Goal: Task Accomplishment & Management: Manage account settings

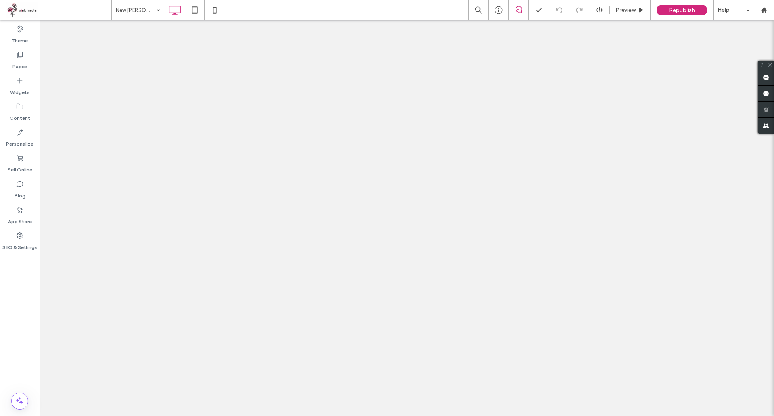
click at [26, 58] on div "Pages" at bounding box center [20, 61] width 40 height 26
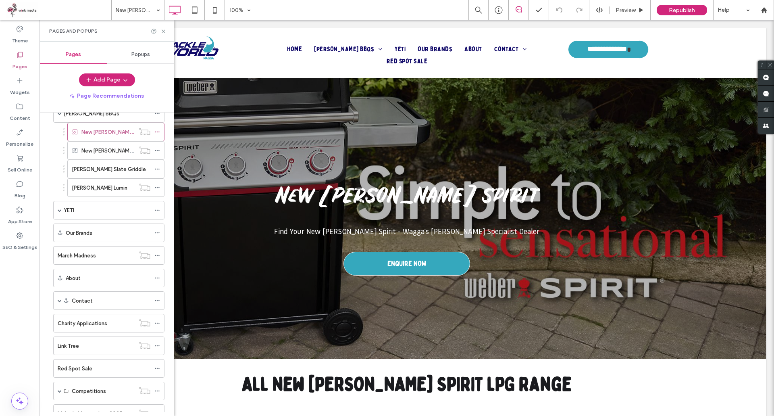
scroll to position [76, 0]
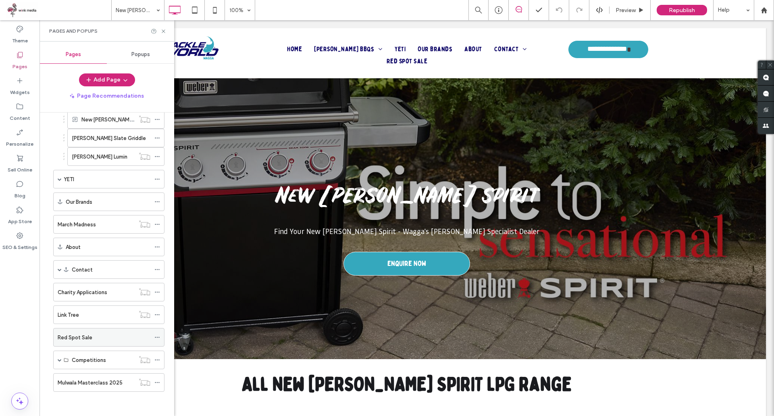
click at [155, 336] on icon at bounding box center [157, 337] width 6 height 6
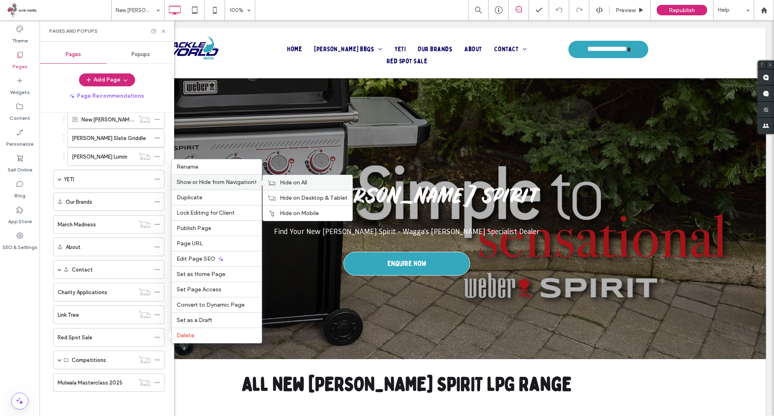
click at [283, 181] on span "Hide on All" at bounding box center [293, 182] width 27 height 7
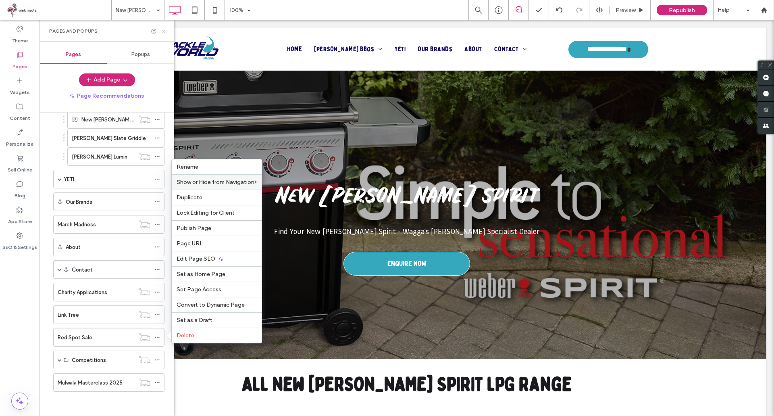
click at [163, 31] on icon at bounding box center [163, 31] width 6 height 6
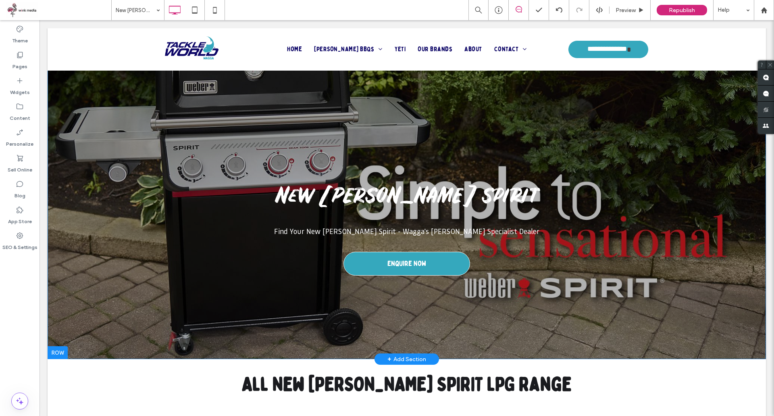
click at [231, 102] on div "New Weber Spirit Find Your New Weber Spirit - Wagga's Weber Specialist Dealer E…" at bounding box center [407, 193] width 719 height 331
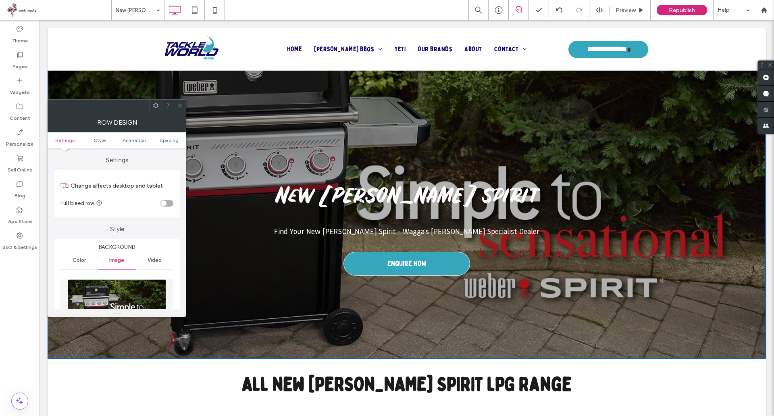
click at [180, 106] on icon at bounding box center [180, 105] width 6 height 6
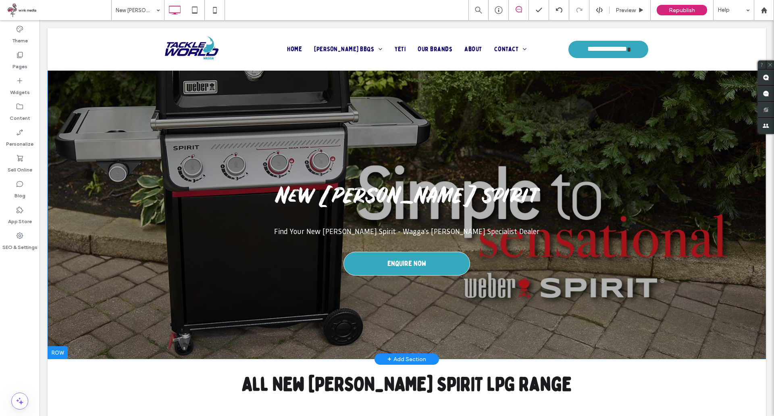
click at [59, 352] on div at bounding box center [58, 352] width 20 height 13
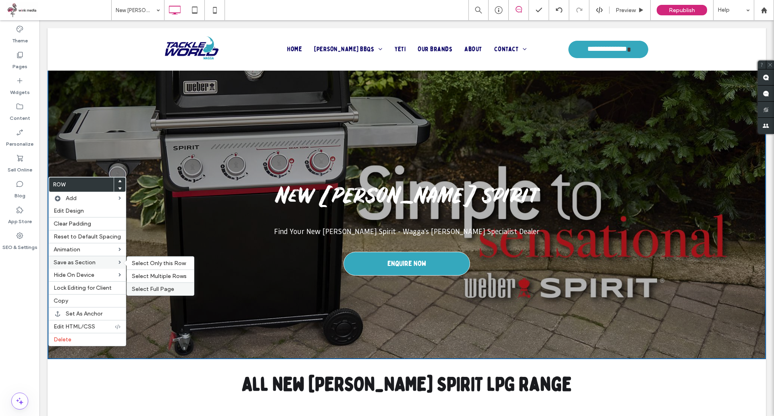
click at [160, 287] on span "Select Full Page" at bounding box center [153, 289] width 42 height 7
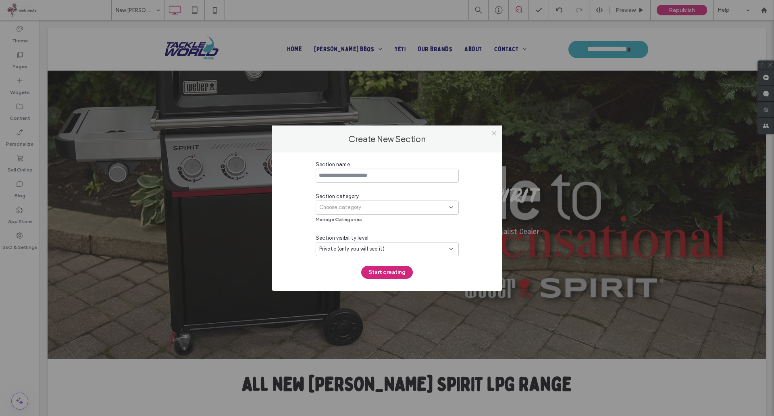
click at [356, 179] on input at bounding box center [387, 176] width 143 height 14
type input "**********"
click at [364, 207] on div "Choose category" at bounding box center [384, 207] width 130 height 8
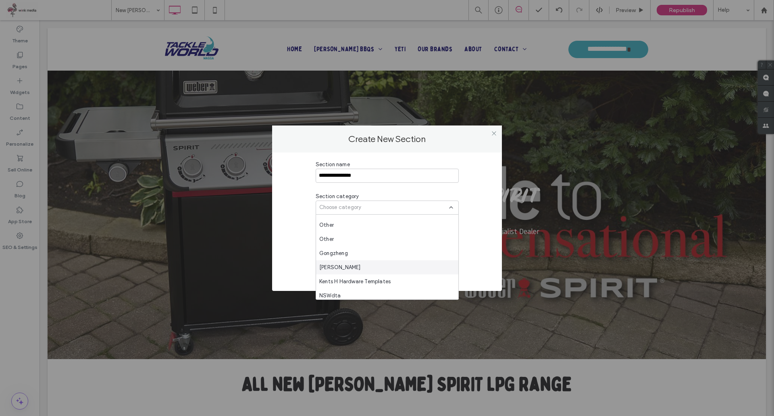
scroll to position [409, 0]
click at [349, 222] on div "Harry Hillis" at bounding box center [387, 222] width 142 height 14
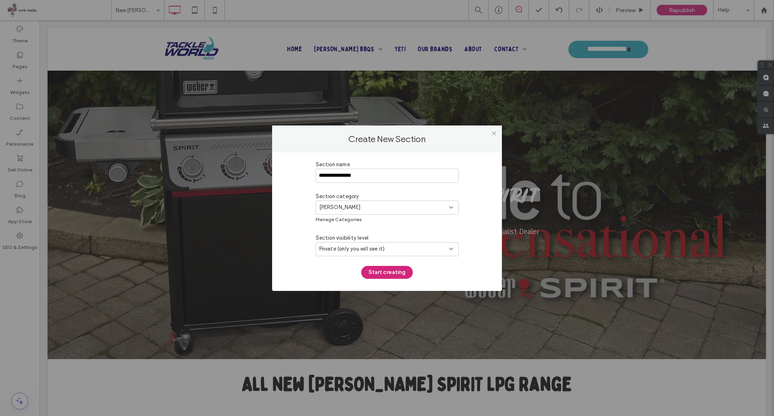
click at [362, 247] on span "Private (only you will see it)" at bounding box center [352, 249] width 66 height 8
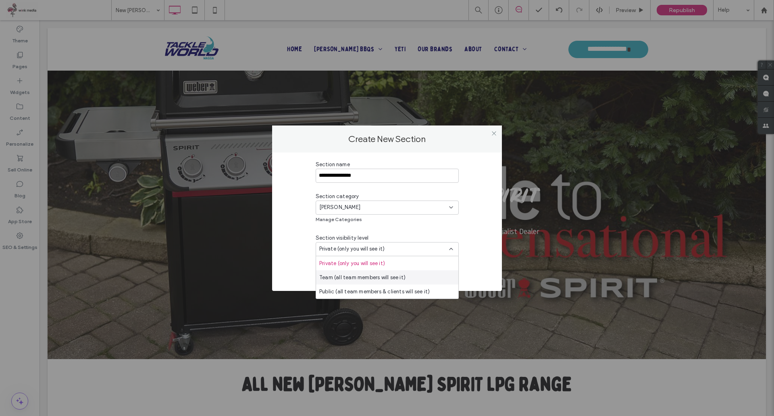
click at [358, 274] on span "Team (all team members will see it)" at bounding box center [362, 277] width 86 height 8
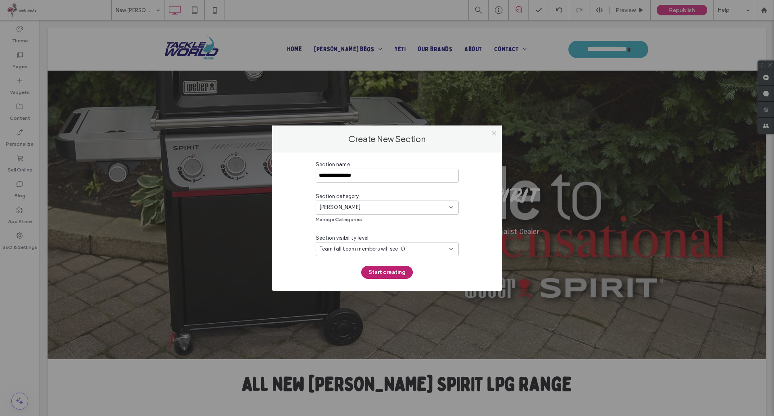
click at [395, 271] on button "Start creating" at bounding box center [387, 272] width 52 height 13
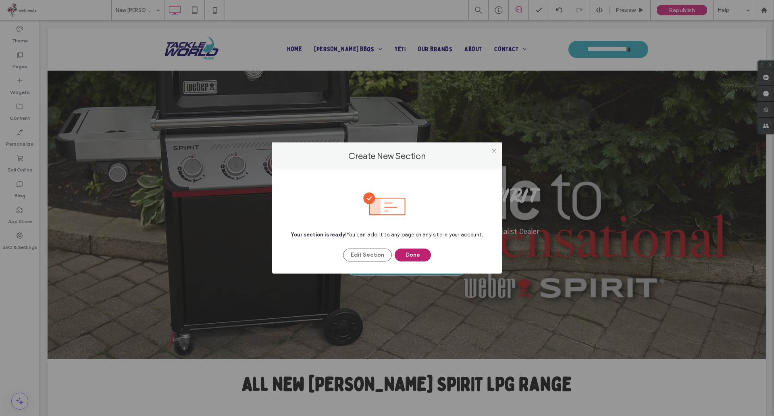
click at [419, 252] on button "Done" at bounding box center [413, 254] width 36 height 13
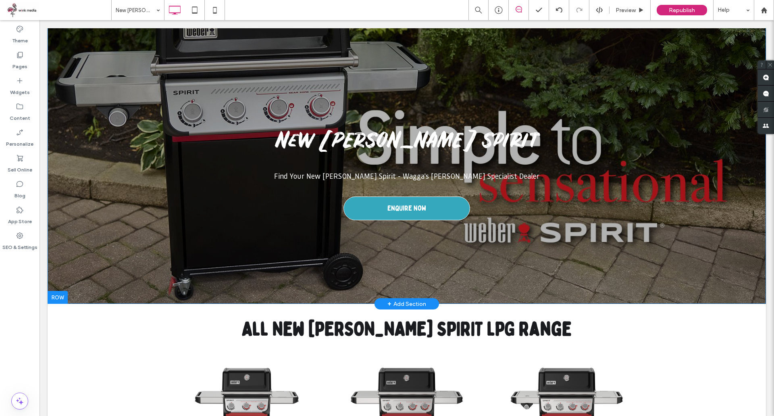
scroll to position [0, 0]
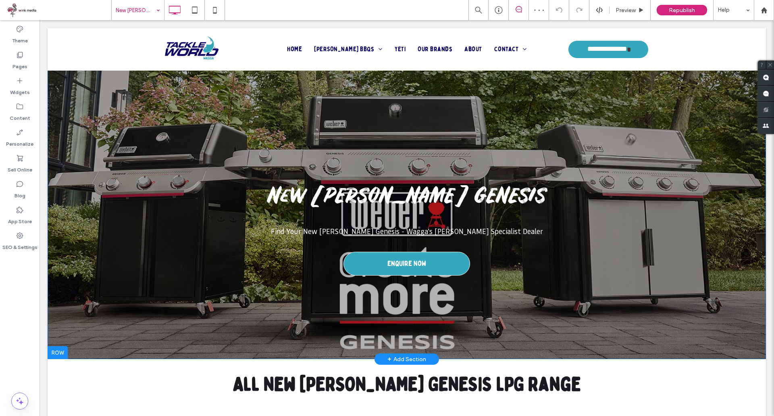
click at [57, 355] on div at bounding box center [58, 352] width 20 height 13
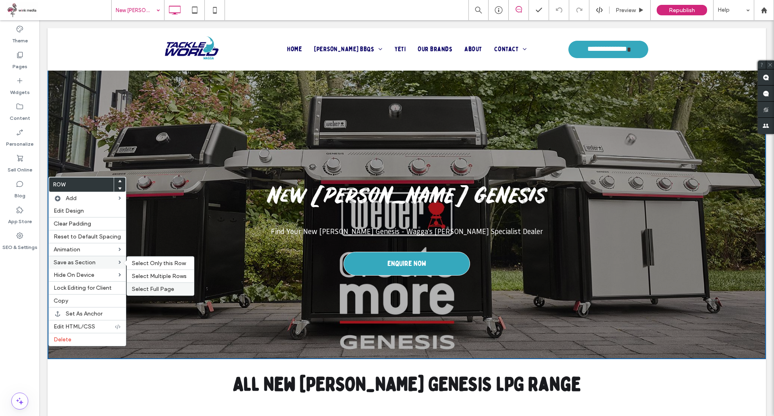
click at [167, 292] on span "Select Full Page" at bounding box center [153, 289] width 42 height 7
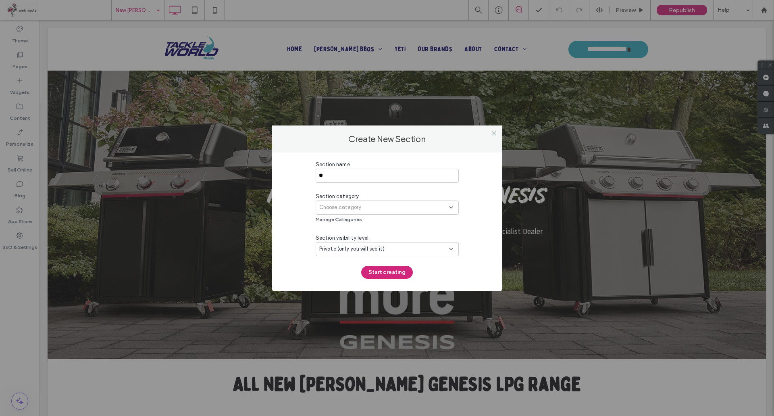
type input "*"
type input "**********"
click at [334, 212] on div "Choose category" at bounding box center [387, 207] width 143 height 14
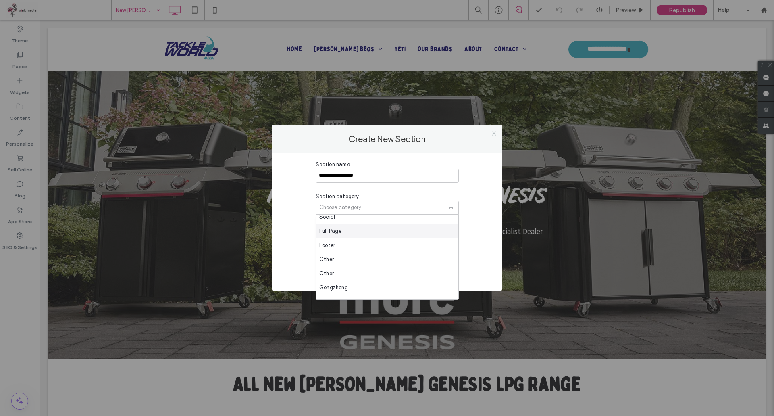
scroll to position [403, 0]
click at [344, 227] on span "Harry Hillis" at bounding box center [340, 228] width 42 height 8
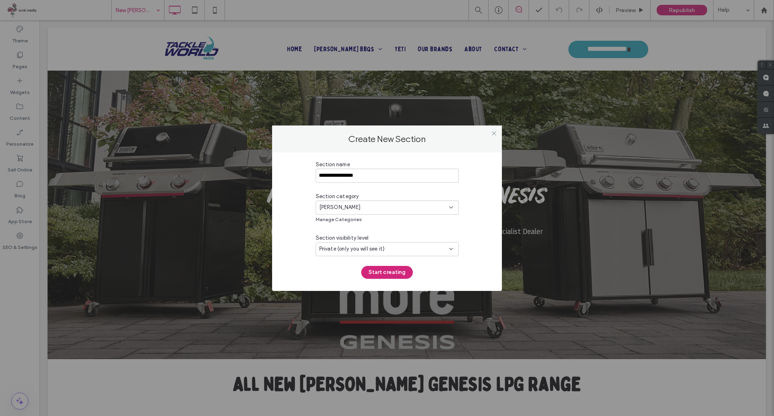
click at [371, 251] on span "Private (only you will see it)" at bounding box center [352, 249] width 66 height 8
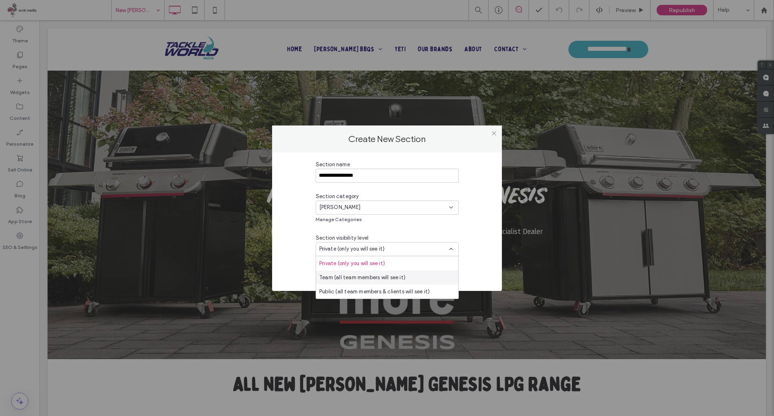
click at [366, 273] on span "Team (all team members will see it)" at bounding box center [362, 277] width 86 height 8
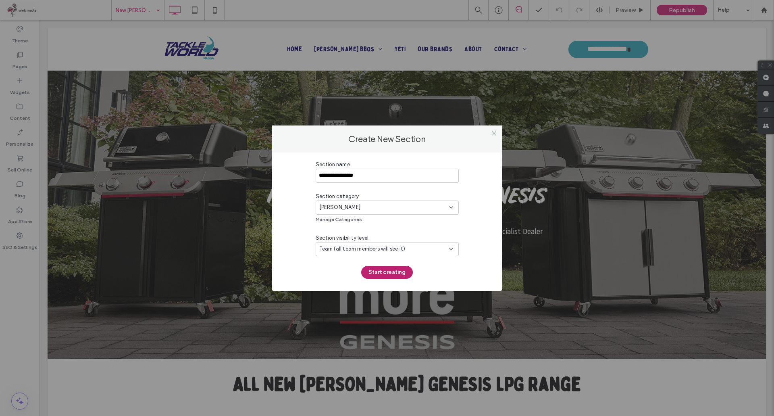
click at [381, 269] on button "Start creating" at bounding box center [387, 272] width 52 height 13
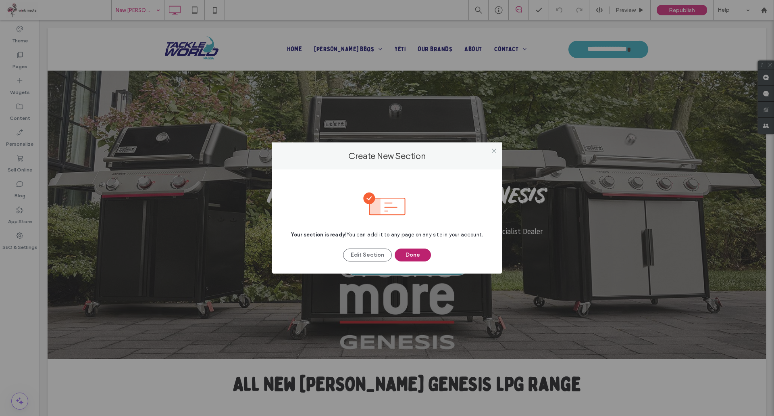
click at [414, 258] on button "Done" at bounding box center [413, 254] width 36 height 13
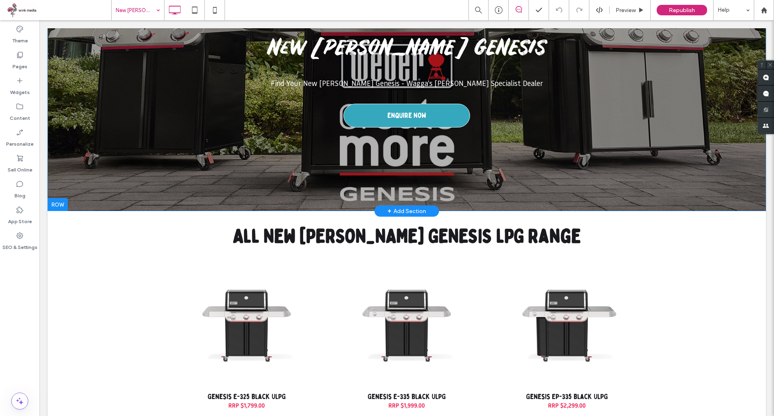
scroll to position [0, 0]
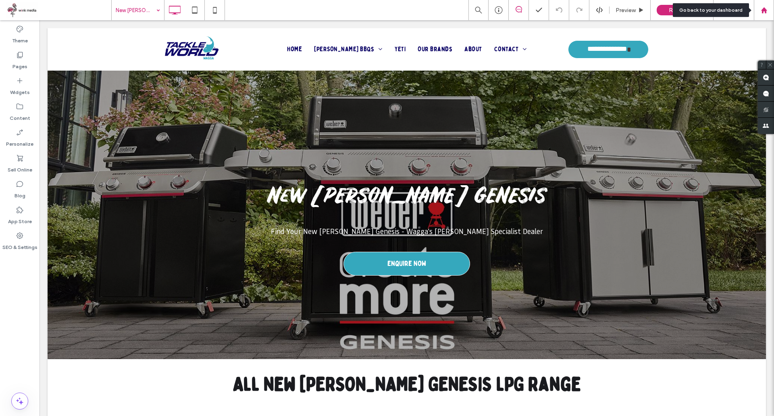
click at [762, 13] on icon at bounding box center [764, 10] width 7 height 7
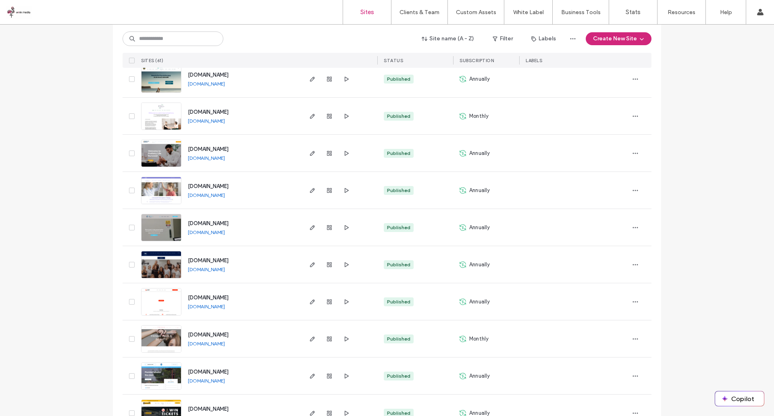
scroll to position [766, 0]
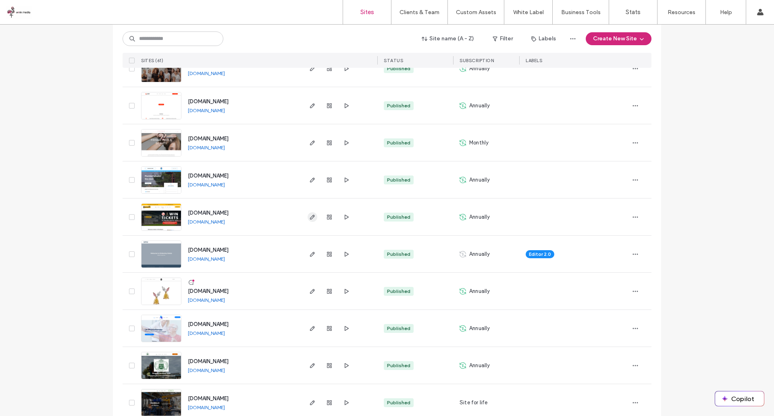
click at [313, 217] on span "button" at bounding box center [313, 217] width 10 height 10
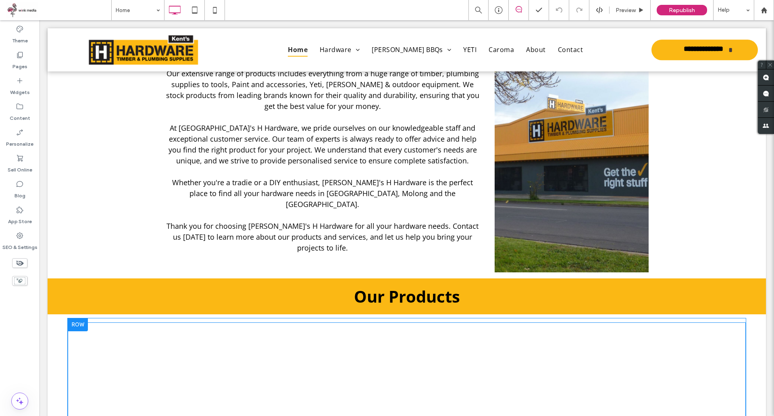
scroll to position [645, 0]
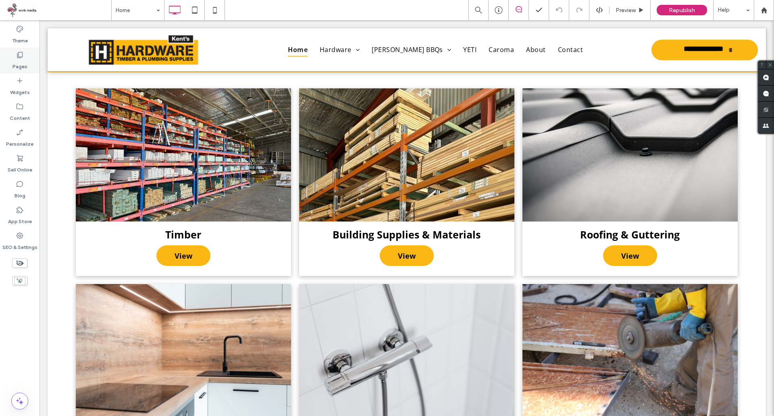
click at [28, 66] on div "Pages" at bounding box center [20, 61] width 40 height 26
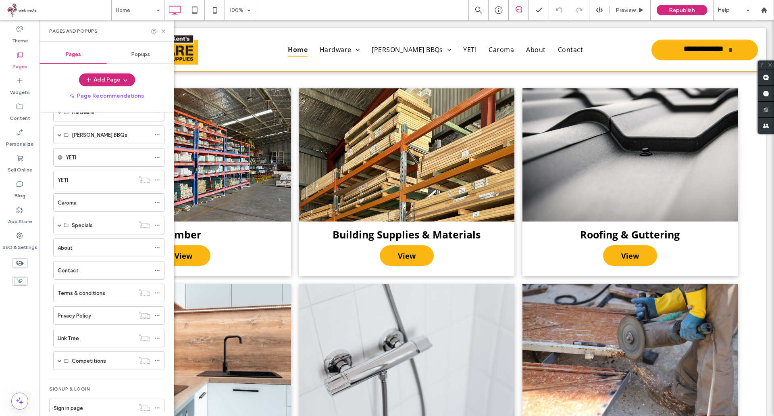
scroll to position [62, 0]
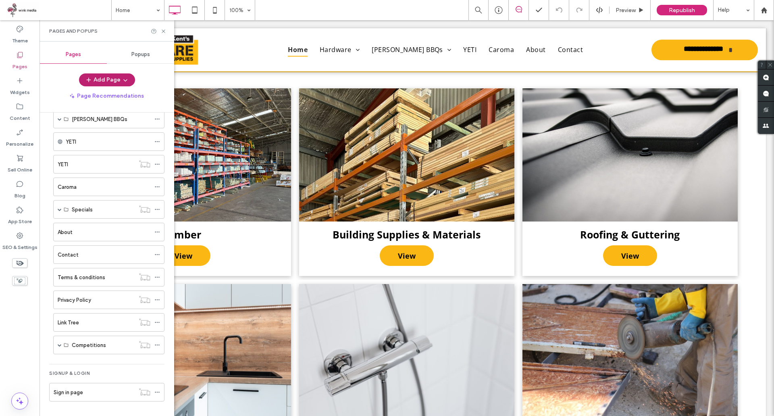
click at [111, 80] on button "Add Page" at bounding box center [107, 79] width 56 height 13
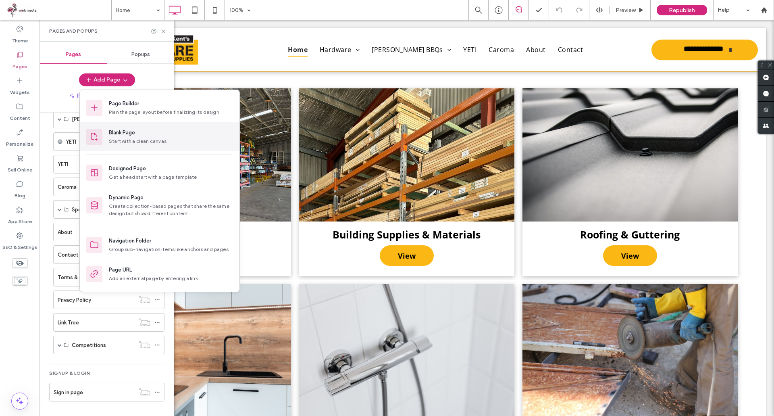
click at [131, 129] on div "Blank Page" at bounding box center [122, 133] width 26 height 8
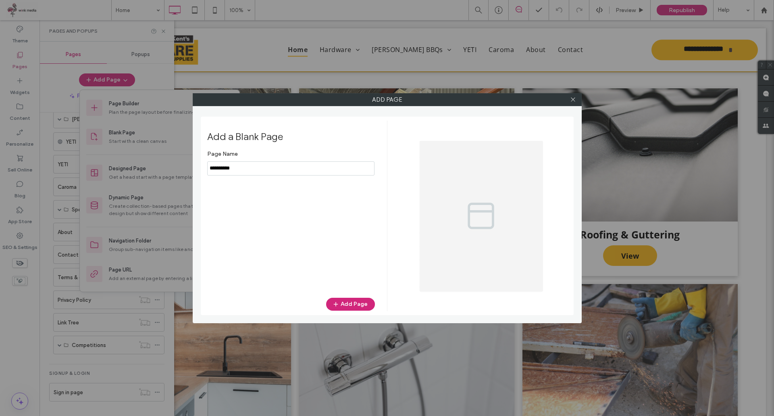
drag, startPoint x: 275, startPoint y: 170, endPoint x: 189, endPoint y: 163, distance: 86.6
click at [191, 164] on div "Add Page Add a Blank Page Page Name Add Page" at bounding box center [387, 208] width 774 height 416
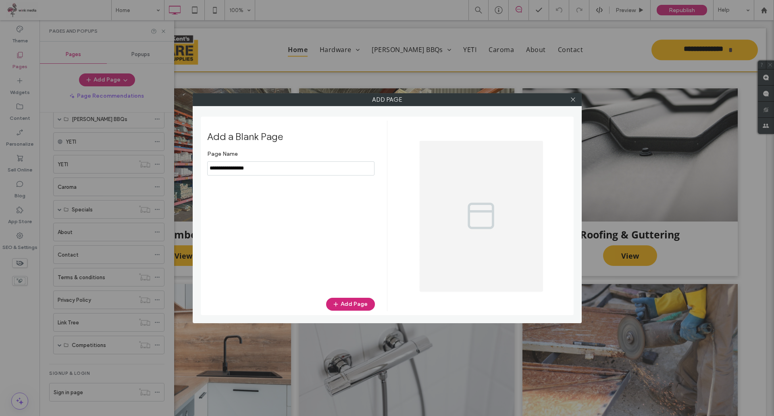
type input "**********"
click at [361, 301] on button "Add Page" at bounding box center [350, 304] width 49 height 13
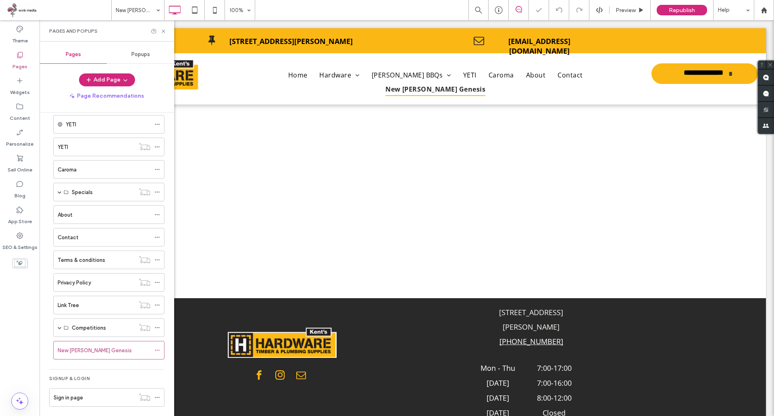
scroll to position [84, 0]
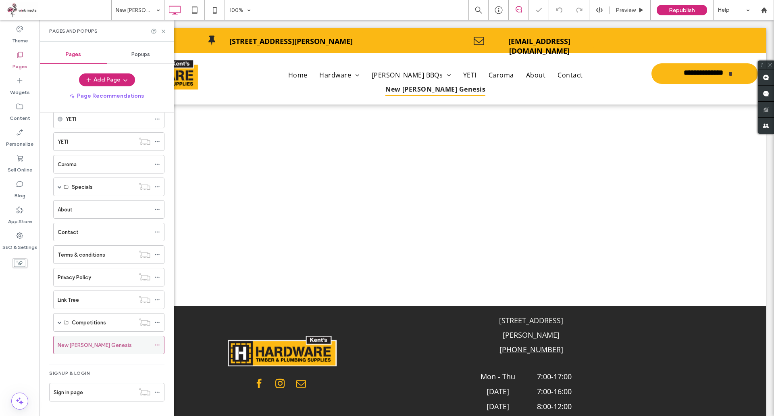
click at [156, 346] on icon at bounding box center [157, 345] width 6 height 6
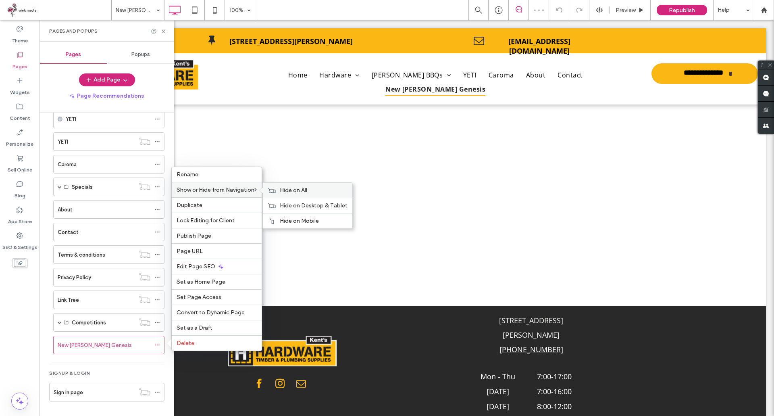
click at [288, 192] on span "Hide on All" at bounding box center [293, 190] width 27 height 7
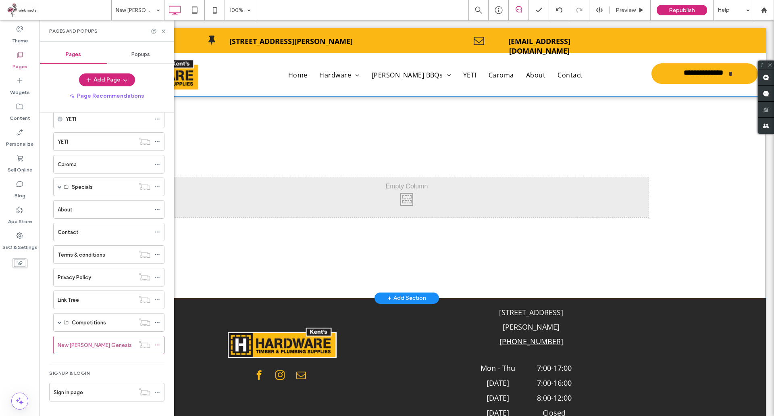
click at [404, 299] on div "+ Add Section" at bounding box center [407, 298] width 39 height 9
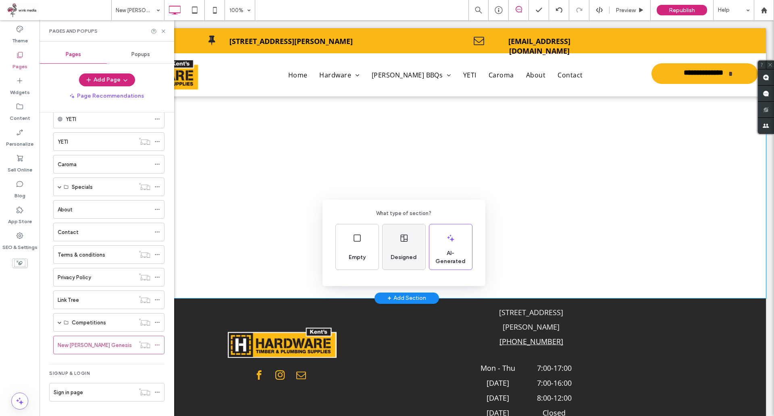
click at [405, 248] on div "Designed" at bounding box center [404, 257] width 33 height 18
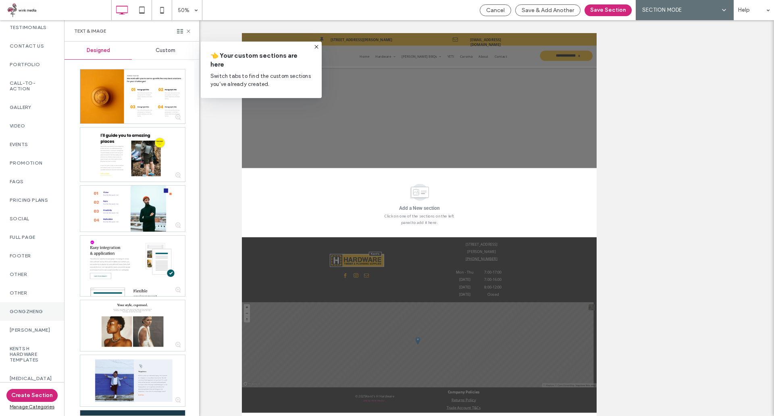
scroll to position [330, 0]
click at [37, 311] on div "Harry Hillis" at bounding box center [32, 307] width 64 height 19
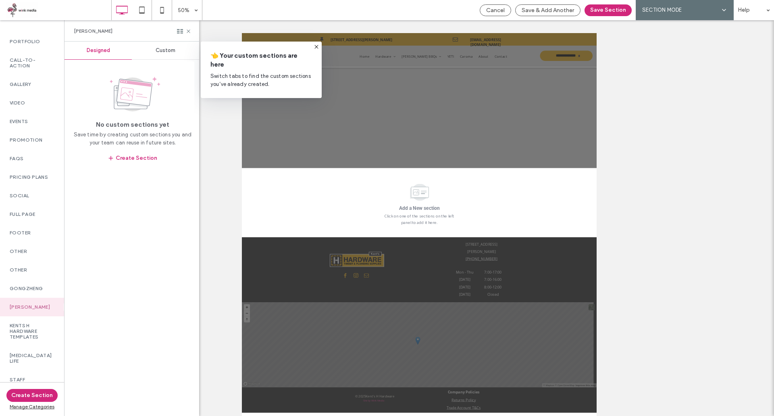
click at [155, 51] on div "Custom" at bounding box center [165, 51] width 67 height 18
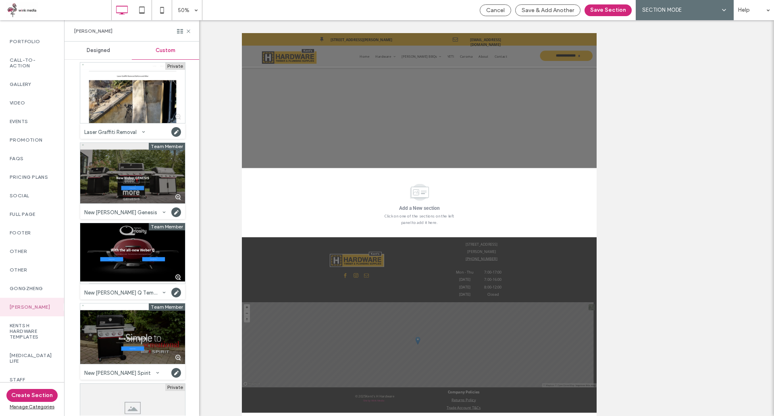
scroll to position [381, 0]
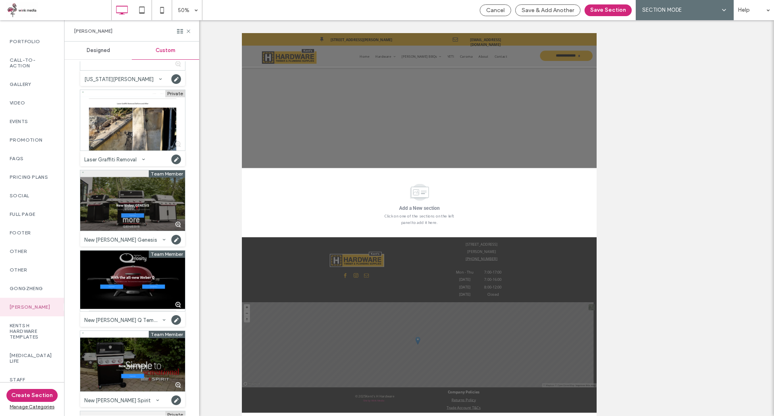
click at [146, 197] on div at bounding box center [132, 200] width 105 height 60
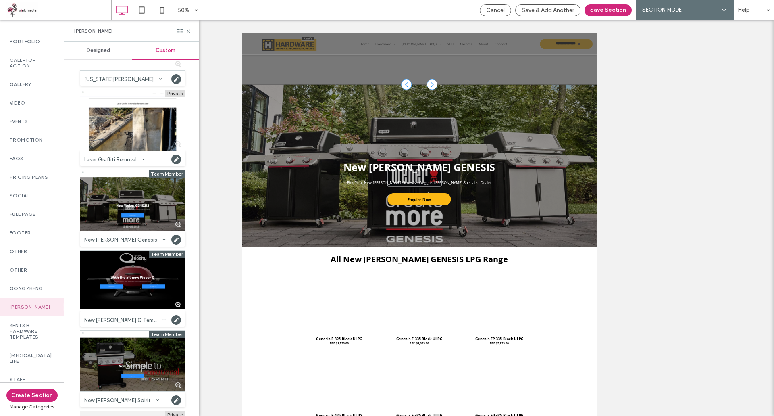
scroll to position [205, 0]
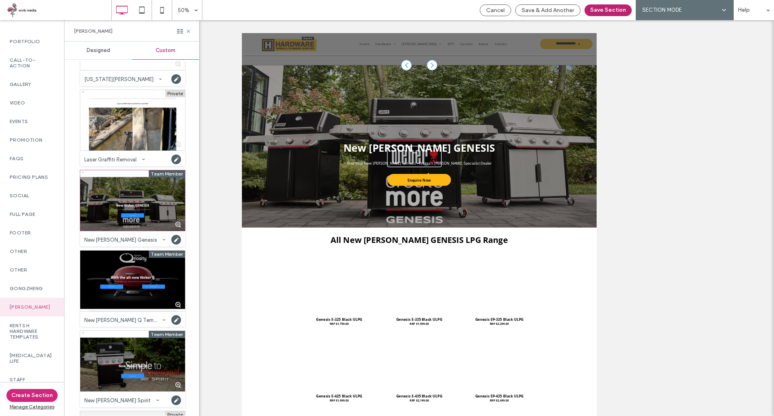
click at [607, 11] on button "Save Section" at bounding box center [608, 10] width 47 height 12
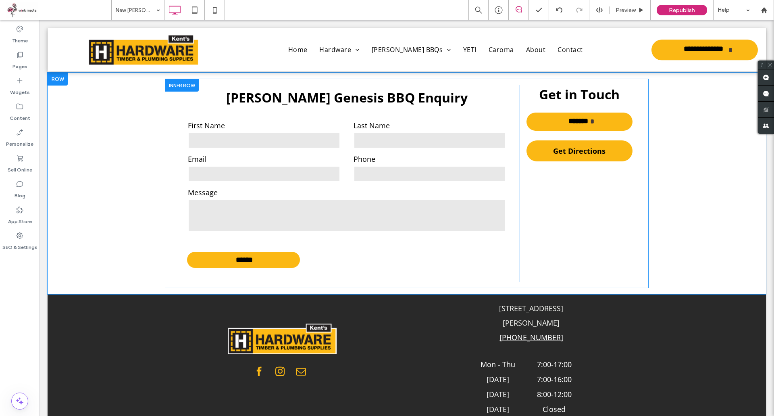
scroll to position [2464, 0]
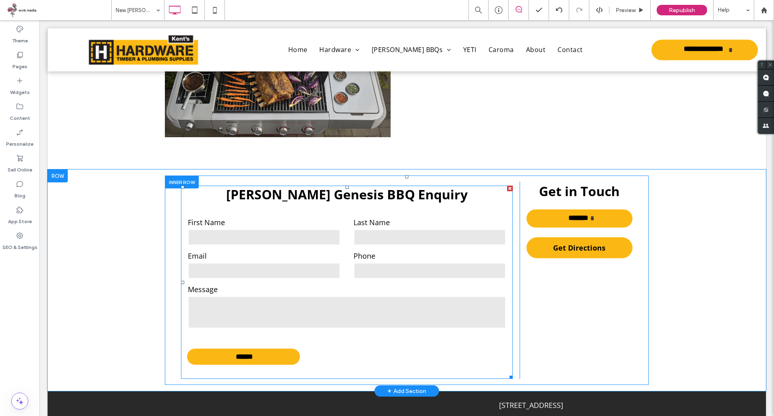
click at [392, 234] on input "text" at bounding box center [430, 237] width 152 height 16
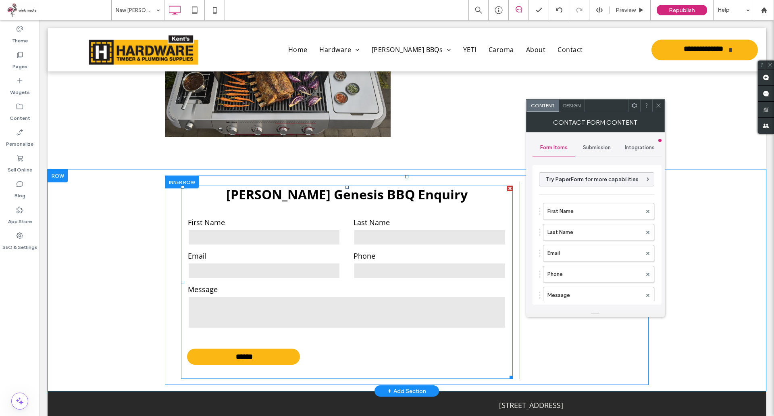
type input "******"
type input "**********"
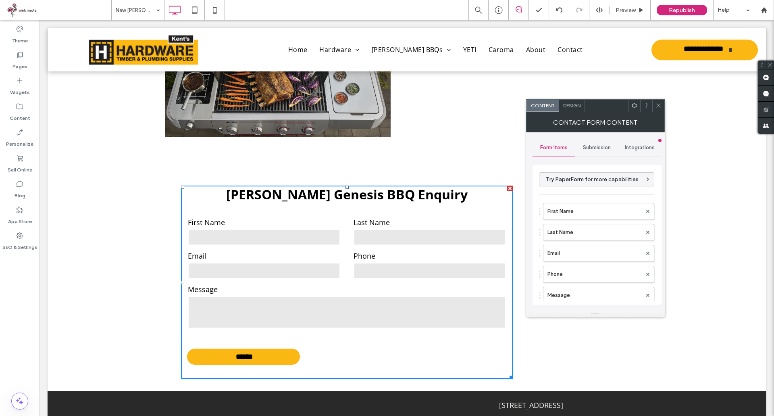
click at [606, 150] on span "Submission" at bounding box center [597, 147] width 28 height 6
click at [588, 190] on label "New submission notification" at bounding box center [598, 185] width 108 height 16
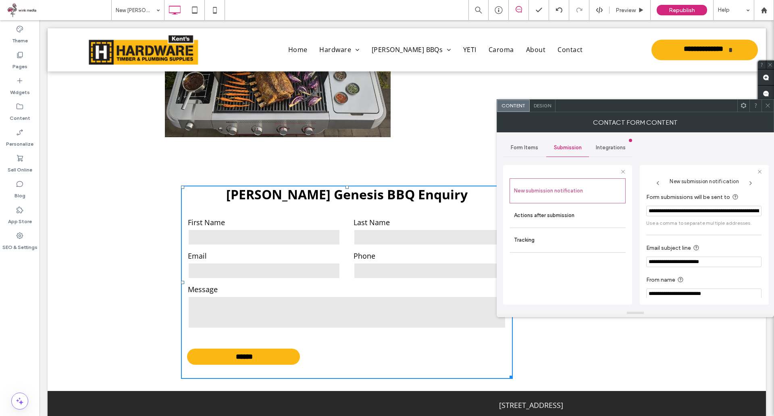
click at [673, 213] on input "**********" at bounding box center [703, 211] width 115 height 10
click at [680, 294] on section "**********" at bounding box center [703, 302] width 115 height 32
click at [682, 282] on input "**********" at bounding box center [703, 277] width 115 height 10
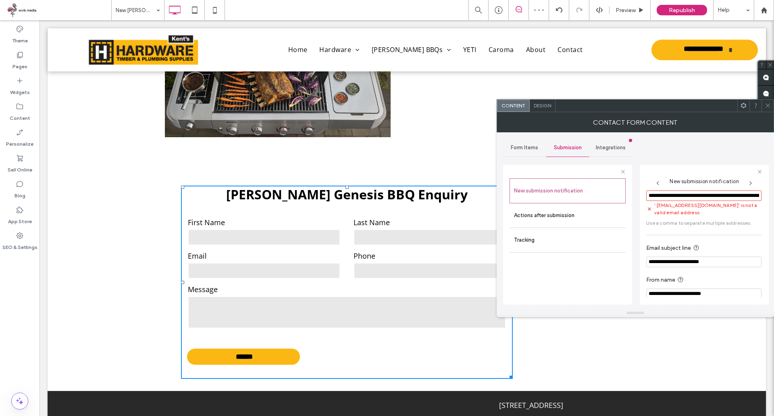
scroll to position [23, 0]
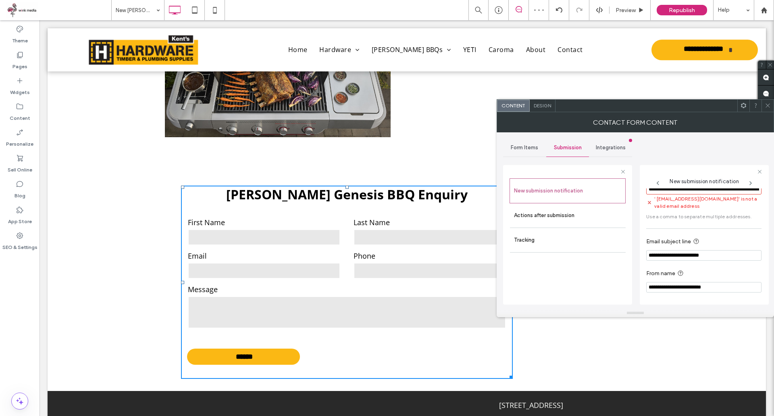
click at [687, 282] on input "**********" at bounding box center [703, 287] width 115 height 10
drag, startPoint x: 699, startPoint y: 286, endPoint x: 618, endPoint y: 263, distance: 83.6
click at [622, 279] on div "**********" at bounding box center [567, 233] width 129 height 150
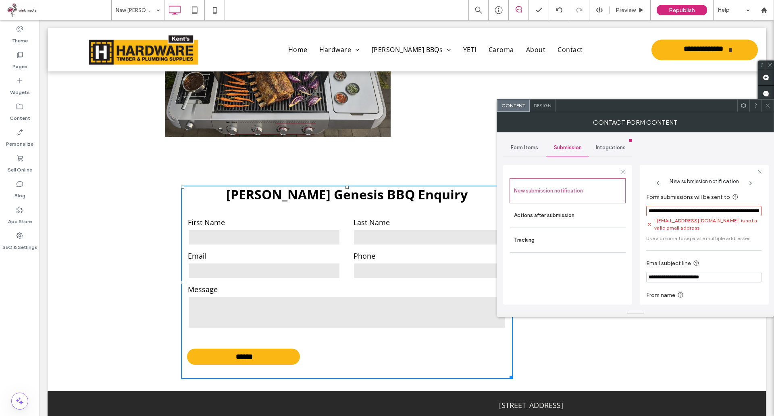
type input "**********"
click at [708, 211] on input "**********" at bounding box center [703, 211] width 115 height 10
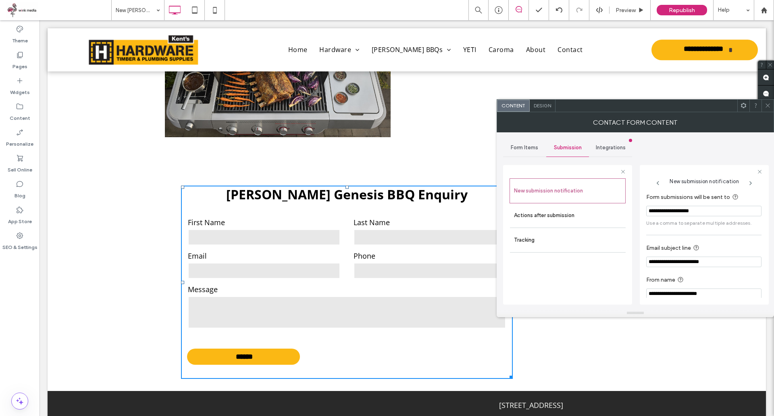
type input "**********"
click at [615, 148] on span "Integrations" at bounding box center [611, 147] width 30 height 6
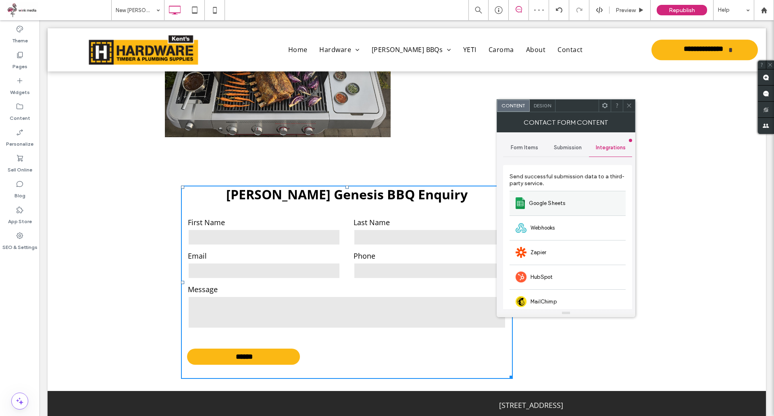
click at [561, 204] on span "Google Sheets" at bounding box center [547, 203] width 37 height 8
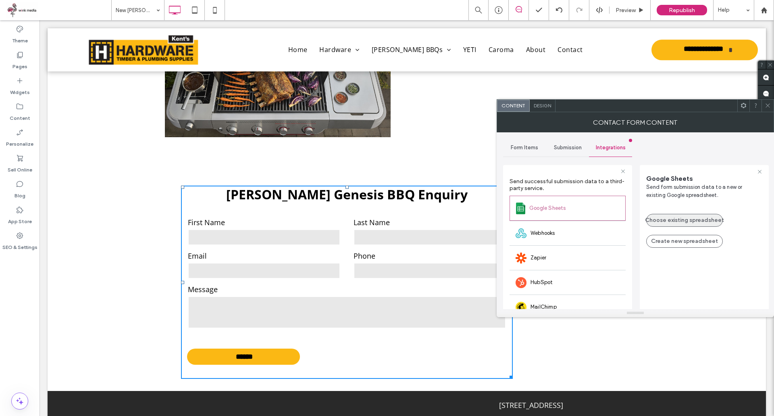
click at [677, 219] on button "Choose existing spreadsheet" at bounding box center [684, 220] width 77 height 13
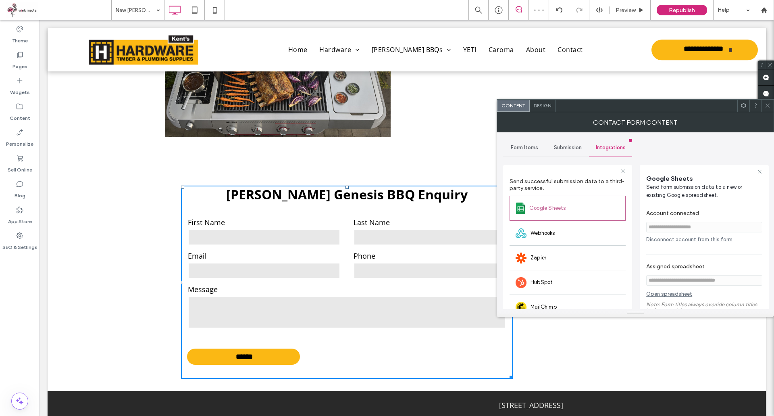
click at [570, 144] on span "Submission" at bounding box center [568, 147] width 28 height 6
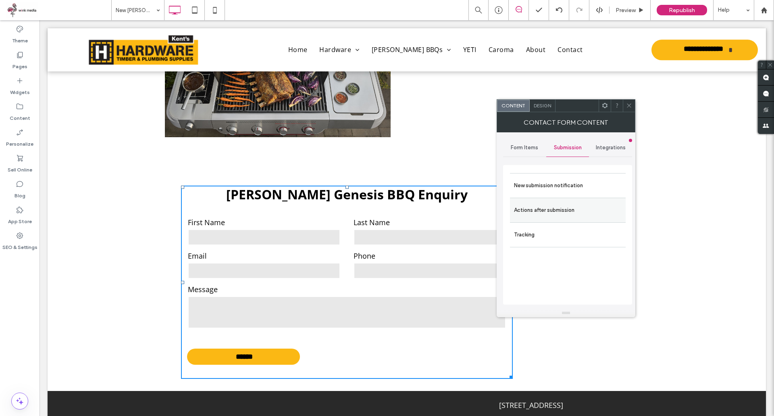
click at [563, 209] on label "Actions after submission" at bounding box center [568, 210] width 108 height 16
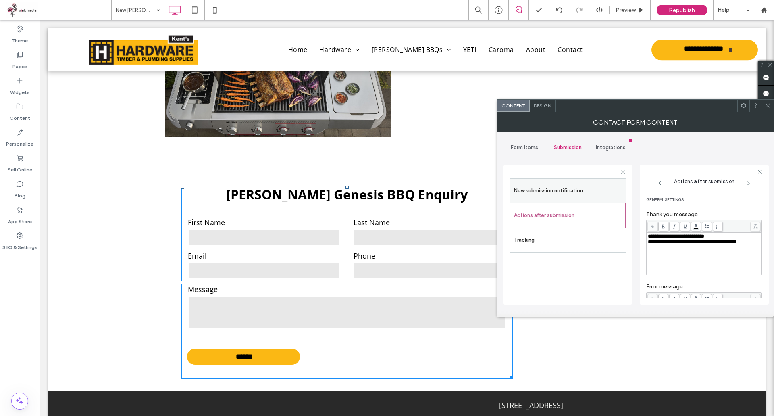
click at [591, 184] on label "New submission notification" at bounding box center [568, 191] width 108 height 16
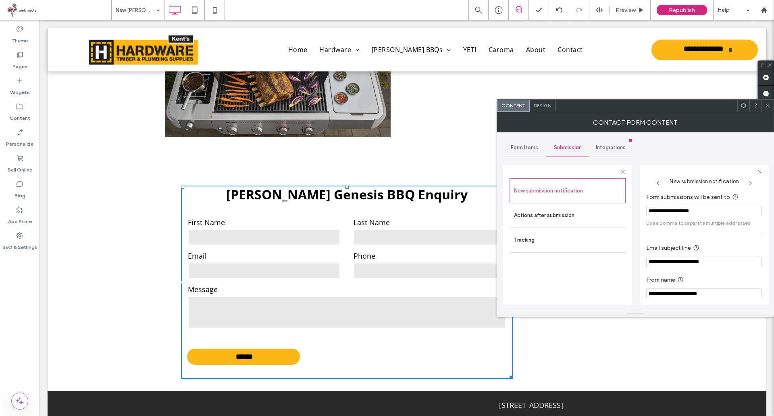
click at [770, 107] on icon at bounding box center [768, 105] width 6 height 6
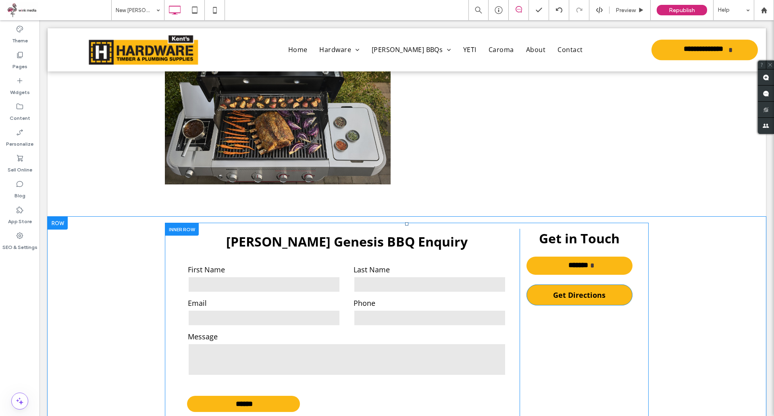
scroll to position [2464, 0]
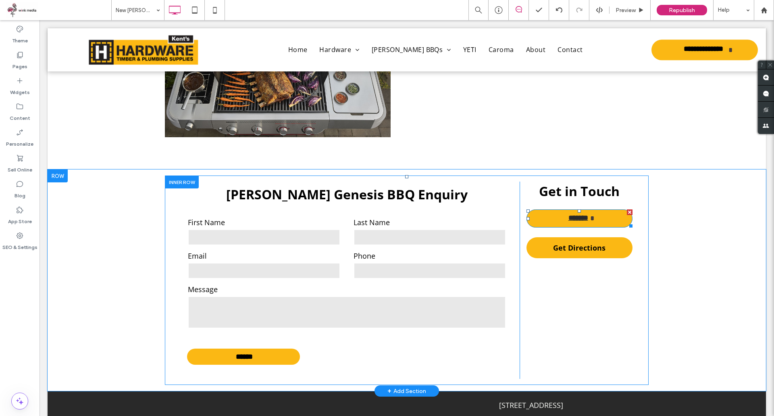
click at [594, 222] on link "**********" at bounding box center [580, 218] width 106 height 18
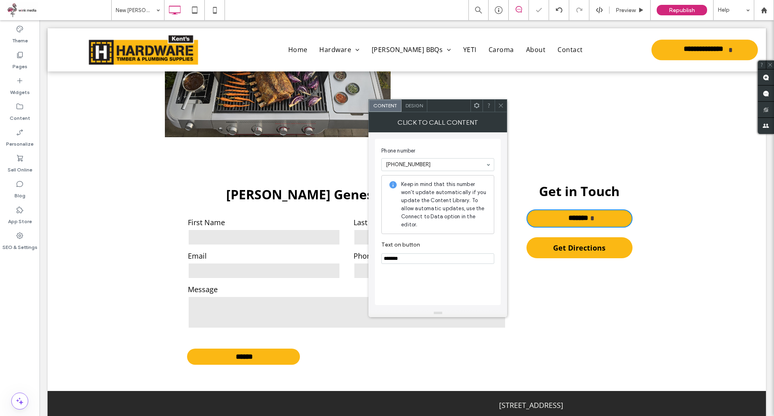
click at [502, 107] on icon at bounding box center [501, 105] width 6 height 6
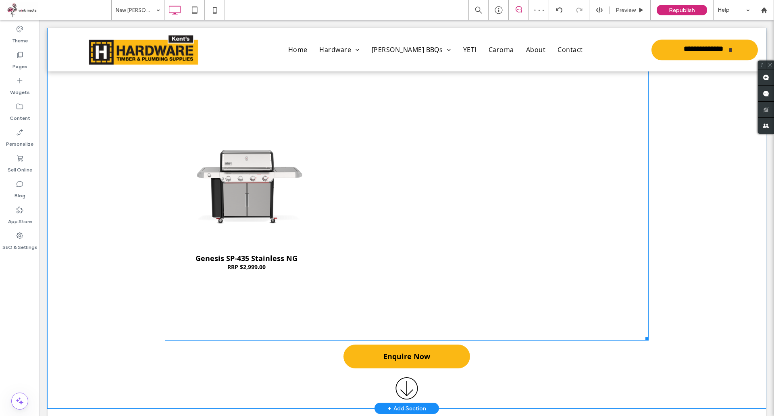
scroll to position [1496, 0]
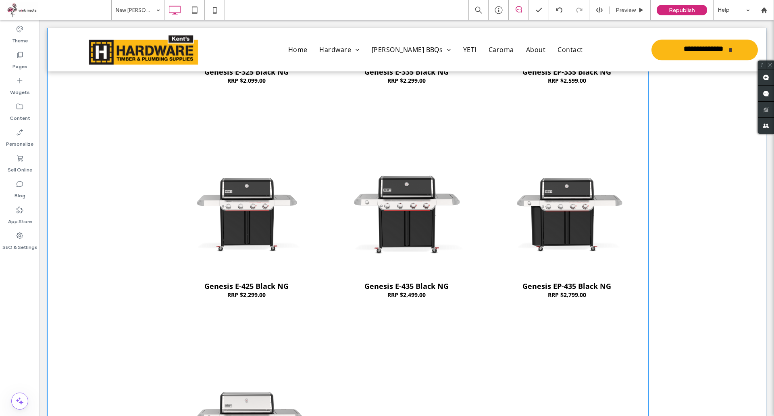
click at [353, 281] on span "Genesis E-435 Black NG RRP $2,499.00 Button" at bounding box center [406, 320] width 157 height 90
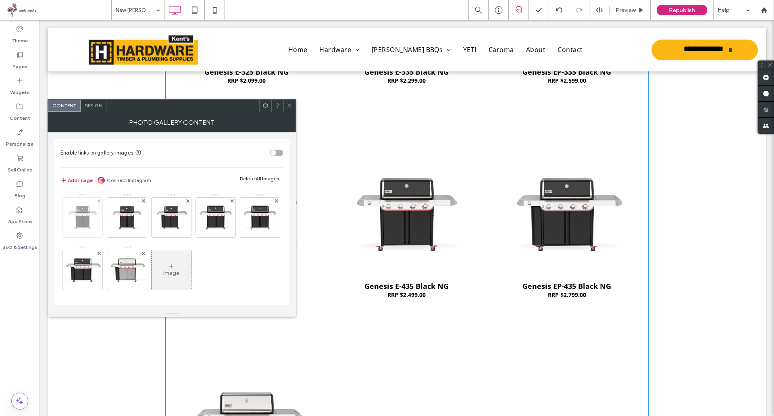
click at [87, 220] on div at bounding box center [83, 218] width 40 height 40
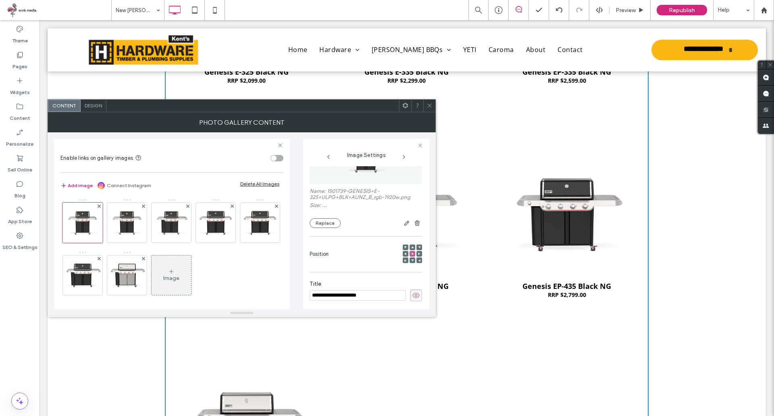
scroll to position [0, 0]
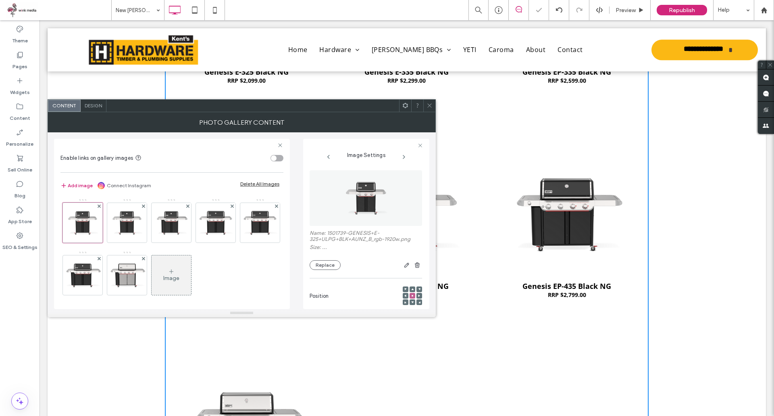
drag, startPoint x: 433, startPoint y: 106, endPoint x: 433, endPoint y: 122, distance: 15.7
click at [433, 106] on div at bounding box center [429, 106] width 12 height 12
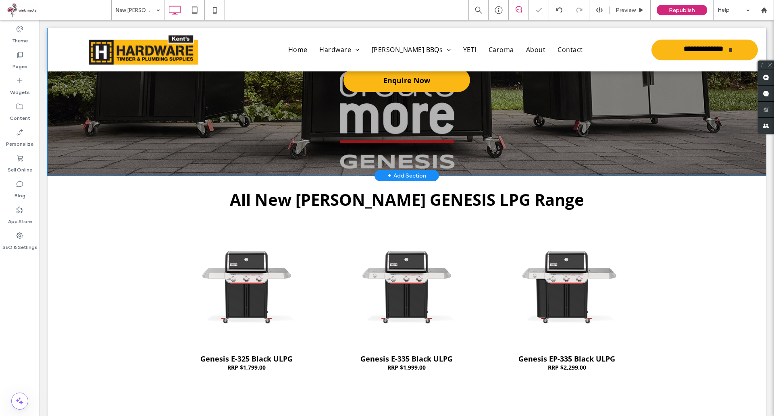
scroll to position [246, 0]
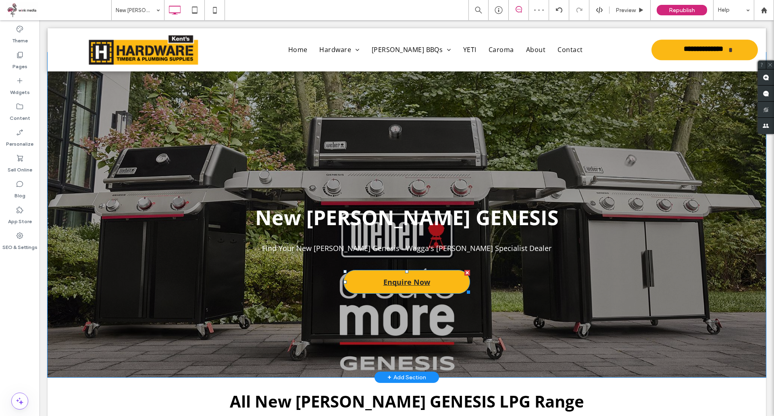
click at [450, 277] on link "Enquire Now" at bounding box center [407, 282] width 127 height 24
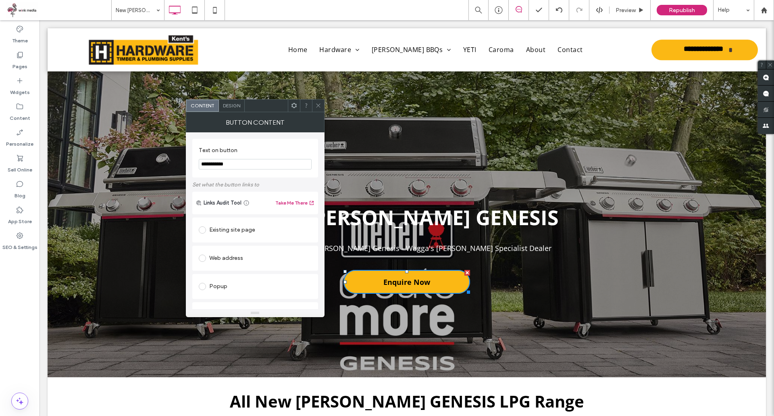
click at [321, 104] on div at bounding box center [318, 106] width 12 height 12
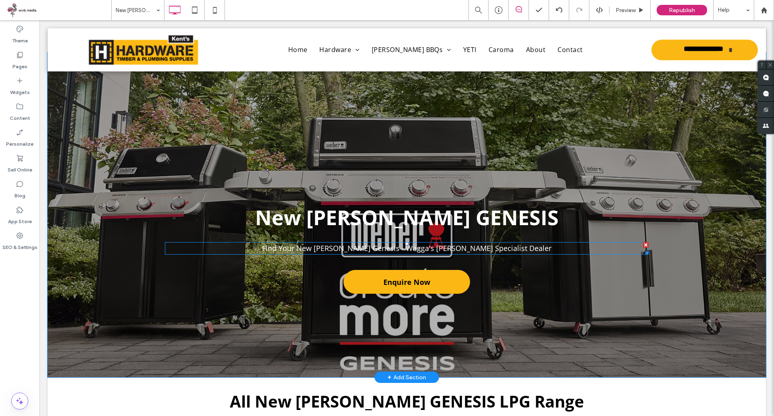
click at [440, 248] on span "Find Your New Weber Genesis - Wagga's Weber Specialist Dealer" at bounding box center [407, 248] width 290 height 10
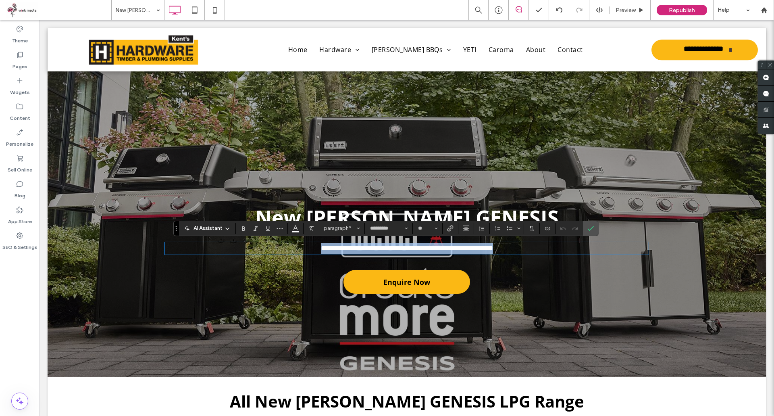
click at [422, 248] on span "**********" at bounding box center [407, 247] width 172 height 7
click at [431, 248] on span "**********" at bounding box center [407, 247] width 172 height 7
click at [423, 250] on span "**********" at bounding box center [407, 247] width 172 height 7
click at [590, 226] on icon "Confirm" at bounding box center [591, 228] width 6 height 6
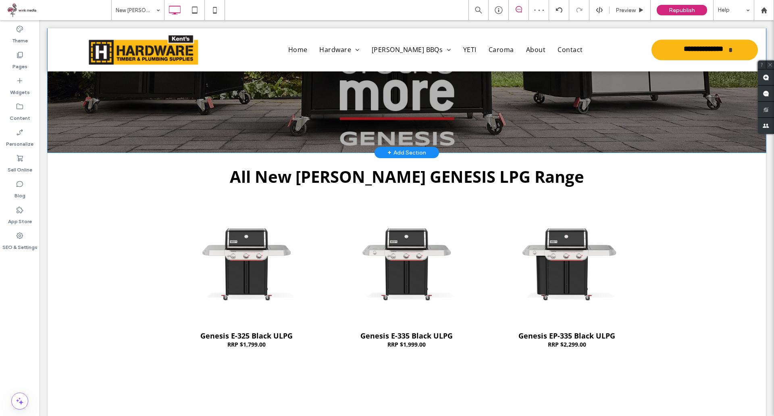
scroll to position [367, 0]
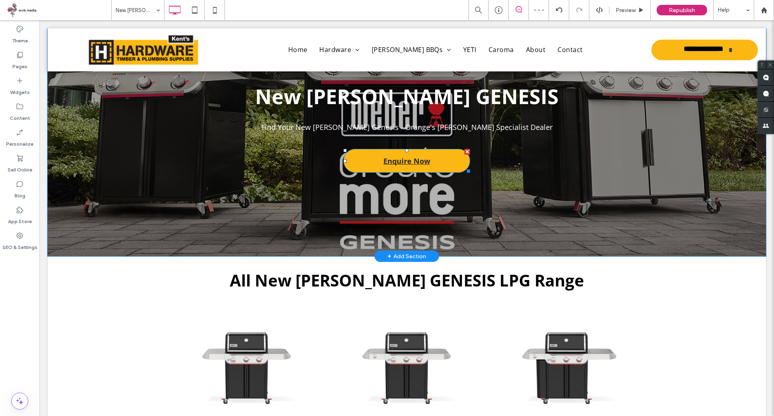
click at [419, 156] on span "Enquire Now" at bounding box center [406, 161] width 47 height 18
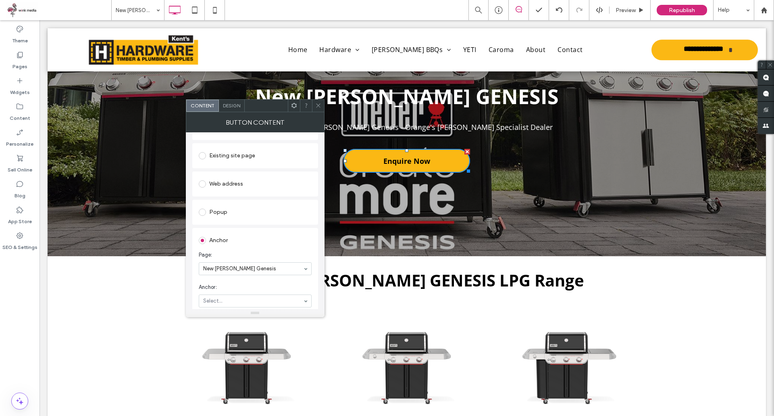
scroll to position [166, 0]
click at [321, 108] on div at bounding box center [318, 106] width 12 height 12
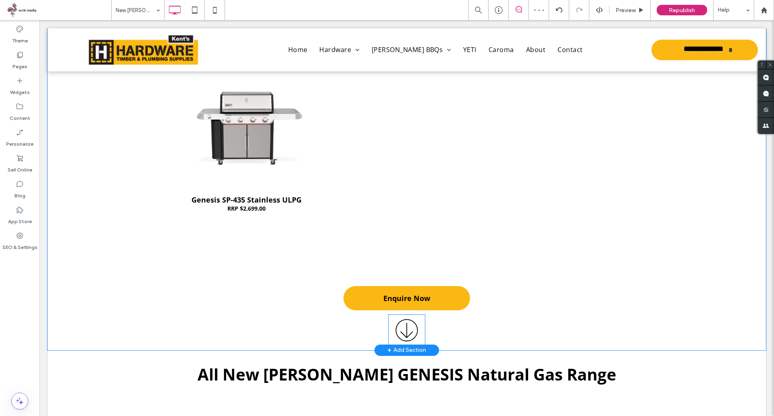
scroll to position [1133, 0]
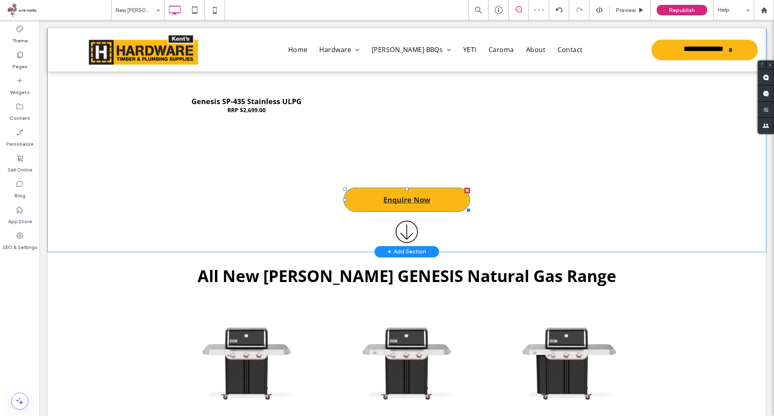
click at [434, 194] on link "Enquire Now" at bounding box center [407, 200] width 127 height 24
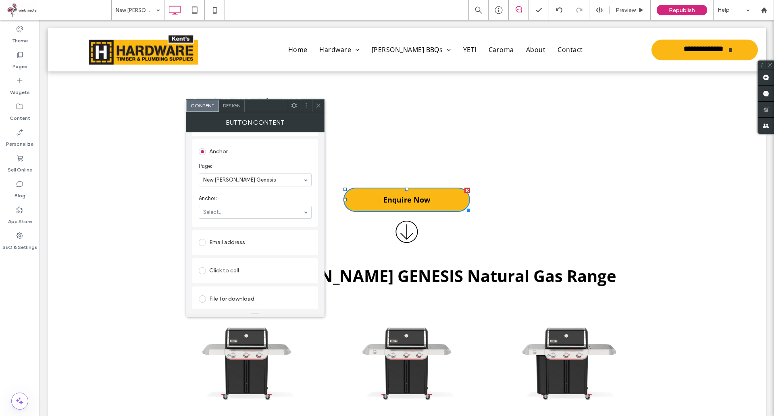
scroll to position [166, 0]
click at [319, 111] on span at bounding box center [318, 106] width 6 height 12
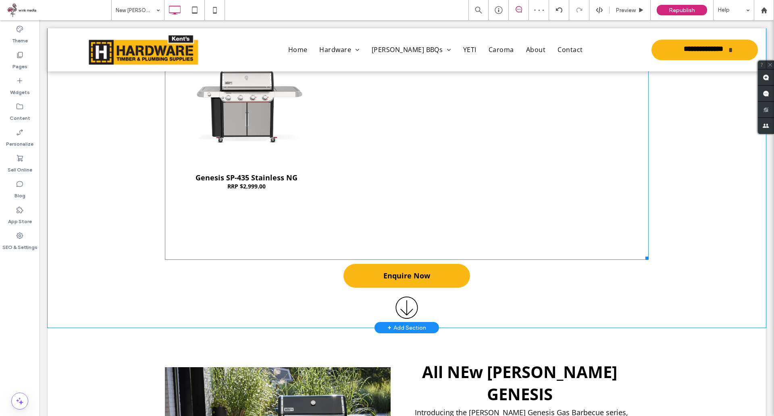
scroll to position [1980, 0]
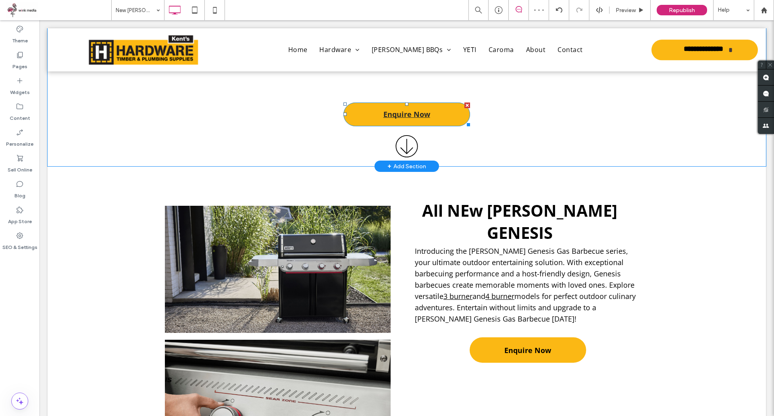
click at [442, 120] on link "Enquire Now" at bounding box center [407, 114] width 127 height 24
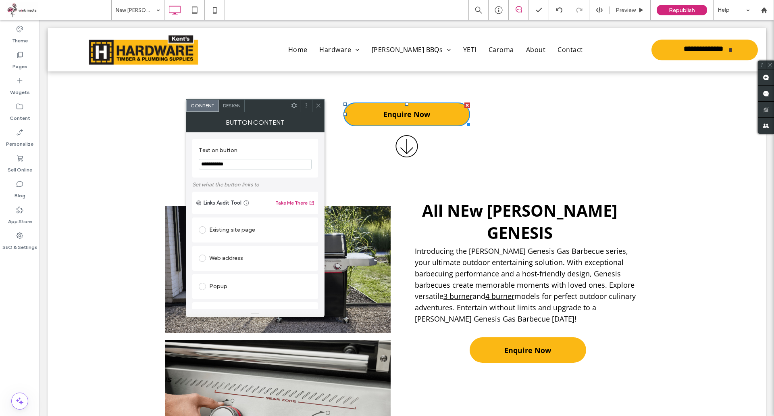
scroll to position [121, 0]
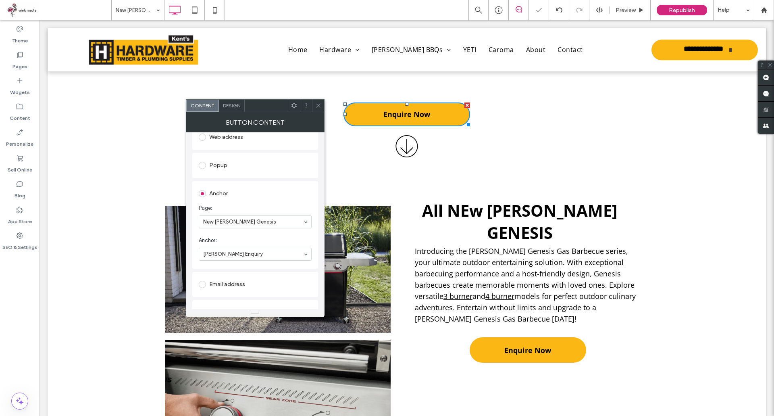
drag, startPoint x: 320, startPoint y: 105, endPoint x: 322, endPoint y: 112, distance: 7.0
click at [321, 105] on icon at bounding box center [318, 105] width 6 height 6
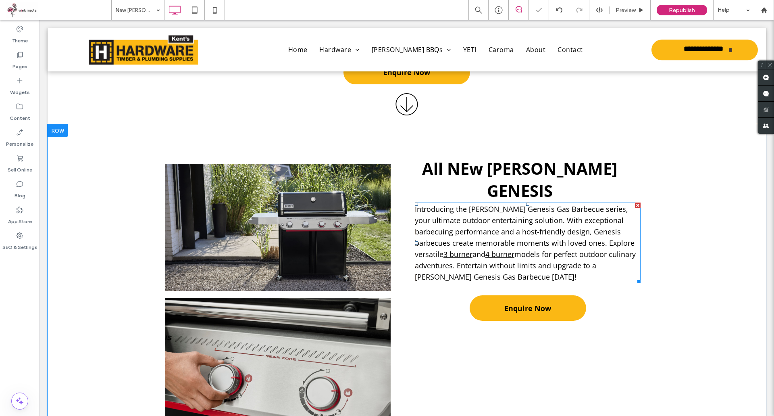
scroll to position [2060, 0]
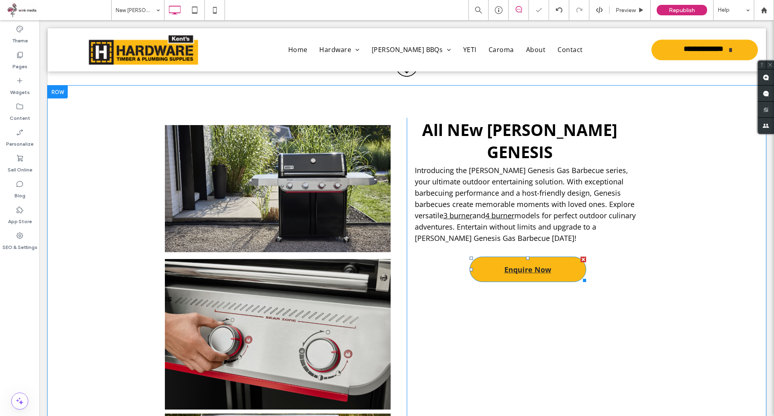
click at [560, 256] on link "Enquire Now" at bounding box center [528, 268] width 117 height 25
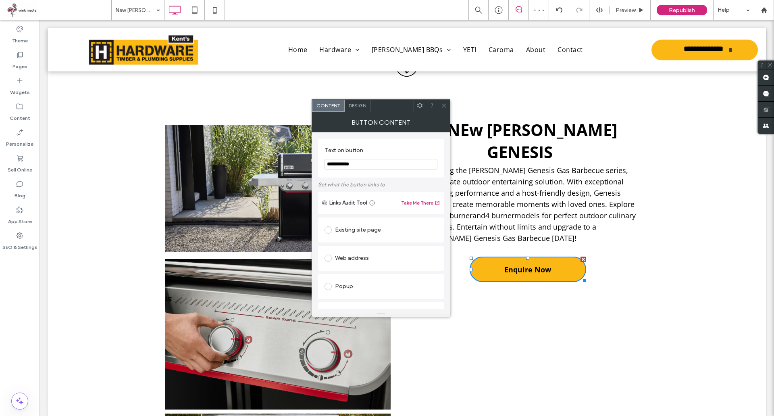
click at [448, 107] on div at bounding box center [444, 106] width 12 height 12
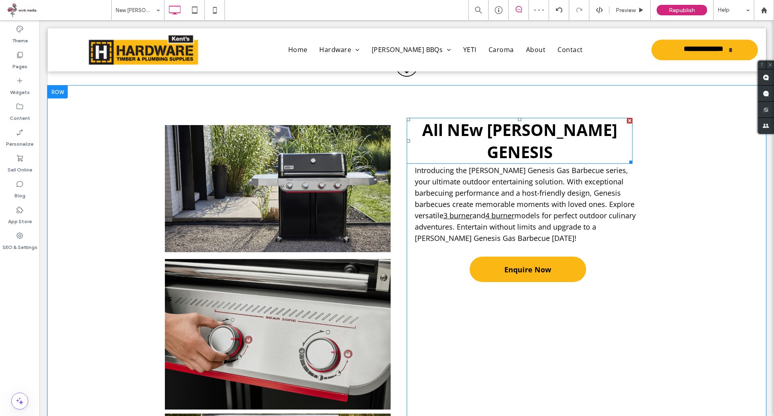
click at [495, 134] on span "All NEw WEber GENESIS" at bounding box center [519, 141] width 195 height 44
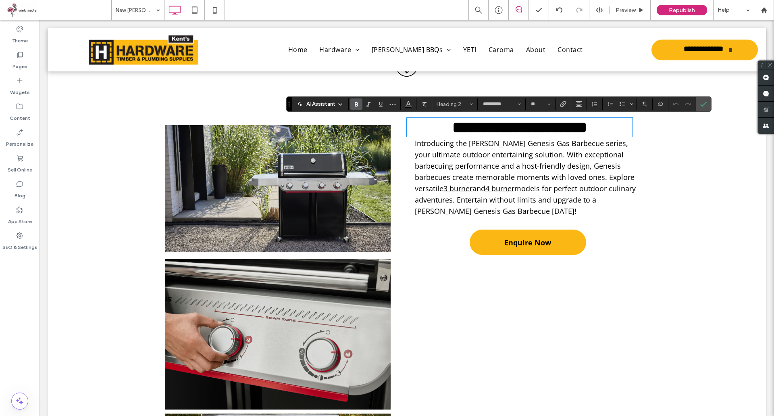
click at [511, 132] on span "**********" at bounding box center [519, 127] width 135 height 16
click at [513, 134] on span "**********" at bounding box center [519, 127] width 135 height 16
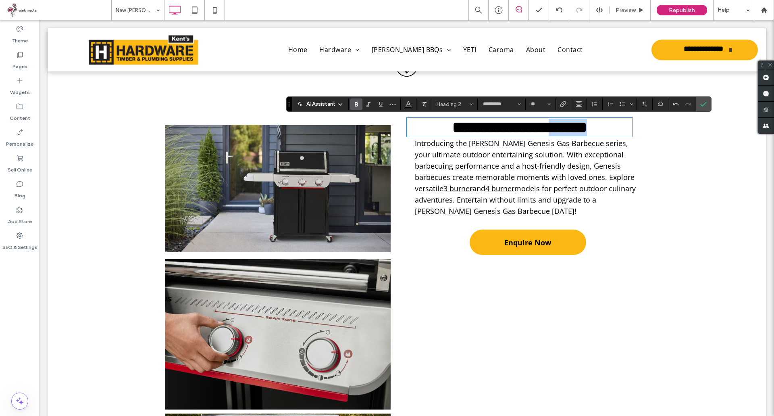
drag, startPoint x: 613, startPoint y: 128, endPoint x: 559, endPoint y: 128, distance: 53.6
click at [559, 128] on h2 "**********" at bounding box center [520, 127] width 226 height 17
click at [698, 105] on label "Confirm" at bounding box center [704, 104] width 12 height 15
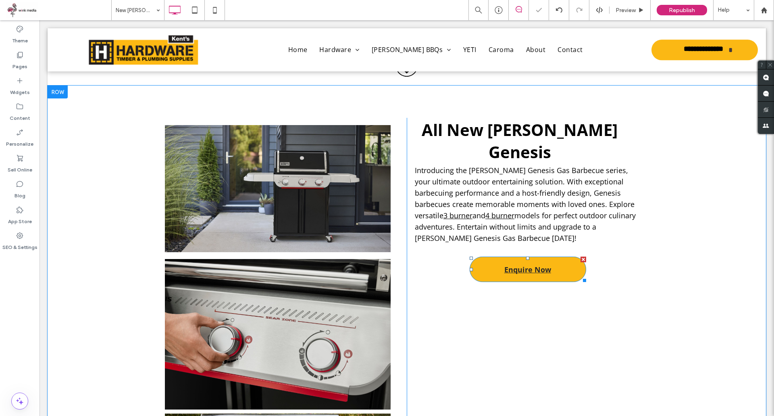
click at [556, 256] on link "Enquire Now" at bounding box center [528, 268] width 117 height 25
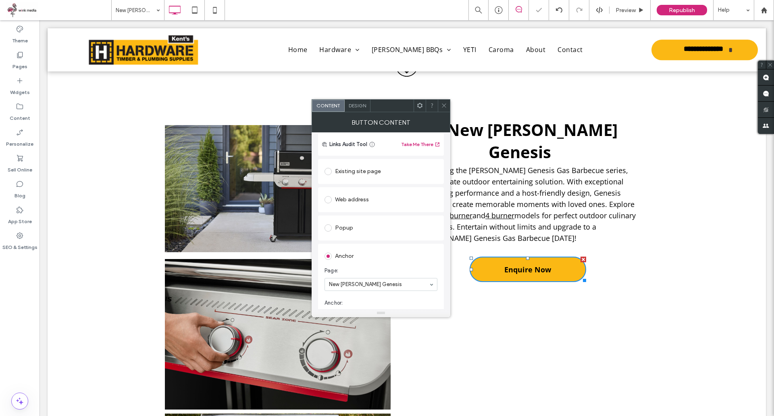
scroll to position [121, 0]
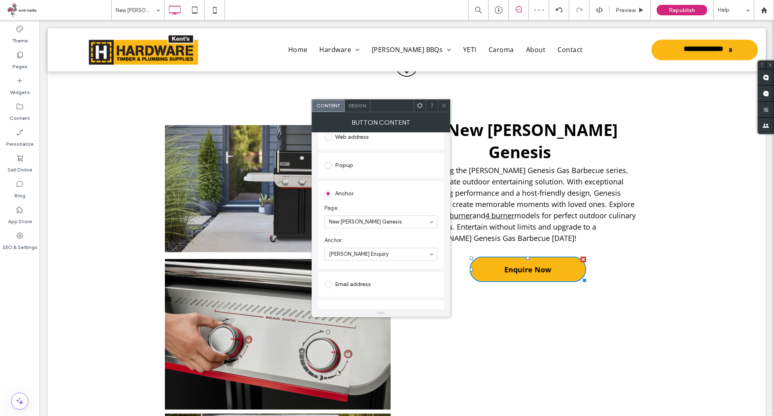
click at [441, 107] on div at bounding box center [444, 106] width 12 height 12
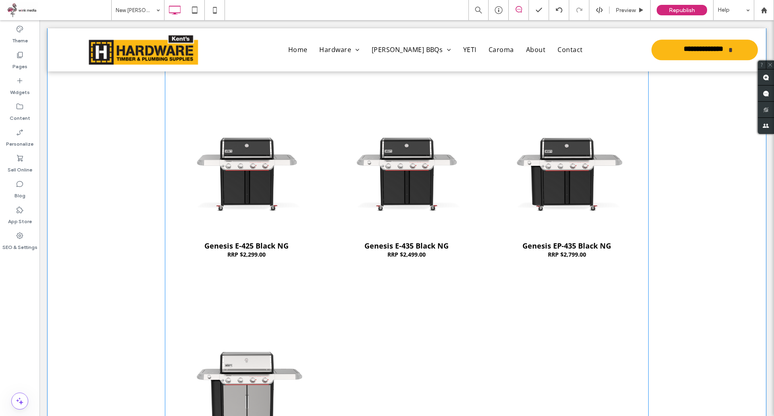
scroll to position [1294, 0]
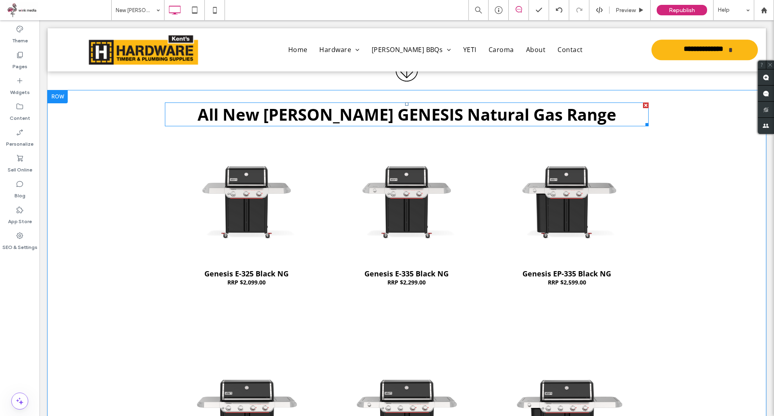
click at [386, 114] on span "All New Weber GENESIS Natural Gas Range" at bounding box center [407, 114] width 419 height 22
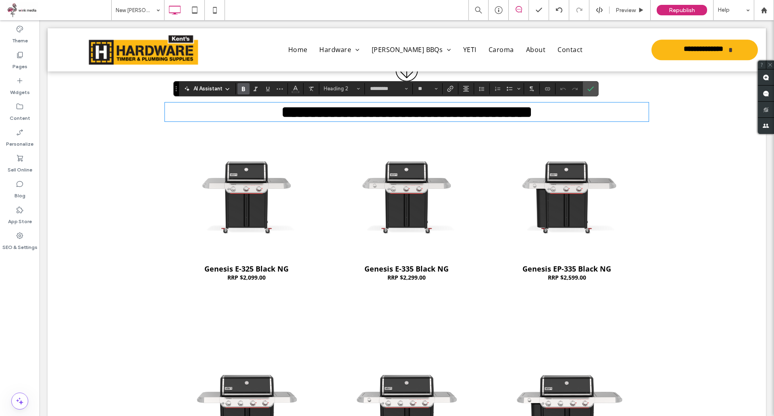
click at [413, 113] on span "**********" at bounding box center [406, 112] width 251 height 16
drag, startPoint x: 424, startPoint y: 114, endPoint x: 370, endPoint y: 113, distance: 54.1
click at [370, 113] on span "**********" at bounding box center [406, 112] width 251 height 16
click at [596, 88] on label "Confirm" at bounding box center [591, 88] width 12 height 15
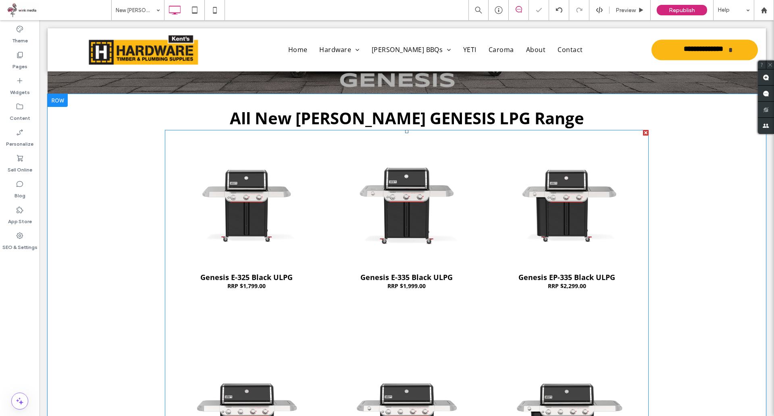
scroll to position [447, 0]
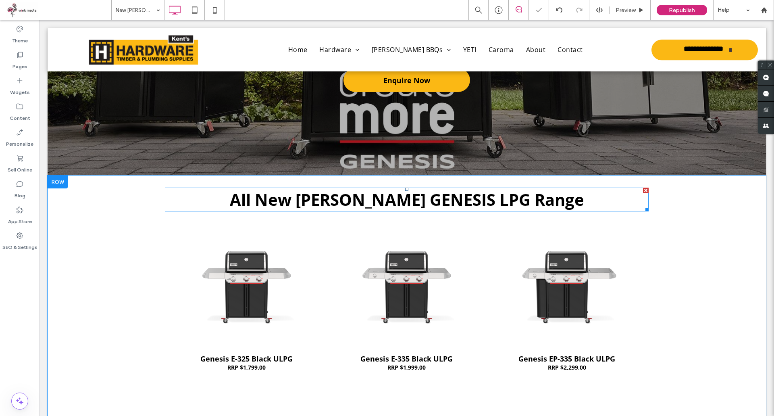
click at [412, 195] on span "All New Weber GENESIS LPG Range" at bounding box center [407, 199] width 354 height 22
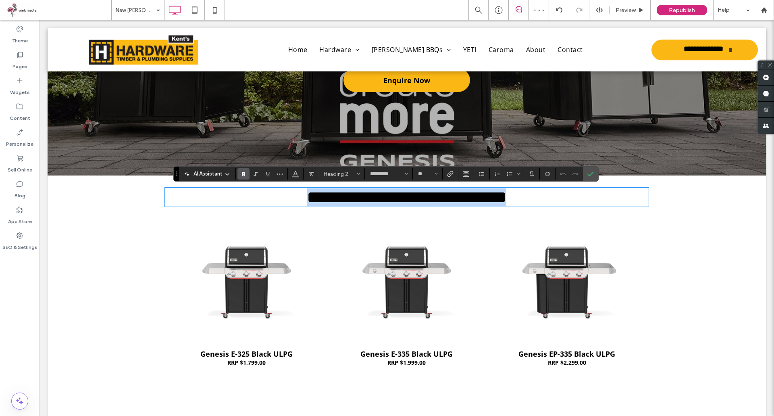
click at [463, 204] on span "**********" at bounding box center [406, 197] width 199 height 16
drag, startPoint x: 456, startPoint y: 203, endPoint x: 401, endPoint y: 206, distance: 55.7
click at [401, 205] on span "**********" at bounding box center [406, 197] width 199 height 16
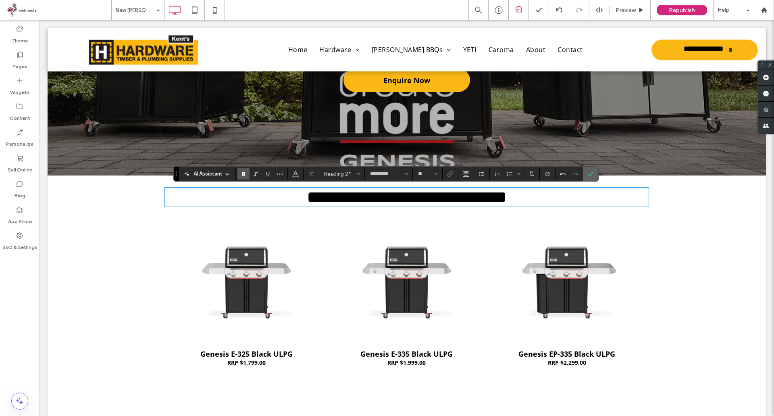
click at [594, 173] on label "Confirm" at bounding box center [591, 174] width 12 height 15
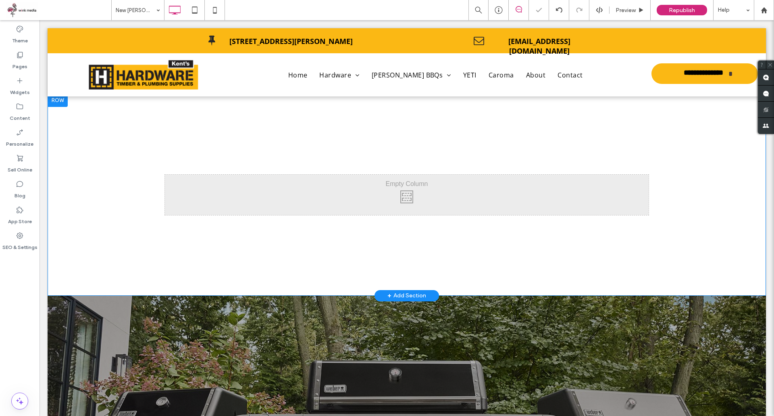
scroll to position [0, 0]
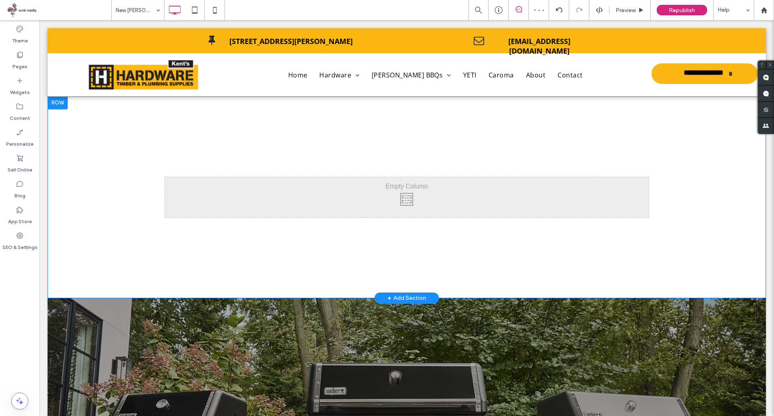
click at [61, 106] on div at bounding box center [58, 102] width 20 height 13
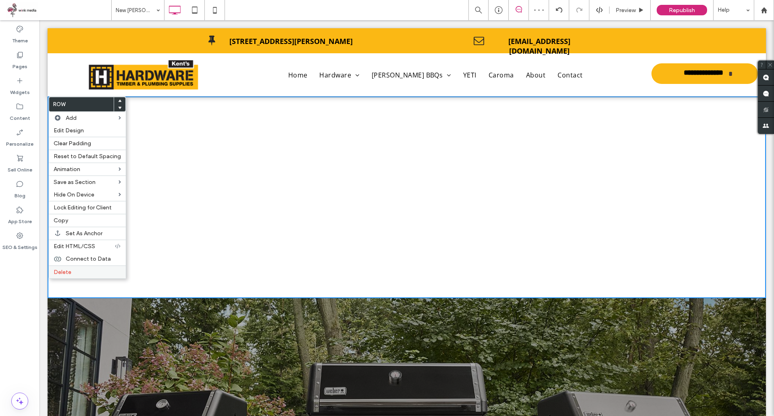
click at [87, 271] on label "Delete" at bounding box center [87, 272] width 67 height 7
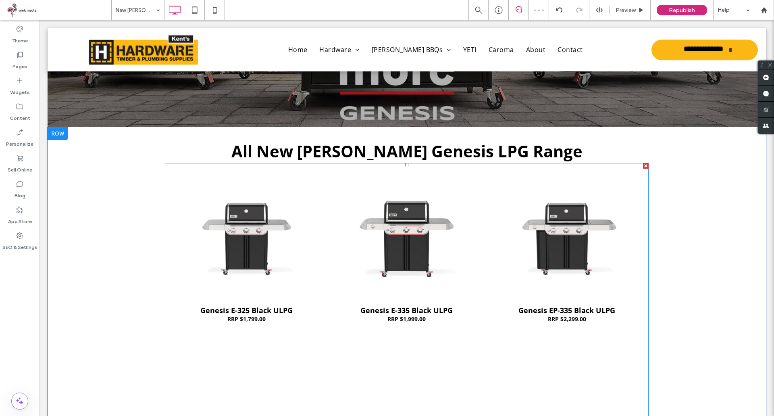
scroll to position [403, 0]
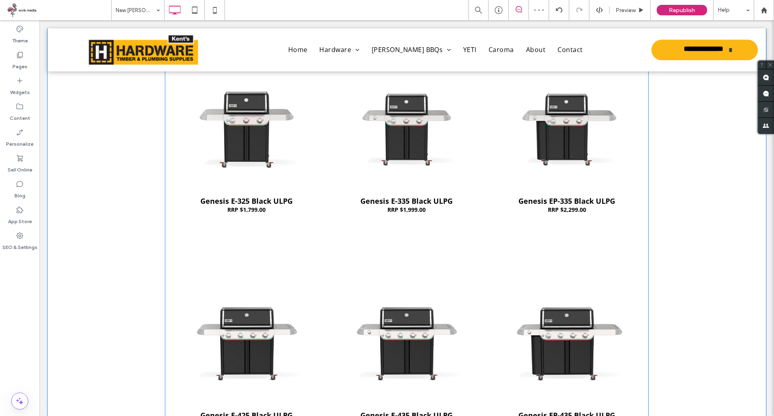
click at [270, 136] on link at bounding box center [246, 129] width 167 height 128
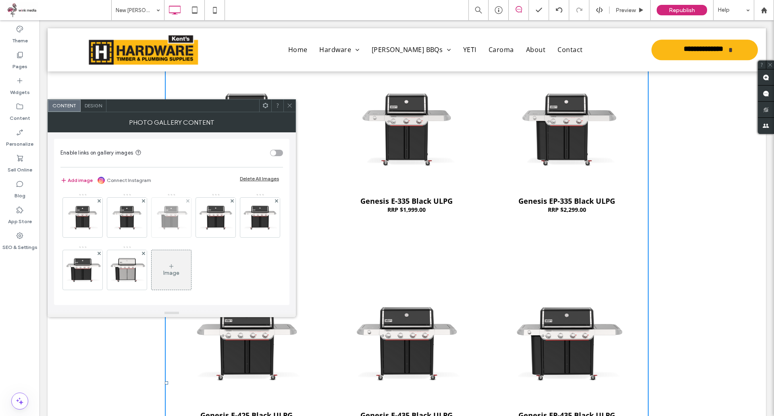
scroll to position [2, 0]
click at [73, 210] on div at bounding box center [83, 216] width 40 height 40
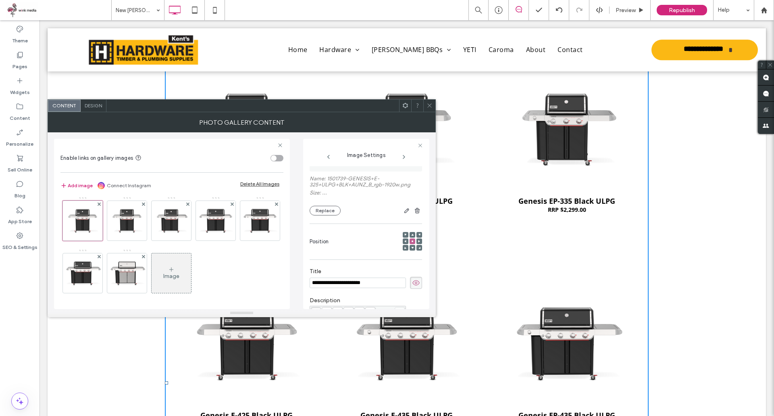
scroll to position [0, 0]
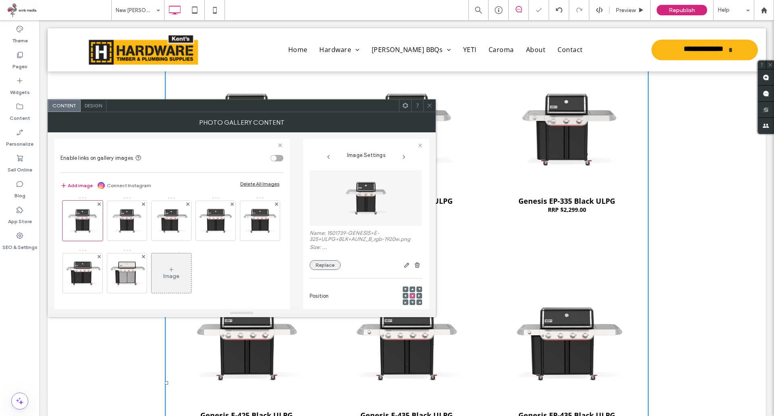
click at [332, 261] on button "Replace" at bounding box center [325, 265] width 31 height 10
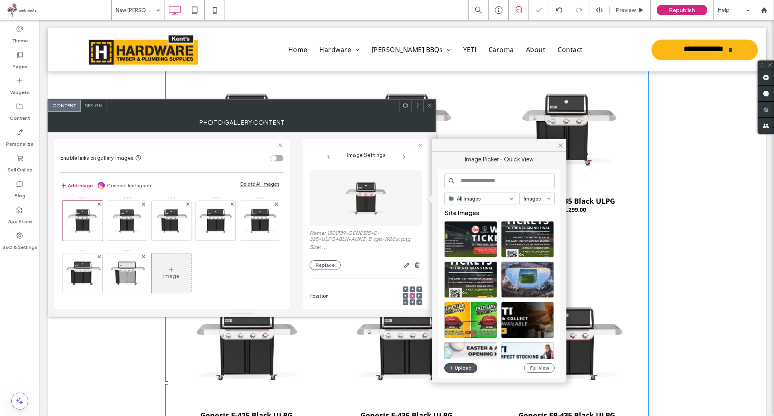
click at [461, 365] on button "Upload" at bounding box center [460, 368] width 33 height 10
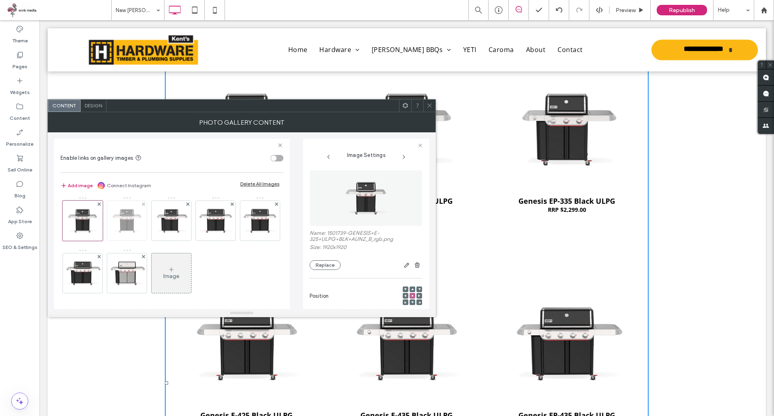
click at [128, 227] on div at bounding box center [127, 221] width 40 height 40
click at [330, 262] on button "Replace" at bounding box center [325, 265] width 31 height 10
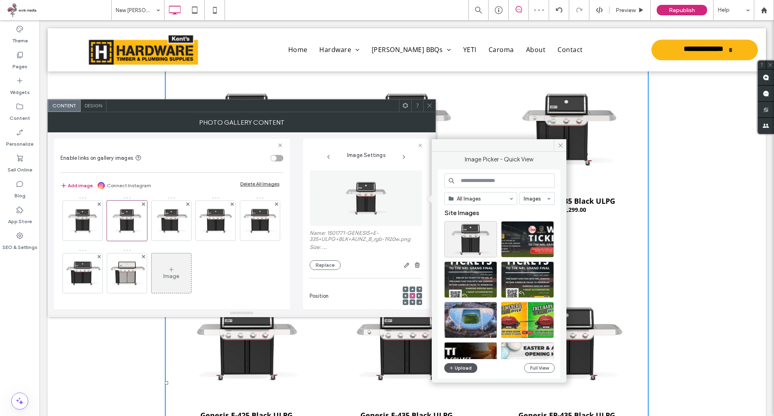
click at [462, 367] on button "Upload" at bounding box center [460, 368] width 33 height 10
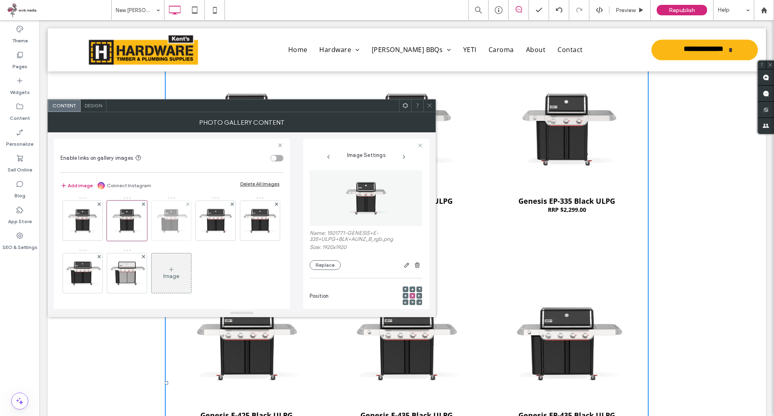
click at [170, 221] on img at bounding box center [172, 221] width 40 height 40
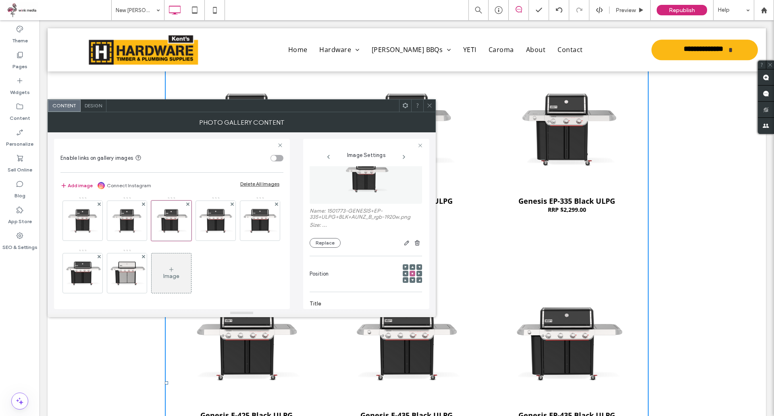
scroll to position [19, 0]
click at [332, 247] on button "Replace" at bounding box center [325, 246] width 31 height 10
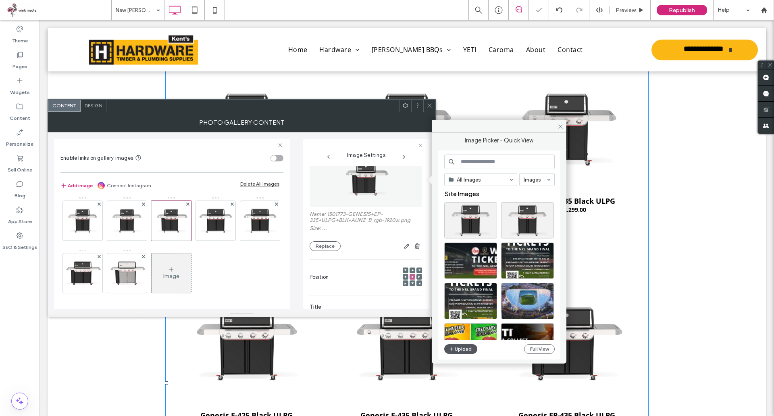
click at [463, 350] on button "Upload" at bounding box center [460, 349] width 33 height 10
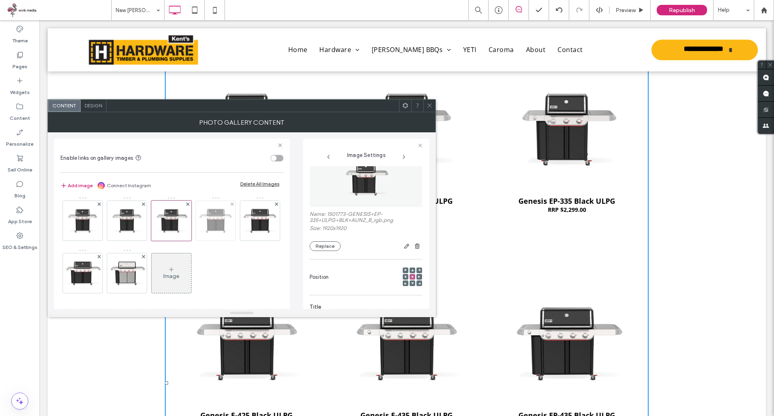
click at [214, 224] on div at bounding box center [216, 221] width 40 height 40
click at [333, 247] on button "Replace" at bounding box center [325, 246] width 31 height 10
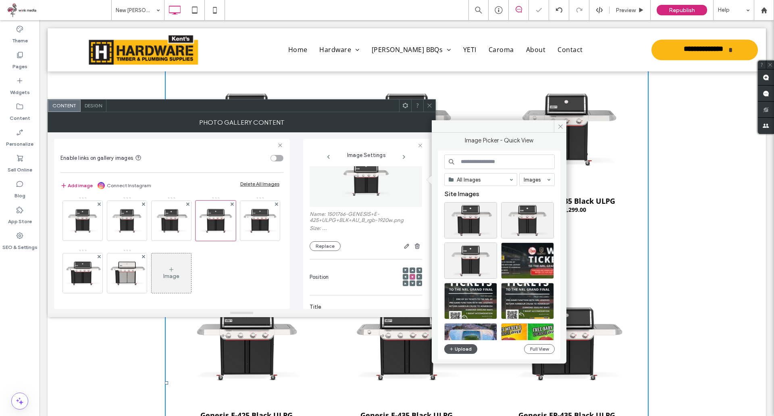
click at [465, 353] on button "Upload" at bounding box center [460, 349] width 33 height 10
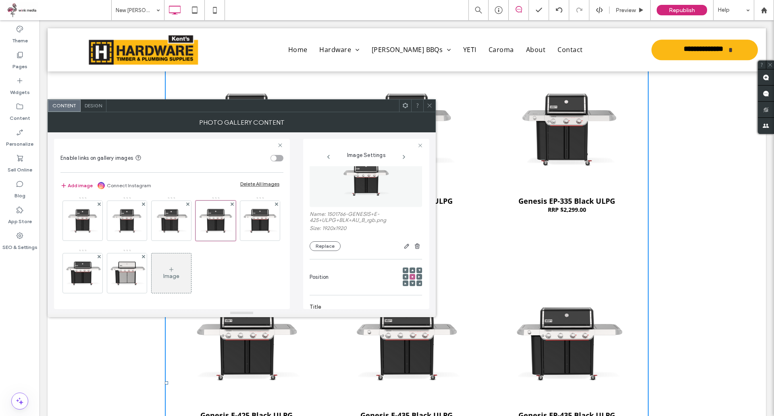
scroll to position [3, 0]
click at [240, 239] on div at bounding box center [260, 220] width 40 height 40
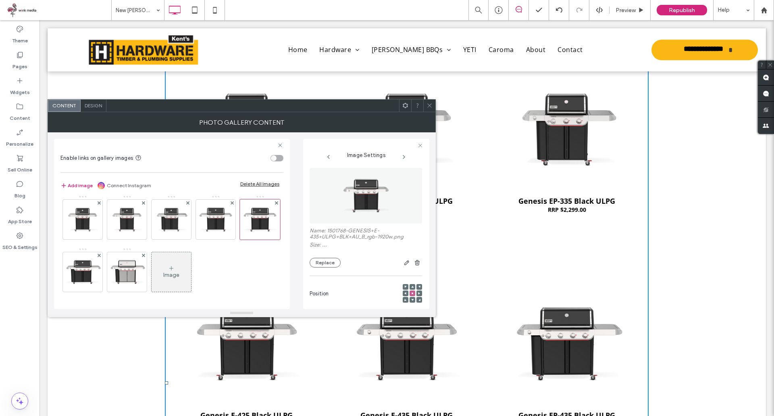
scroll to position [0, 0]
click at [331, 265] on button "Replace" at bounding box center [325, 265] width 31 height 10
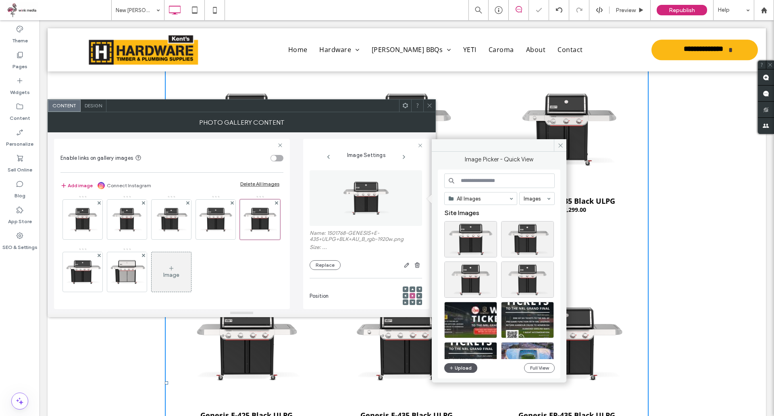
click at [463, 363] on button "Upload" at bounding box center [460, 368] width 33 height 10
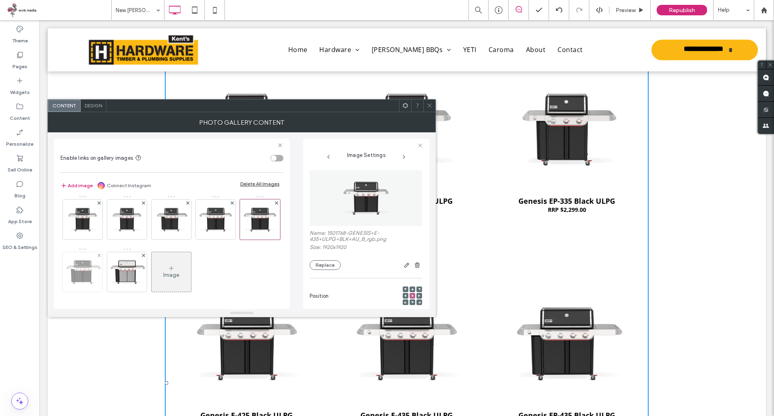
click at [102, 278] on div at bounding box center [83, 272] width 40 height 40
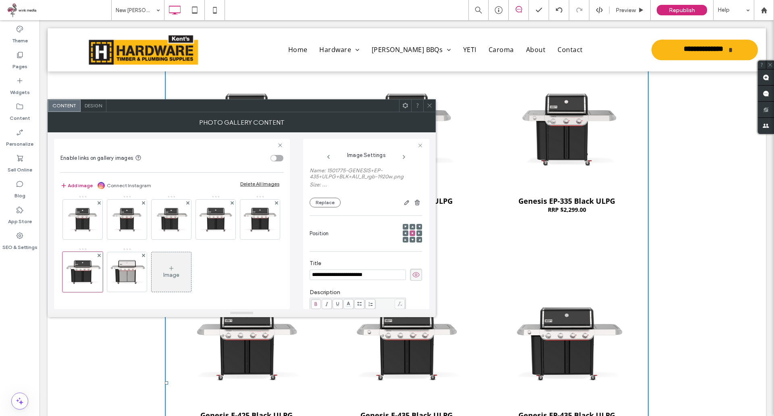
scroll to position [19, 0]
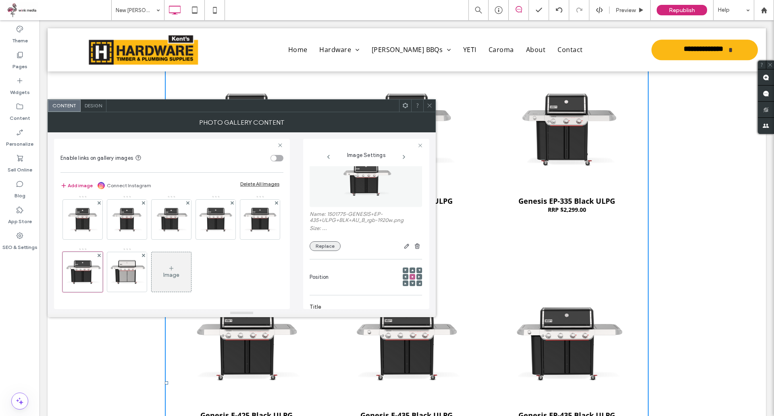
click at [333, 247] on button "Replace" at bounding box center [325, 246] width 31 height 10
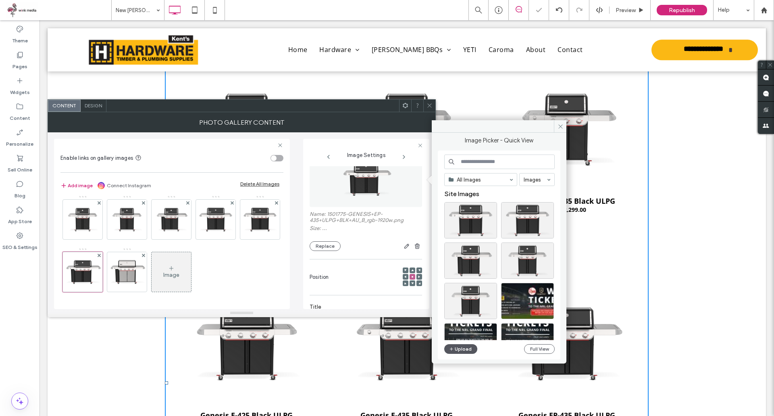
click at [461, 352] on button "Upload" at bounding box center [460, 349] width 33 height 10
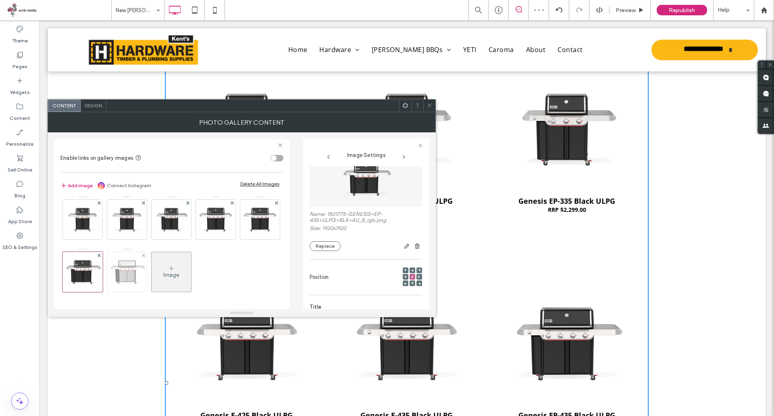
click at [147, 274] on div at bounding box center [127, 272] width 40 height 40
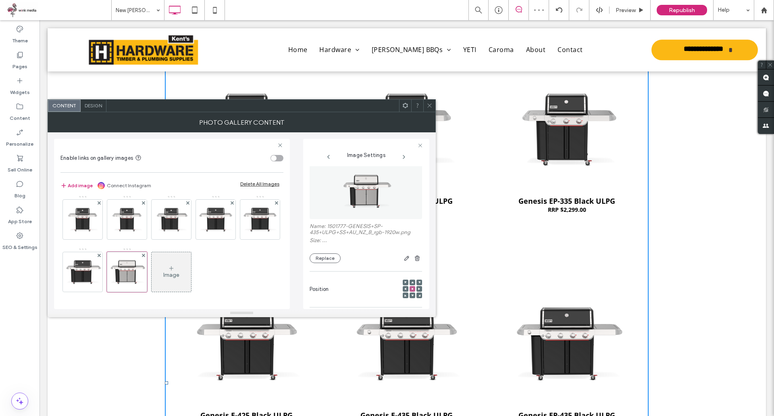
scroll to position [0, 0]
click at [335, 267] on button "Replace" at bounding box center [325, 265] width 31 height 10
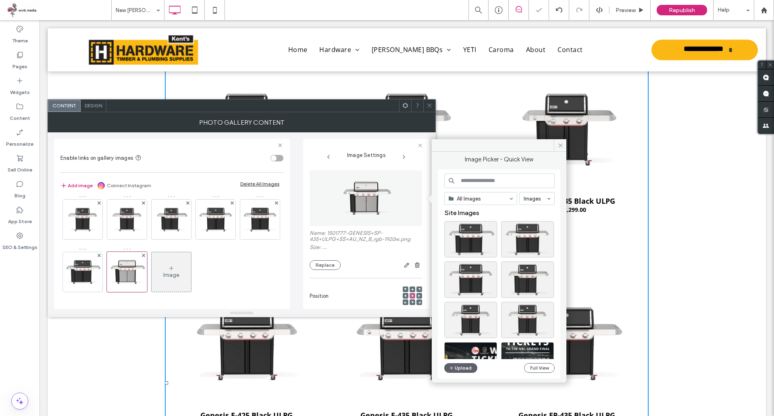
click at [468, 373] on div "All Images Images Site Images Upload Full View" at bounding box center [499, 273] width 110 height 201
click at [467, 370] on button "Upload" at bounding box center [460, 368] width 33 height 10
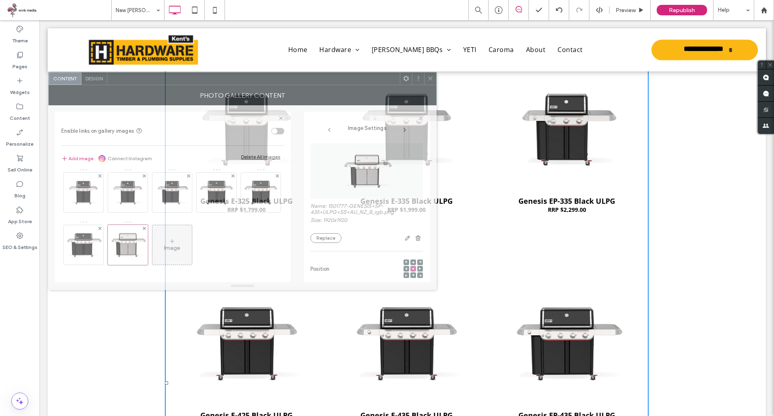
drag, startPoint x: 163, startPoint y: 109, endPoint x: 189, endPoint y: 90, distance: 32.0
click at [148, 81] on div at bounding box center [253, 79] width 293 height 12
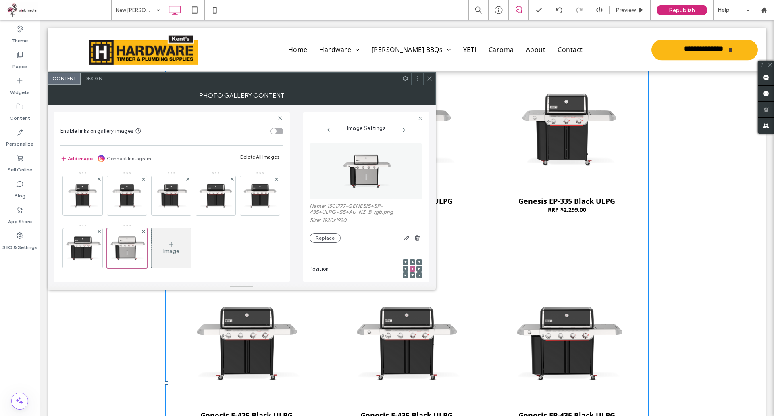
click at [427, 75] on span at bounding box center [430, 79] width 6 height 12
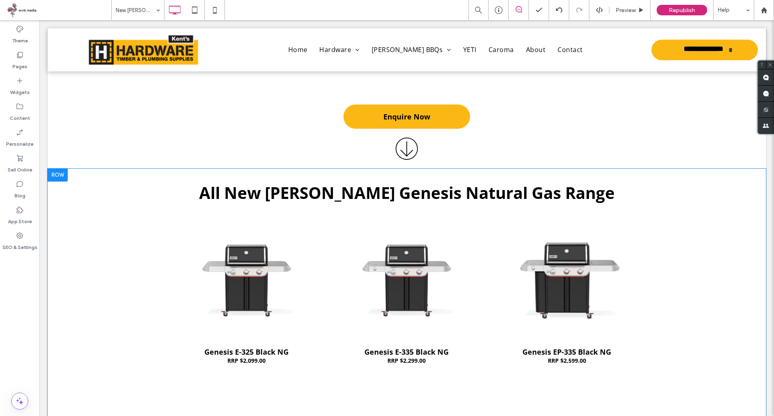
scroll to position [1089, 0]
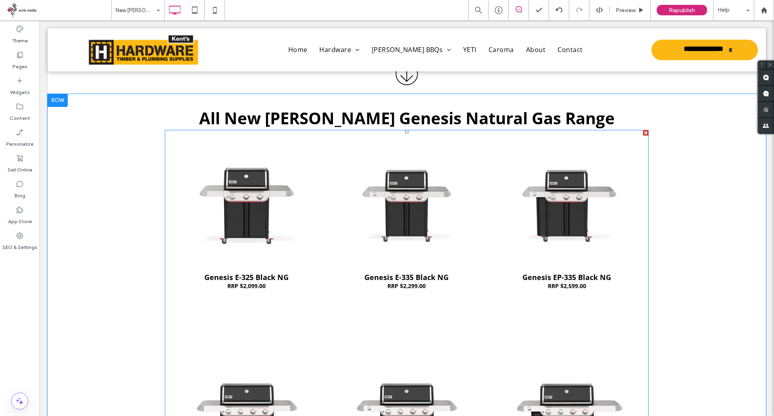
click at [316, 186] on link at bounding box center [246, 206] width 167 height 128
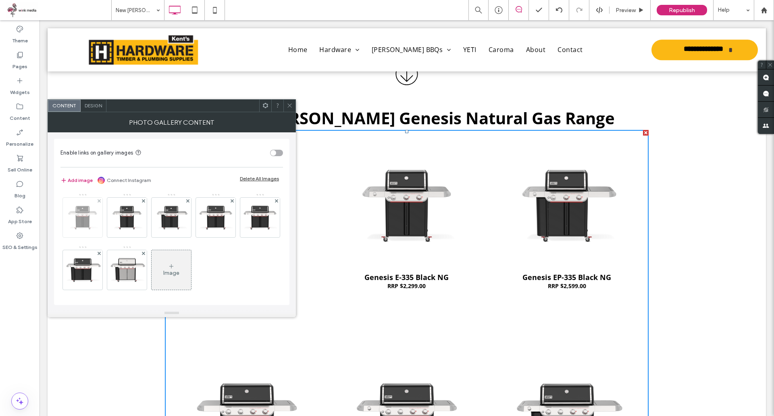
click at [95, 214] on div at bounding box center [83, 218] width 40 height 40
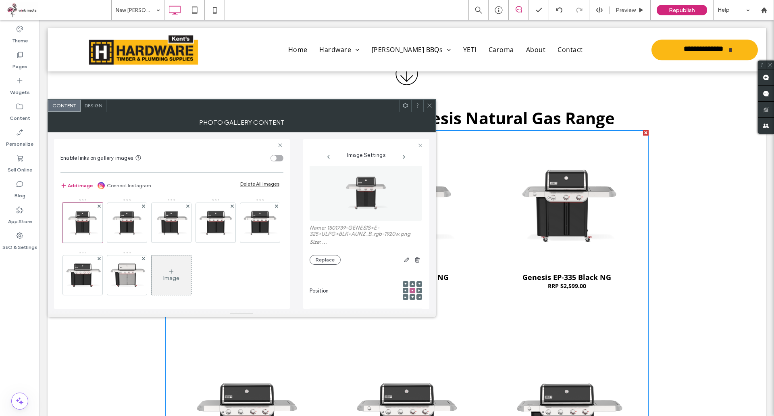
scroll to position [0, 0]
click at [333, 261] on button "Replace" at bounding box center [325, 265] width 31 height 10
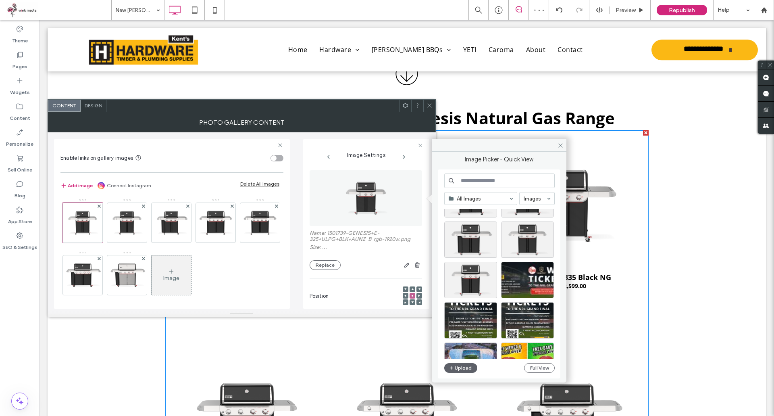
scroll to position [81, 0]
click at [478, 281] on div "Select" at bounding box center [470, 279] width 53 height 36
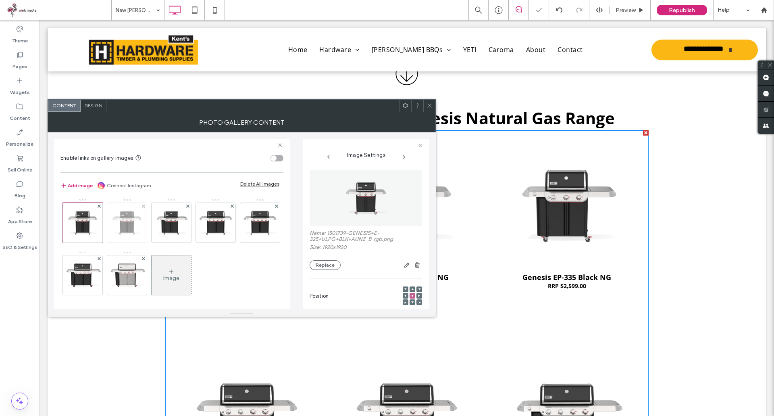
click at [135, 233] on div at bounding box center [127, 223] width 40 height 40
click at [327, 265] on button "Replace" at bounding box center [325, 265] width 31 height 10
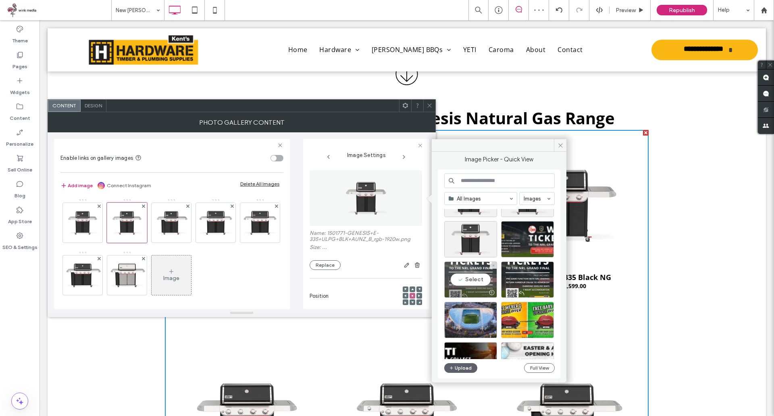
scroll to position [40, 0]
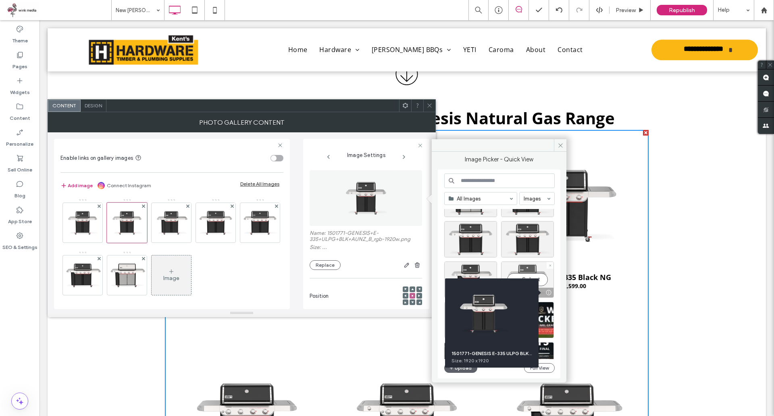
click at [548, 293] on div at bounding box center [549, 292] width 10 height 6
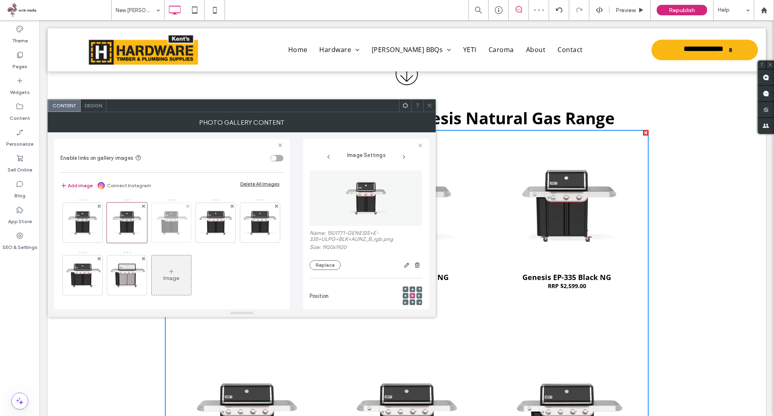
click at [182, 224] on div at bounding box center [172, 223] width 40 height 40
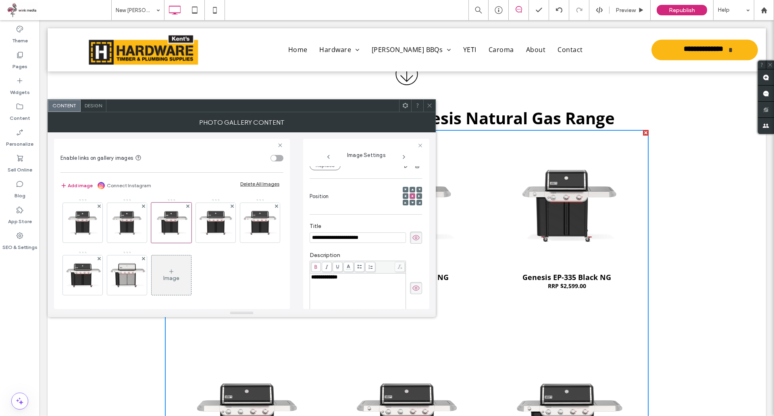
scroll to position [59, 0]
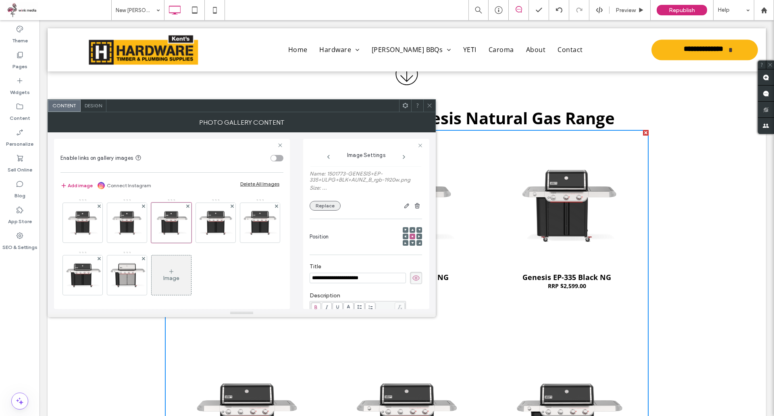
click at [333, 205] on button "Replace" at bounding box center [325, 206] width 31 height 10
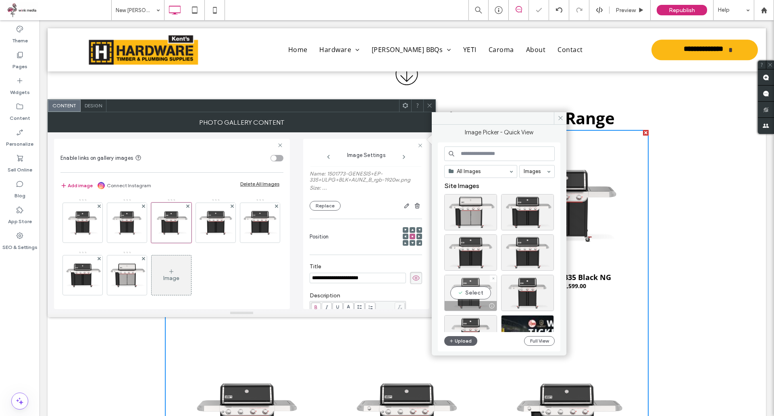
click at [470, 290] on div "Select" at bounding box center [470, 293] width 53 height 36
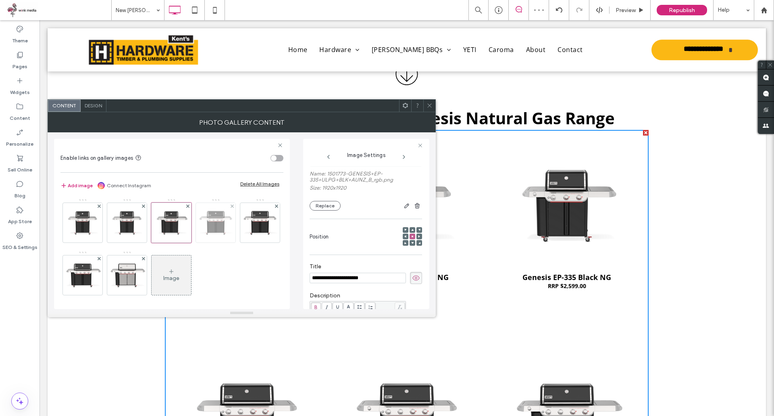
click at [224, 238] on div at bounding box center [216, 223] width 40 height 40
click at [332, 208] on button "Replace" at bounding box center [325, 206] width 31 height 10
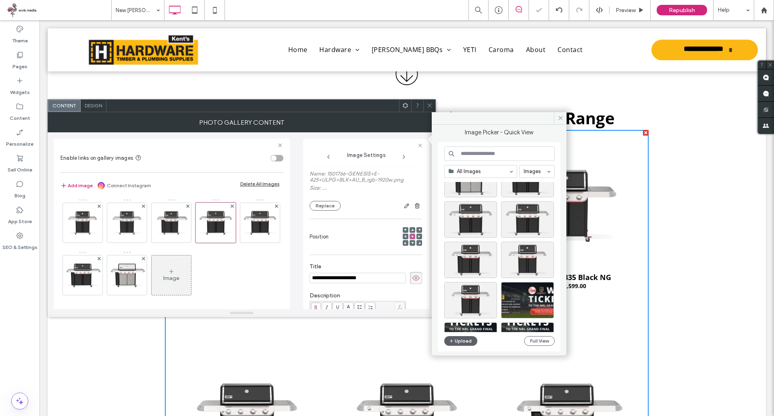
scroll to position [40, 0]
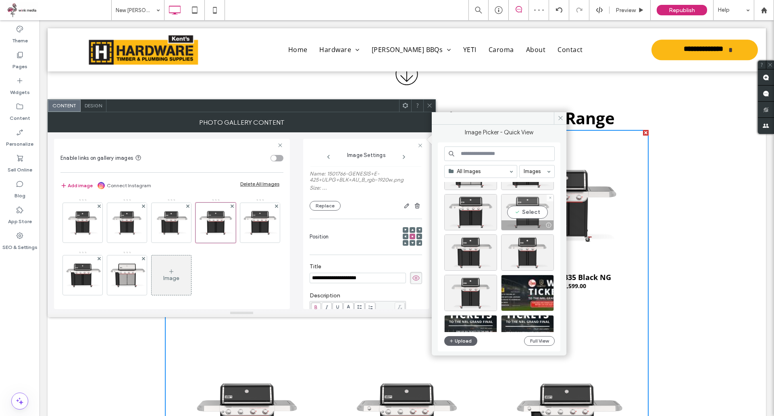
click at [532, 211] on div "Select" at bounding box center [527, 212] width 53 height 36
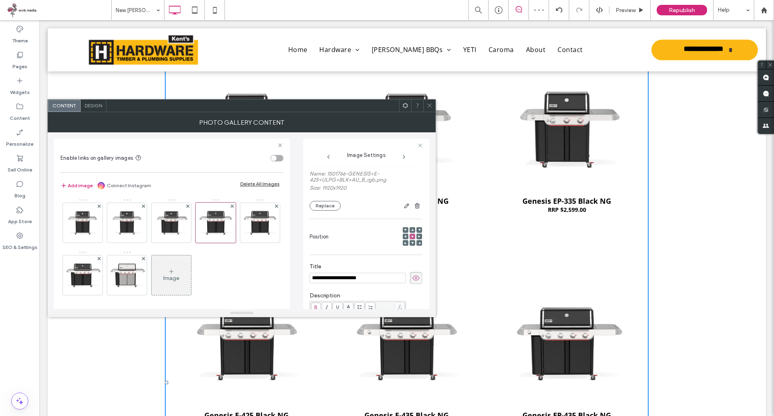
scroll to position [1169, 0]
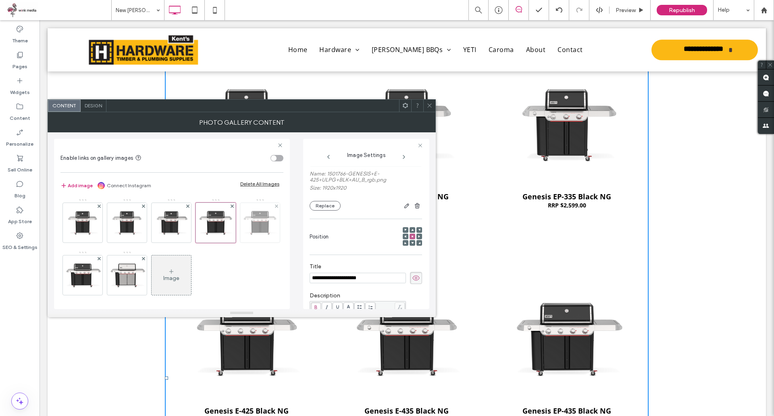
click at [240, 242] on div at bounding box center [260, 223] width 40 height 40
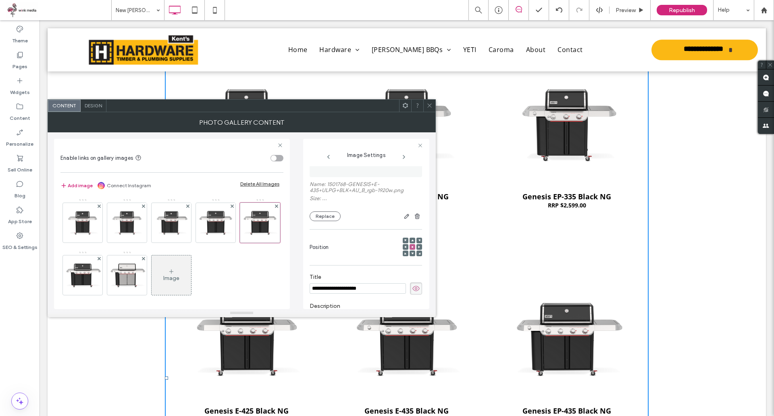
scroll to position [19, 0]
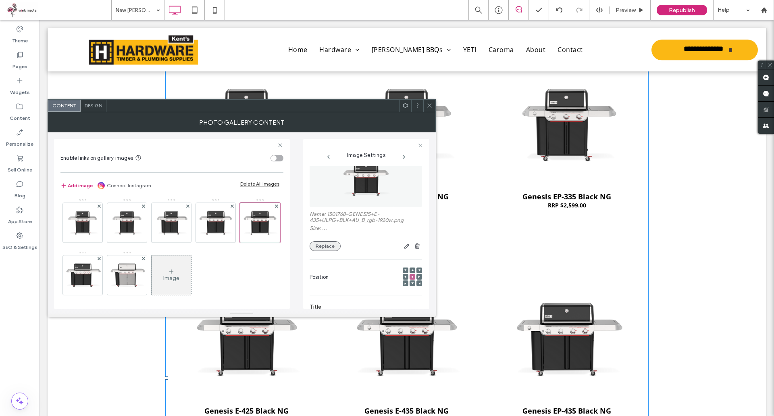
click at [327, 245] on button "Replace" at bounding box center [325, 246] width 31 height 10
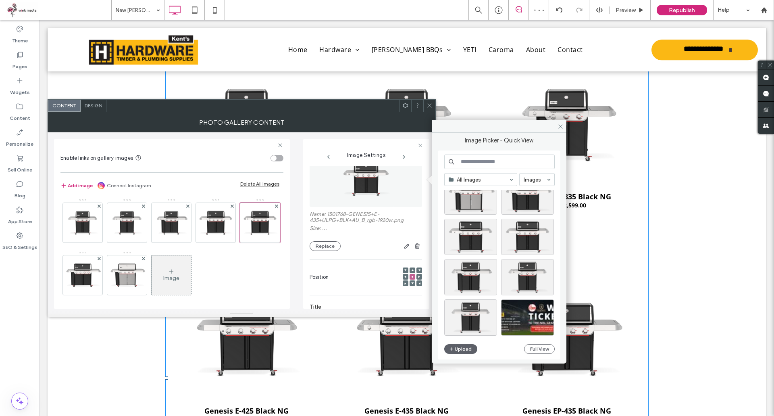
scroll to position [0, 0]
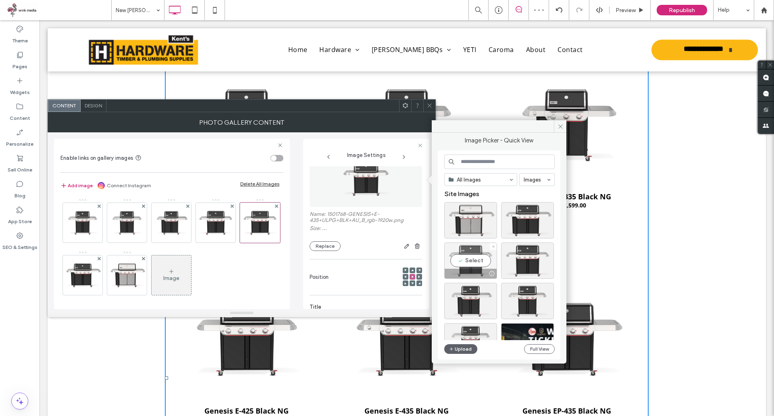
click at [484, 259] on div "Select" at bounding box center [470, 260] width 53 height 36
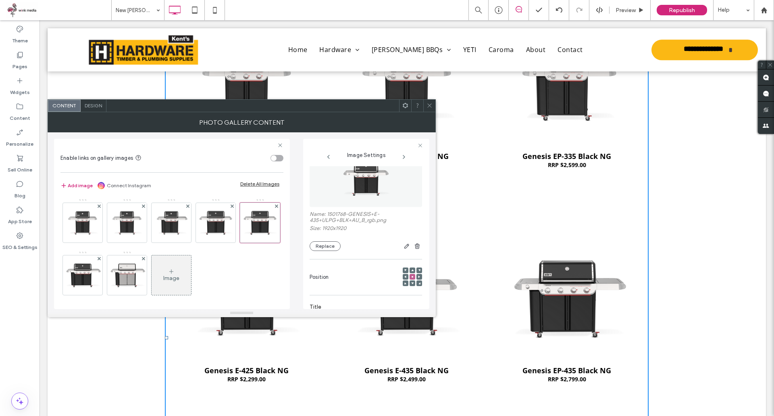
scroll to position [1169, 0]
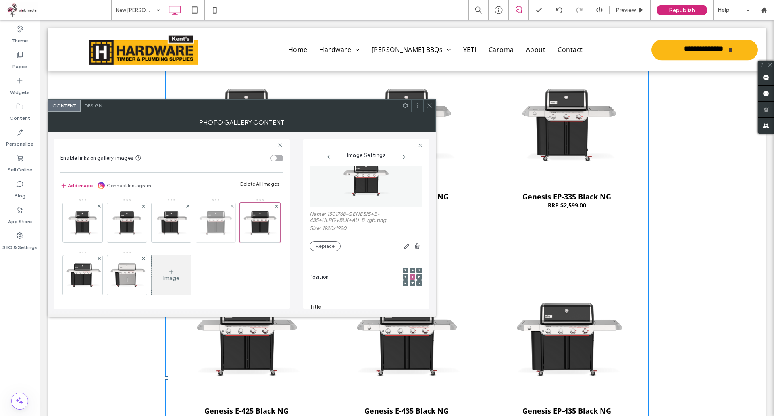
click at [214, 227] on img at bounding box center [216, 223] width 40 height 40
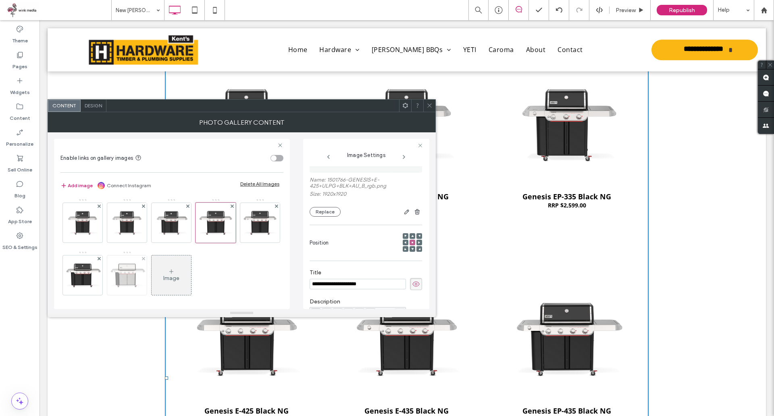
scroll to position [100, 0]
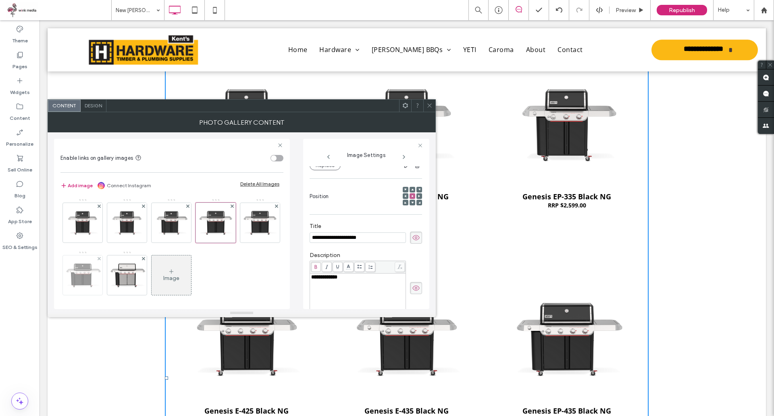
click at [102, 273] on div at bounding box center [83, 275] width 40 height 40
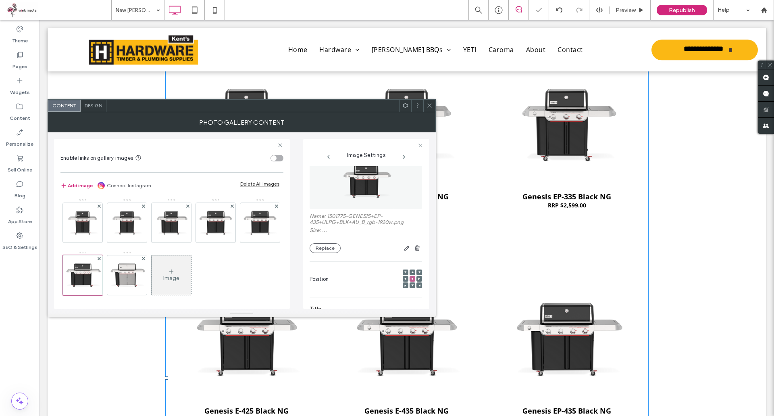
scroll to position [0, 0]
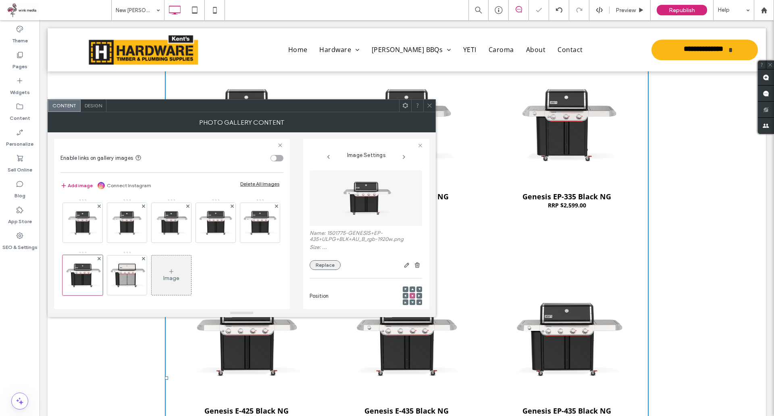
click at [328, 269] on button "Replace" at bounding box center [325, 265] width 31 height 10
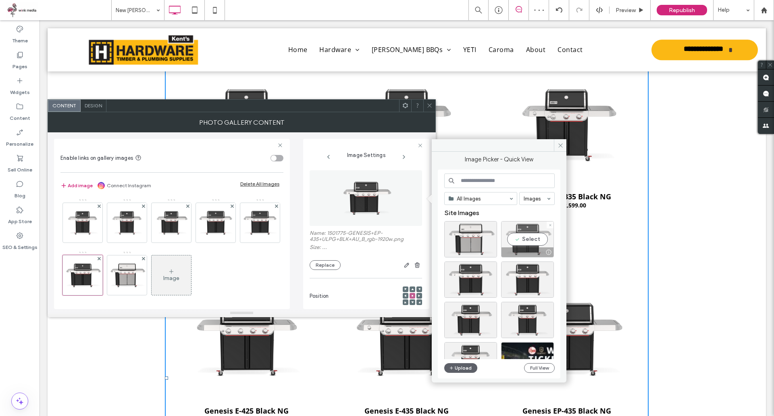
drag, startPoint x: 543, startPoint y: 235, endPoint x: 503, endPoint y: 215, distance: 45.1
click at [543, 235] on div "Select" at bounding box center [527, 239] width 53 height 36
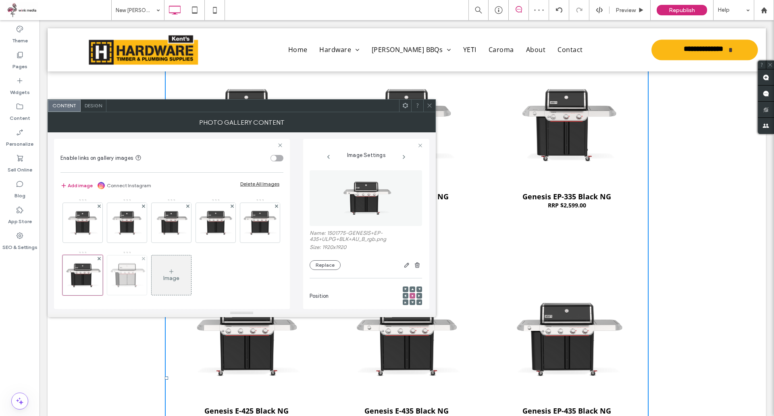
click at [147, 281] on div at bounding box center [127, 275] width 40 height 40
click at [333, 265] on button "Replace" at bounding box center [325, 265] width 31 height 10
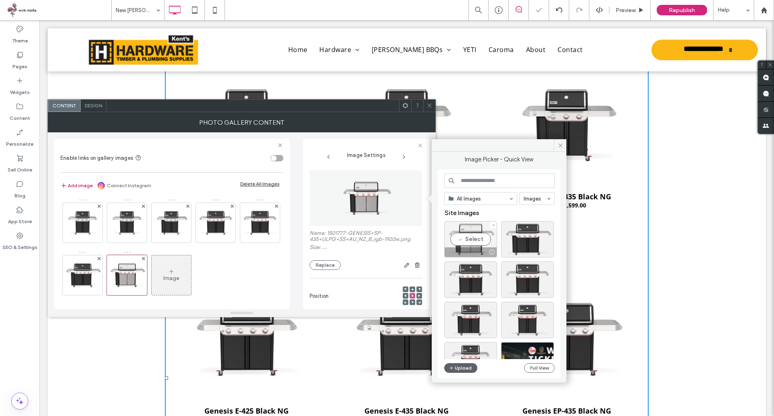
click at [472, 242] on div "Select" at bounding box center [470, 239] width 53 height 36
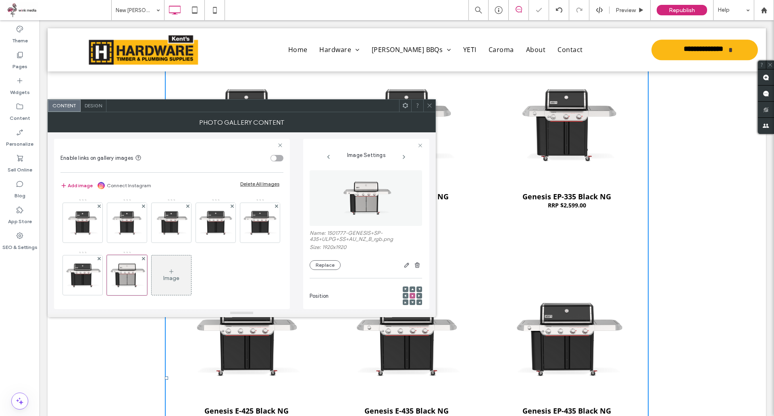
click at [427, 104] on icon at bounding box center [430, 105] width 6 height 6
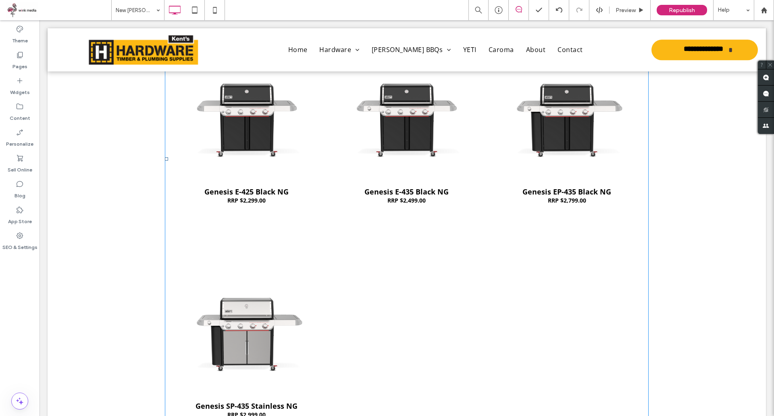
scroll to position [1290, 0]
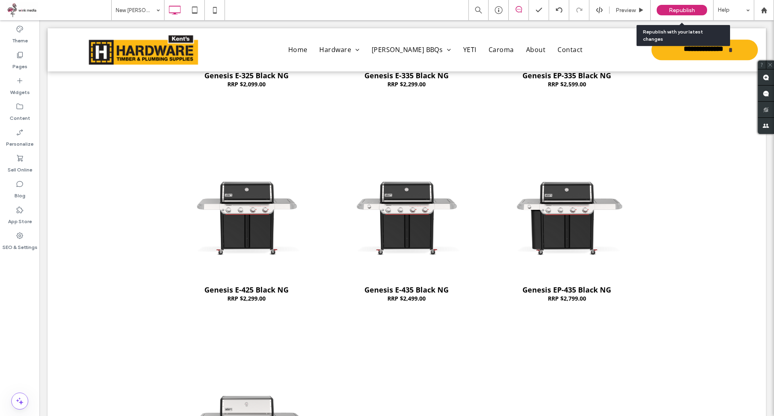
drag, startPoint x: 679, startPoint y: 8, endPoint x: 581, endPoint y: 39, distance: 102.6
click at [679, 8] on span "Republish" at bounding box center [682, 10] width 26 height 7
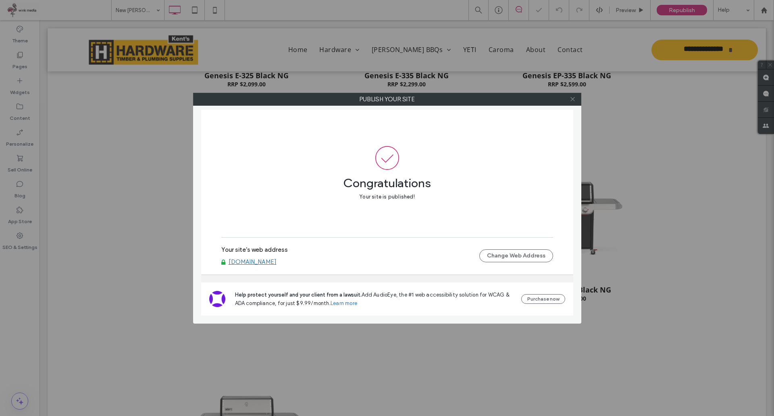
click at [571, 97] on icon at bounding box center [573, 99] width 6 height 6
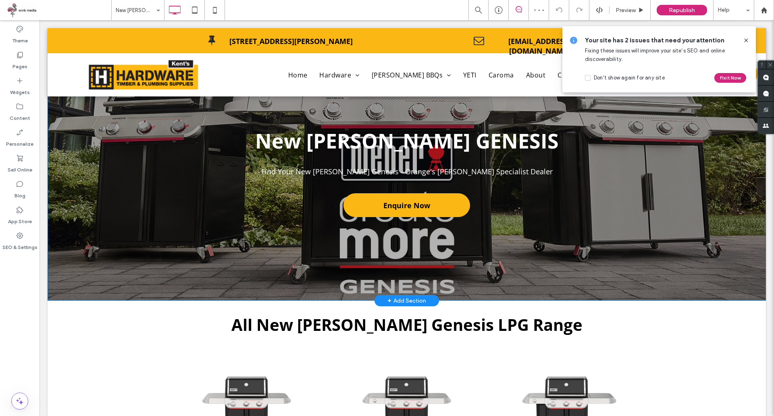
scroll to position [0, 0]
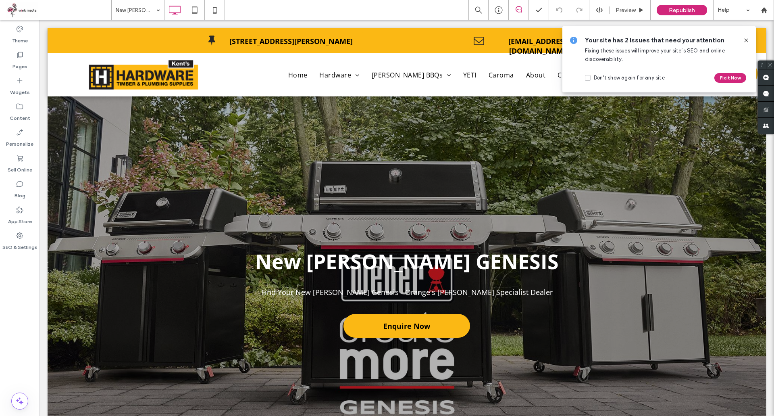
click at [747, 40] on icon at bounding box center [746, 40] width 6 height 6
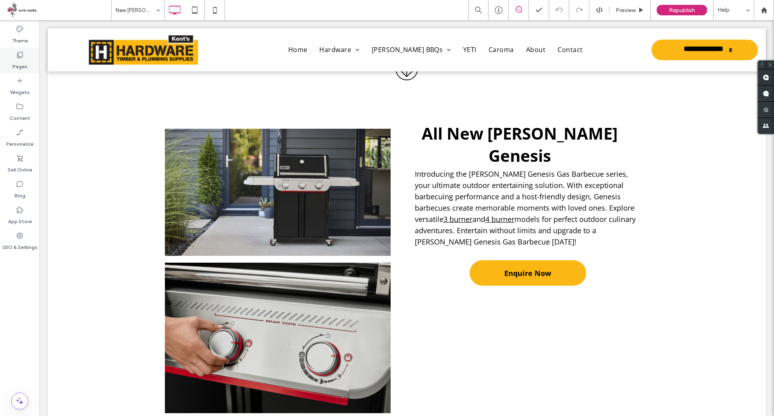
click at [21, 62] on label "Pages" at bounding box center [20, 64] width 15 height 11
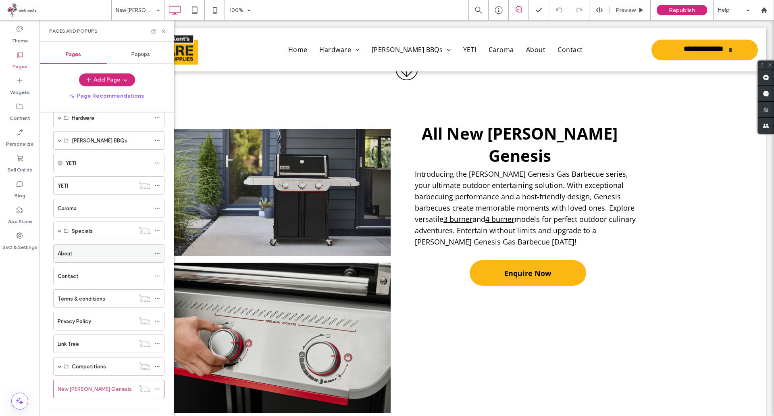
scroll to position [84, 0]
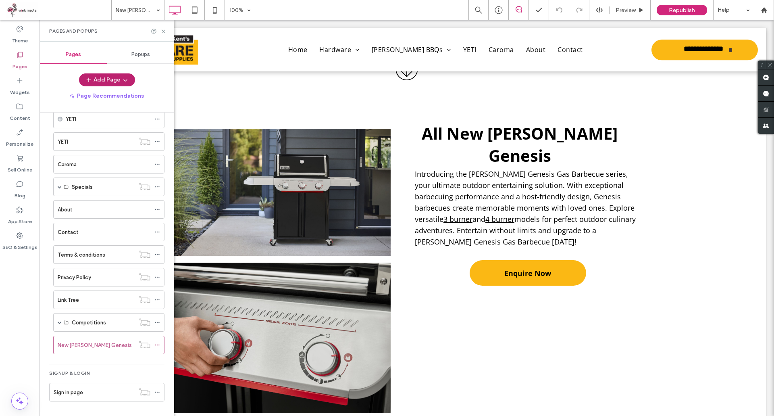
click at [113, 77] on button "Add Page" at bounding box center [107, 79] width 56 height 13
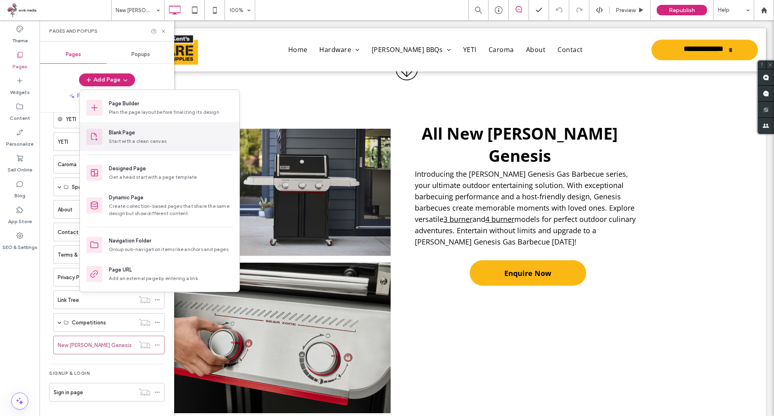
click at [143, 137] on div "Blank Page Start with a clean canvas" at bounding box center [171, 137] width 124 height 16
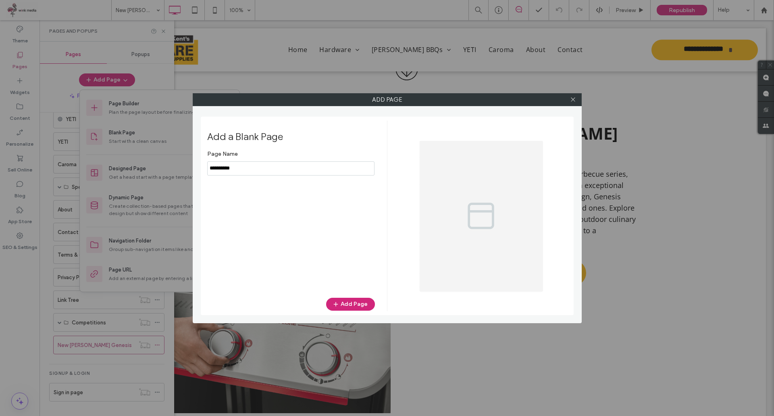
drag, startPoint x: 250, startPoint y: 168, endPoint x: 157, endPoint y: 165, distance: 92.8
click at [160, 165] on div "Add Page Add a Blank Page Page Name Add Page" at bounding box center [387, 208] width 774 height 416
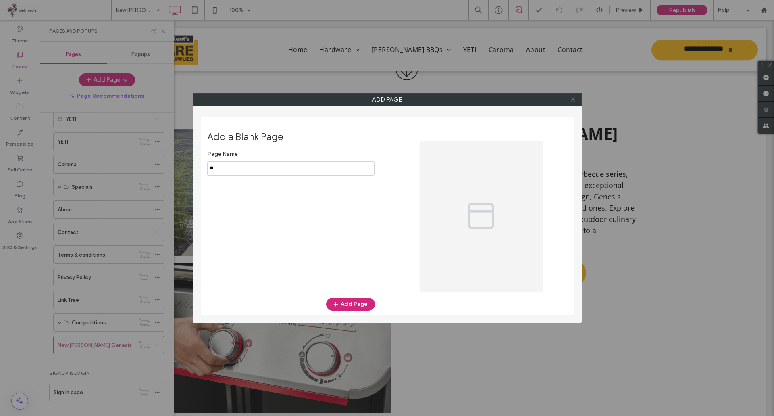
type input "*"
type input "**********"
click at [361, 308] on button "Add Page" at bounding box center [350, 304] width 49 height 13
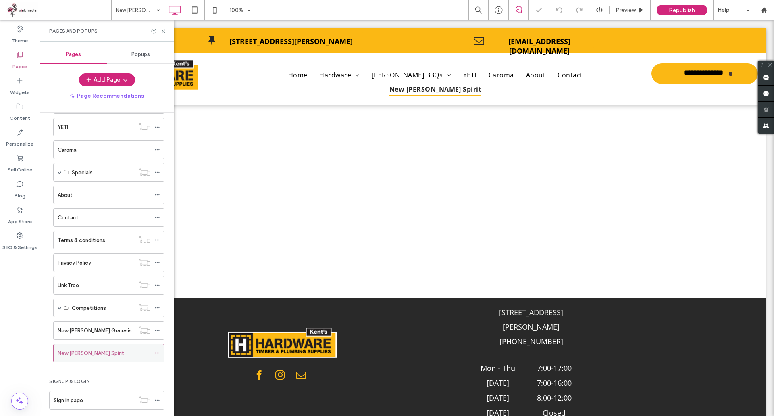
scroll to position [107, 0]
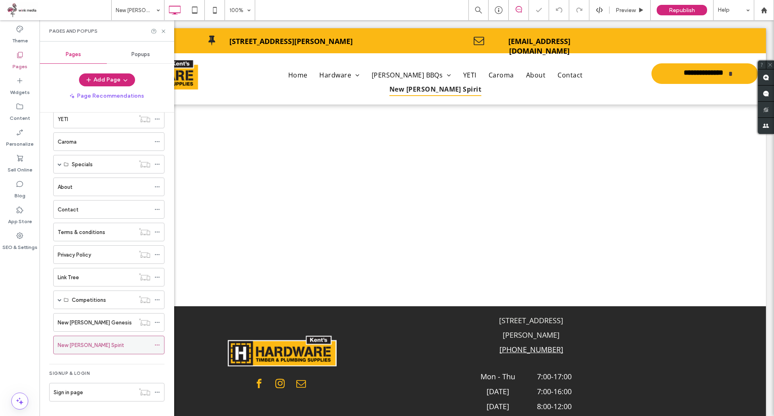
click at [158, 346] on icon at bounding box center [157, 345] width 6 height 6
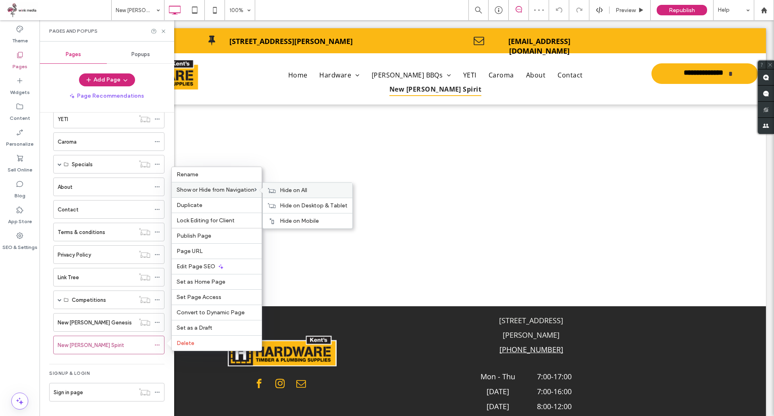
click at [282, 188] on span "Hide on All" at bounding box center [293, 190] width 27 height 7
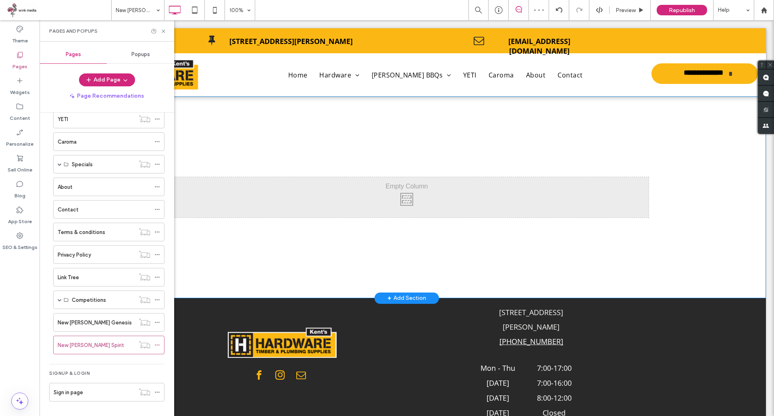
click at [408, 296] on div "+ Add Section" at bounding box center [407, 298] width 39 height 9
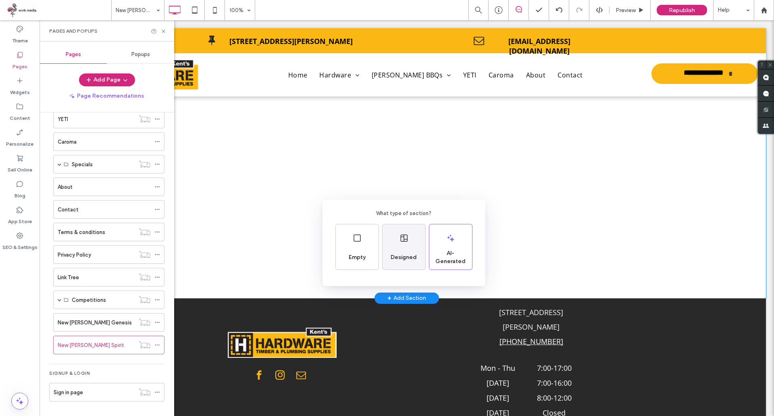
click at [404, 251] on div "Designed" at bounding box center [404, 257] width 33 height 18
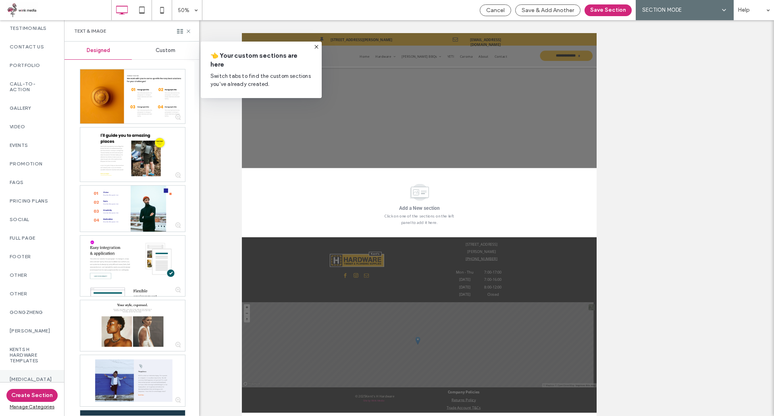
scroll to position [330, 0]
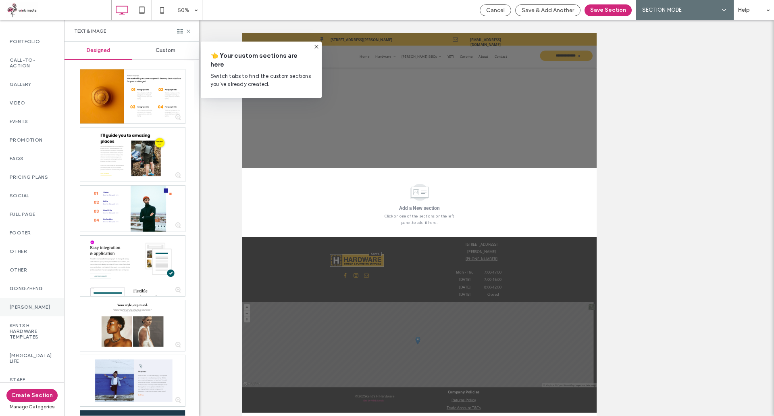
click at [36, 311] on div "Harry Hillis" at bounding box center [32, 307] width 64 height 19
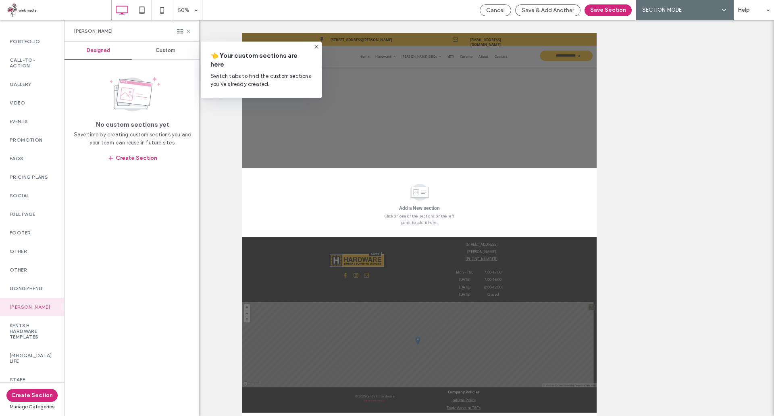
click at [150, 54] on div "Custom" at bounding box center [165, 51] width 67 height 18
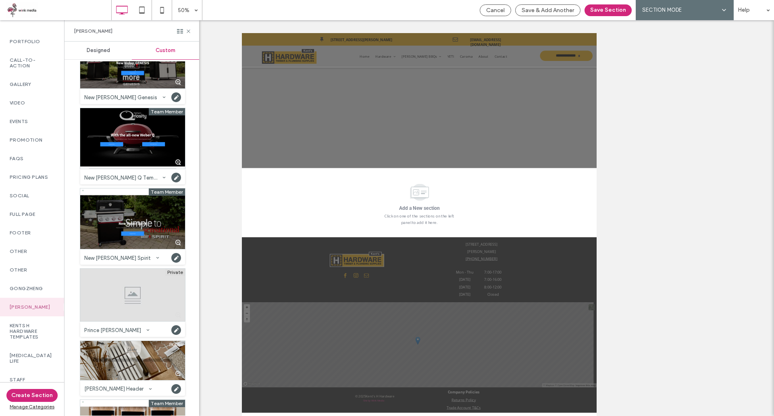
scroll to position [524, 0]
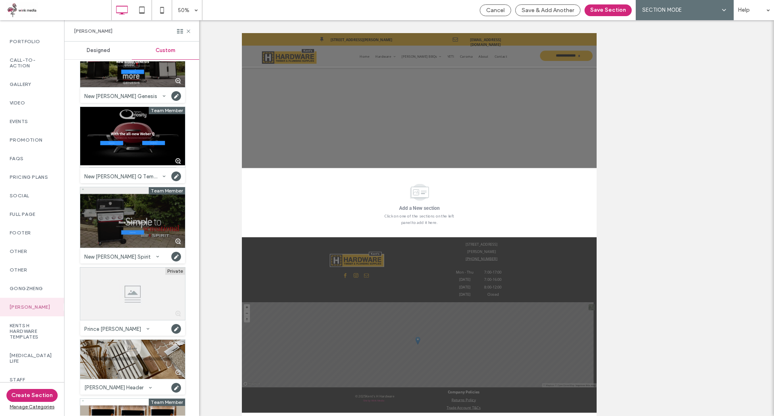
click at [145, 213] on div at bounding box center [132, 217] width 105 height 60
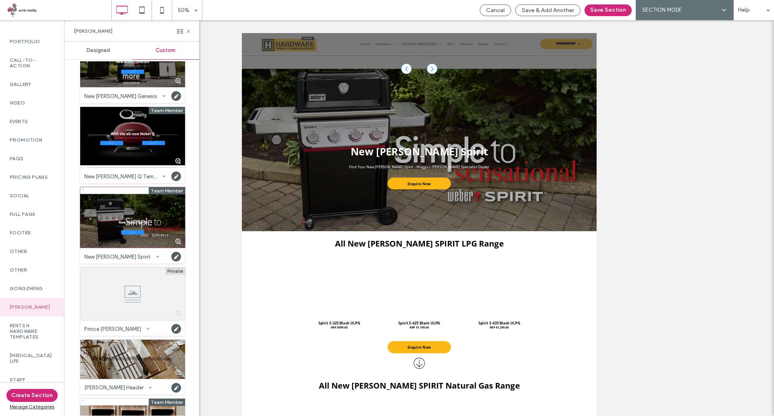
scroll to position [205, 0]
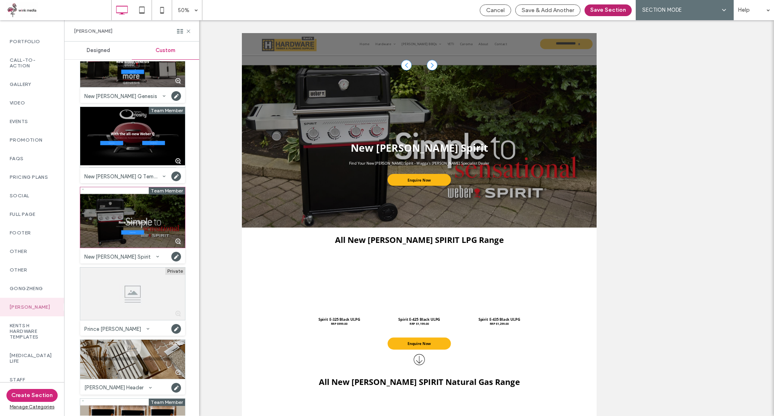
click at [612, 8] on button "Save Section" at bounding box center [608, 10] width 47 height 12
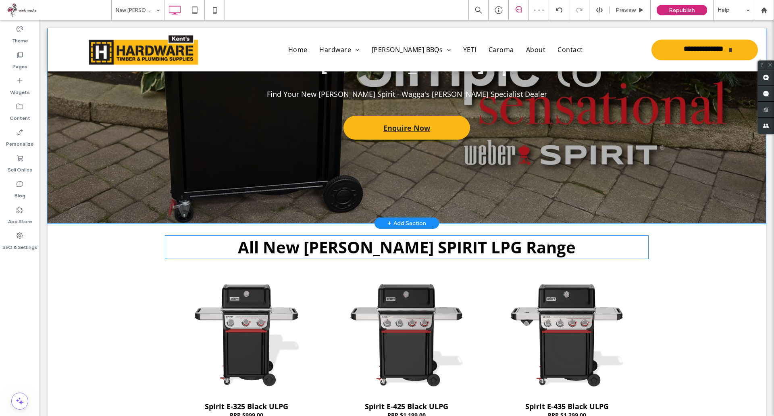
scroll to position [326, 0]
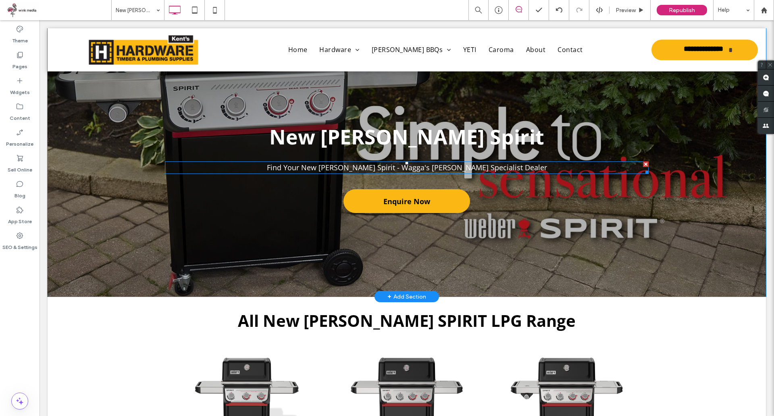
click at [388, 167] on span "Find Your New [PERSON_NAME] Spirit - Wagga's [PERSON_NAME] Specialist Dealer" at bounding box center [407, 168] width 280 height 10
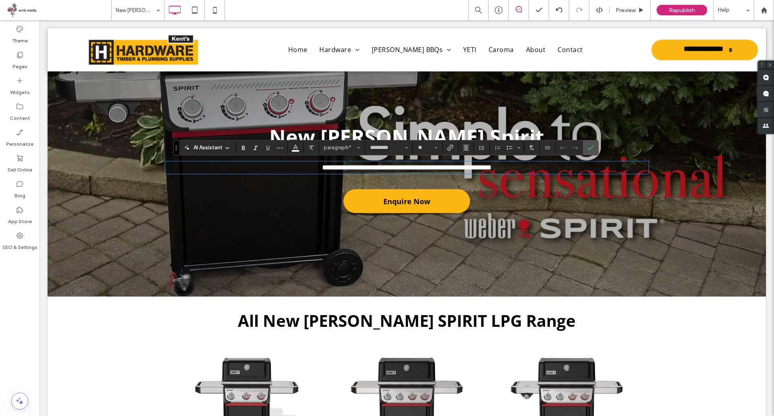
click at [441, 170] on span "**********" at bounding box center [406, 167] width 169 height 7
drag, startPoint x: 421, startPoint y: 168, endPoint x: 400, endPoint y: 169, distance: 21.4
click at [400, 169] on span "**********" at bounding box center [406, 167] width 169 height 7
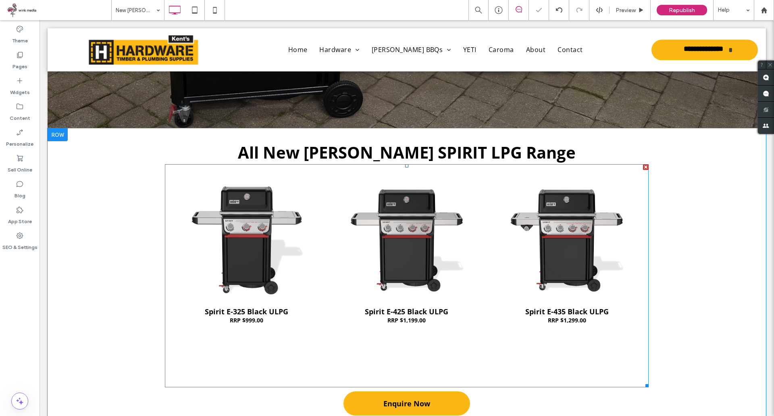
scroll to position [488, 0]
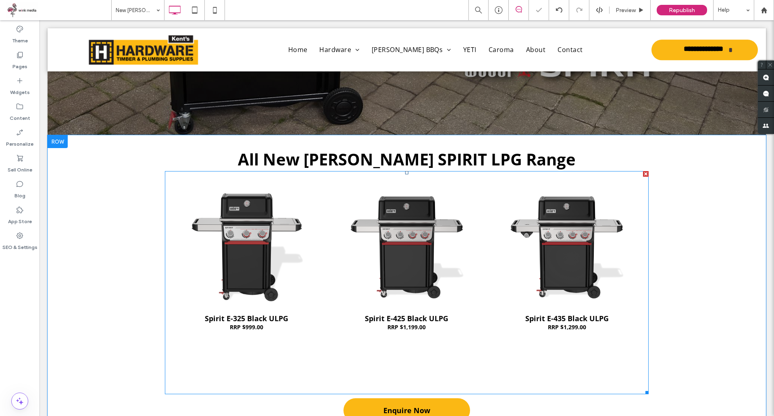
click at [248, 271] on link at bounding box center [246, 247] width 167 height 128
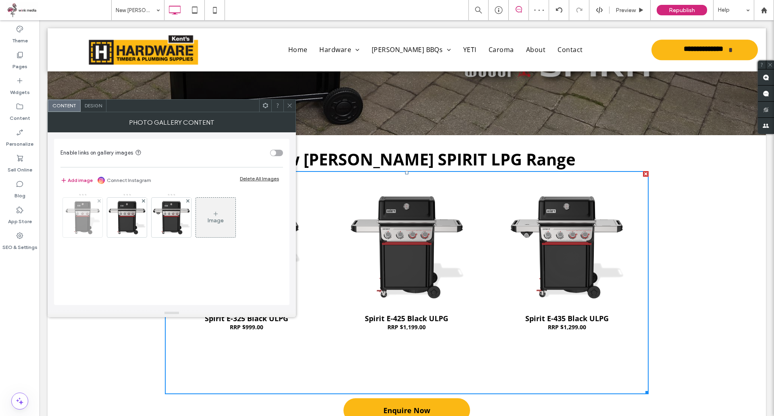
click at [81, 215] on div at bounding box center [83, 218] width 40 height 40
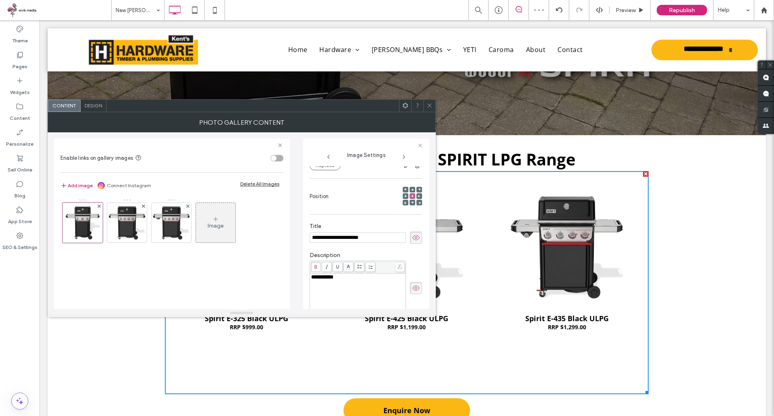
scroll to position [65, 0]
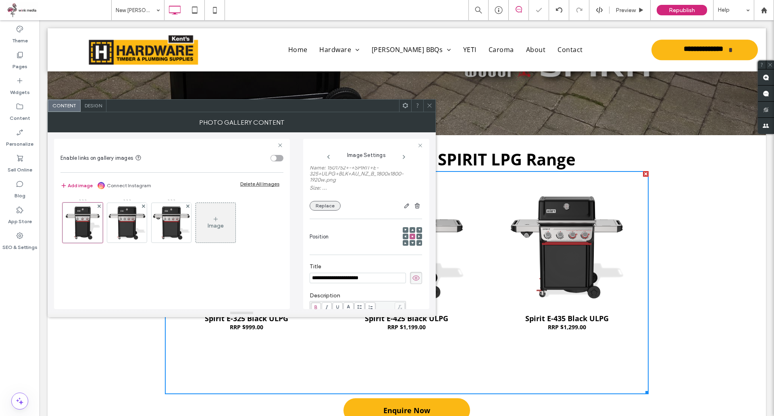
click at [329, 204] on button "Replace" at bounding box center [325, 206] width 31 height 10
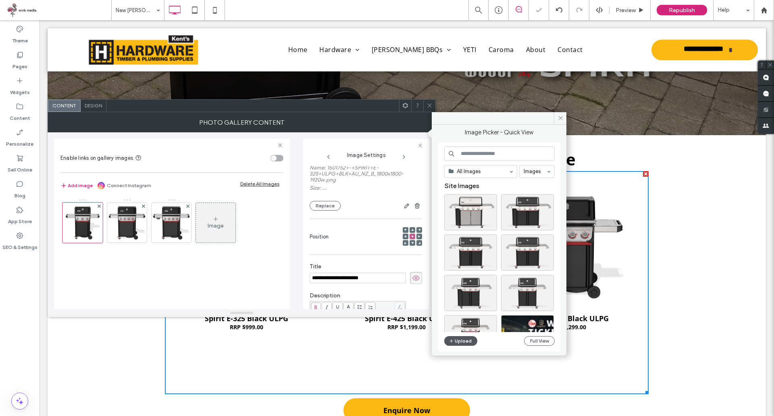
click at [467, 341] on button "Upload" at bounding box center [460, 341] width 33 height 10
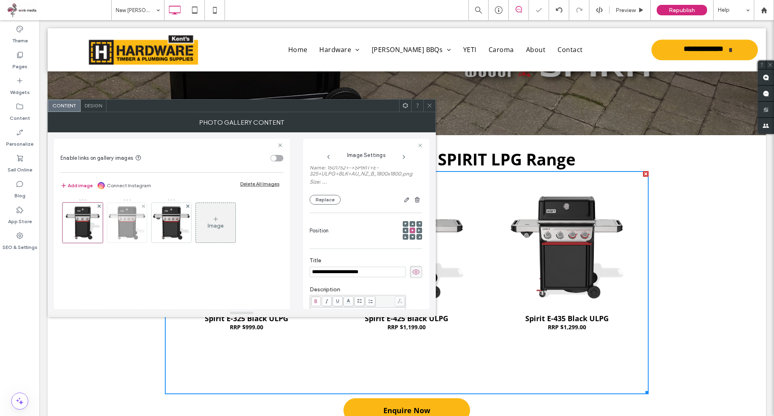
click at [129, 229] on div at bounding box center [127, 223] width 40 height 40
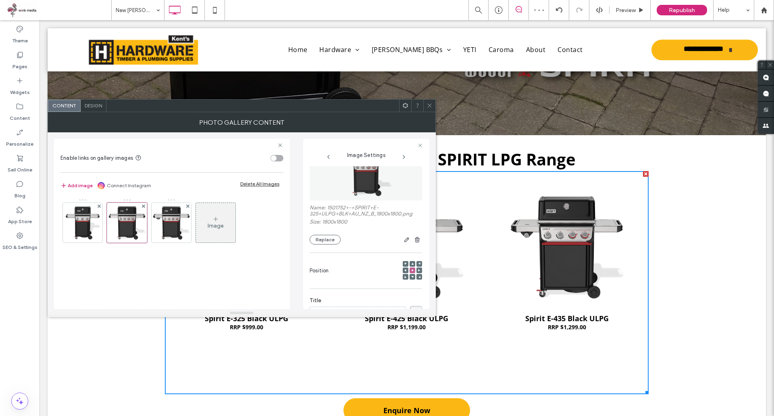
scroll to position [25, 0]
click at [329, 237] on button "Replace" at bounding box center [325, 240] width 31 height 10
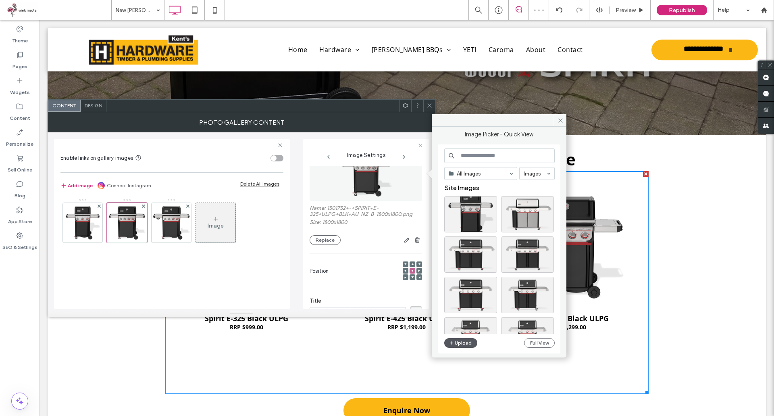
click at [461, 344] on button "Upload" at bounding box center [460, 343] width 33 height 10
click at [88, 225] on img at bounding box center [83, 223] width 40 height 40
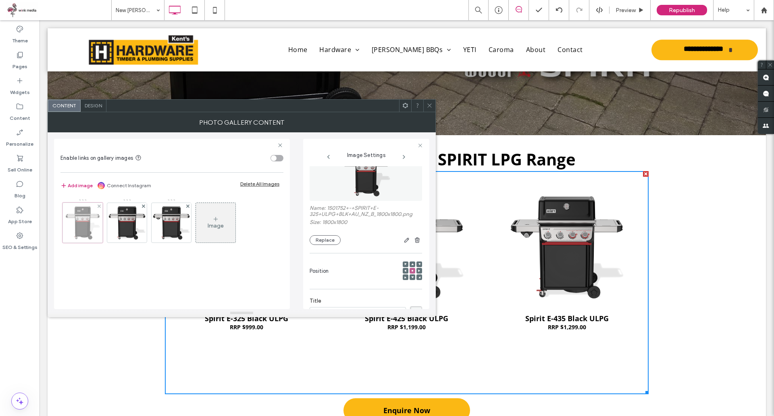
scroll to position [34, 0]
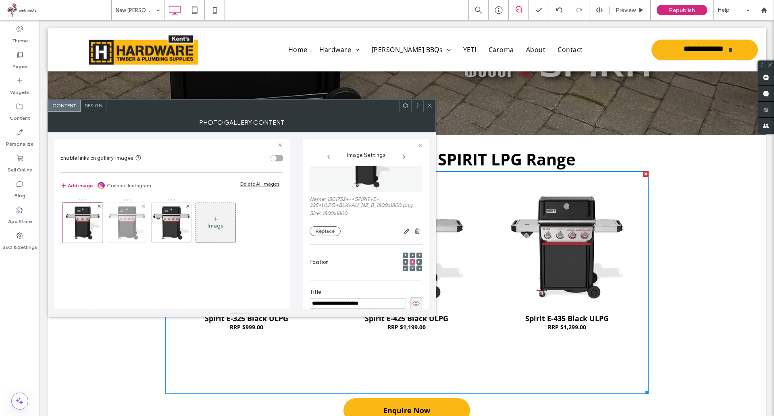
click at [127, 231] on div at bounding box center [127, 223] width 40 height 40
click at [317, 228] on button "Replace" at bounding box center [325, 231] width 31 height 10
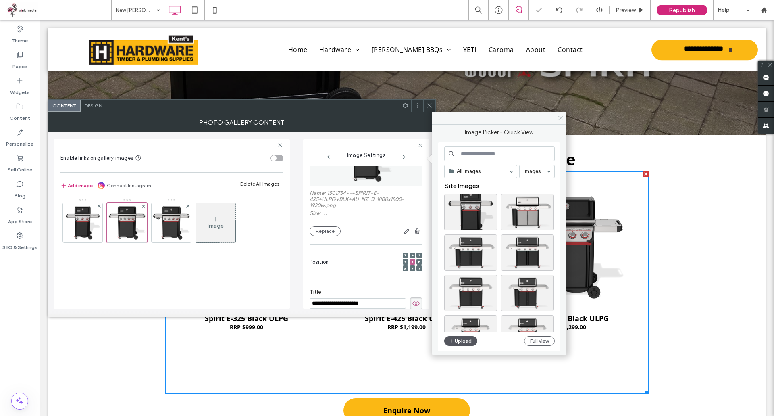
click at [461, 340] on button "Upload" at bounding box center [460, 341] width 33 height 10
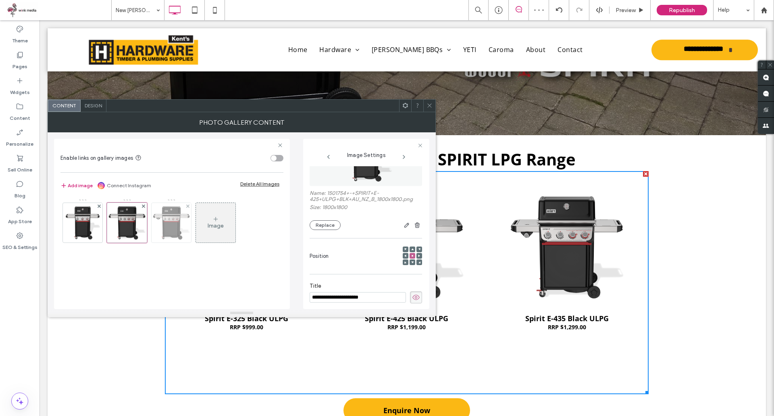
click at [165, 222] on div at bounding box center [172, 223] width 40 height 40
click at [327, 229] on button "Replace" at bounding box center [325, 225] width 31 height 10
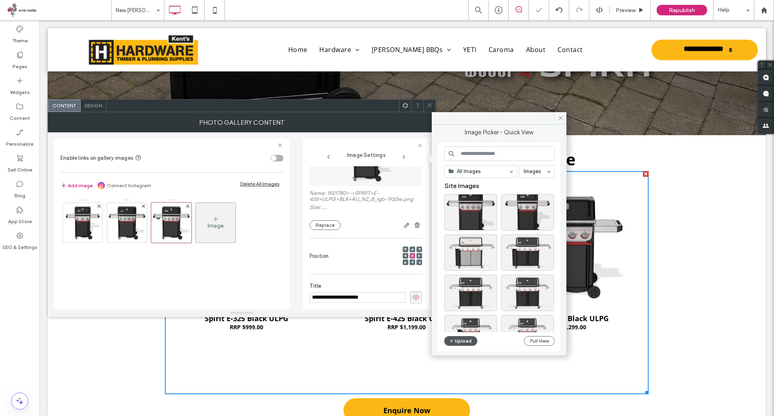
click at [461, 338] on button "Upload" at bounding box center [460, 341] width 33 height 10
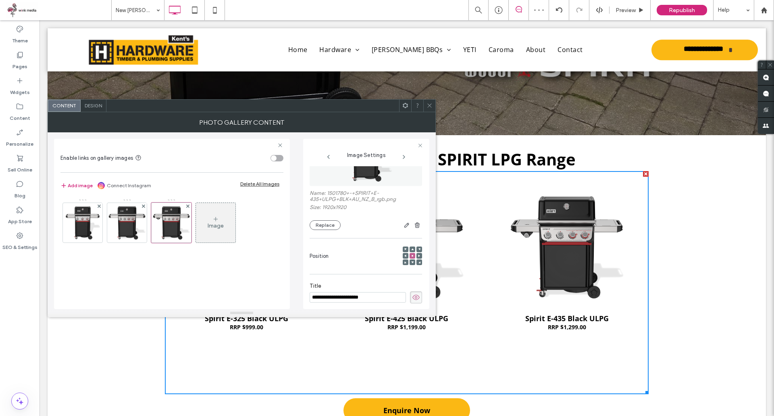
click at [430, 104] on icon at bounding box center [430, 105] width 6 height 6
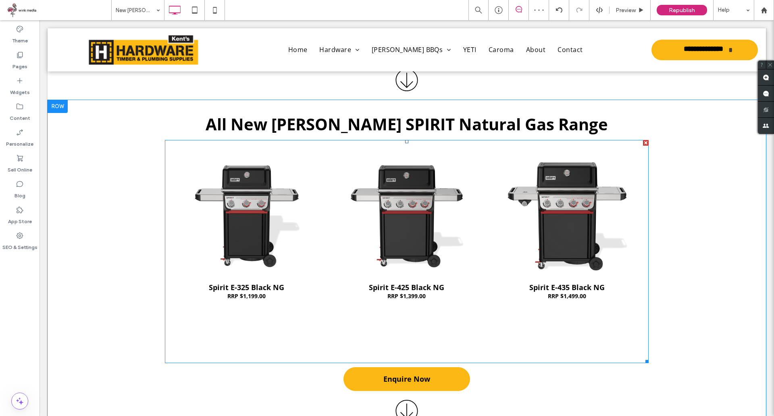
scroll to position [850, 0]
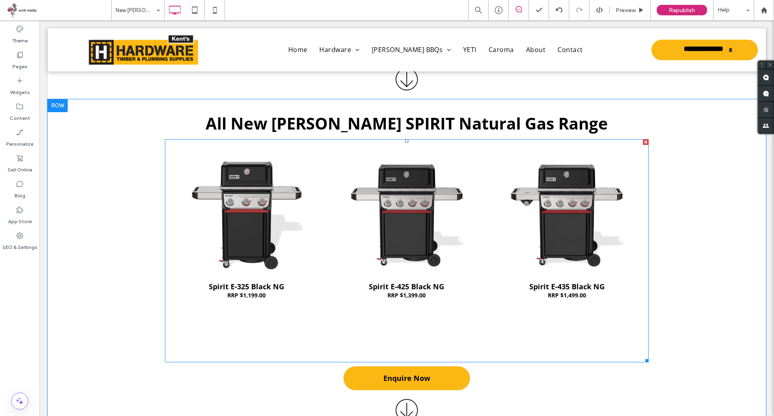
click at [242, 194] on link at bounding box center [246, 215] width 167 height 128
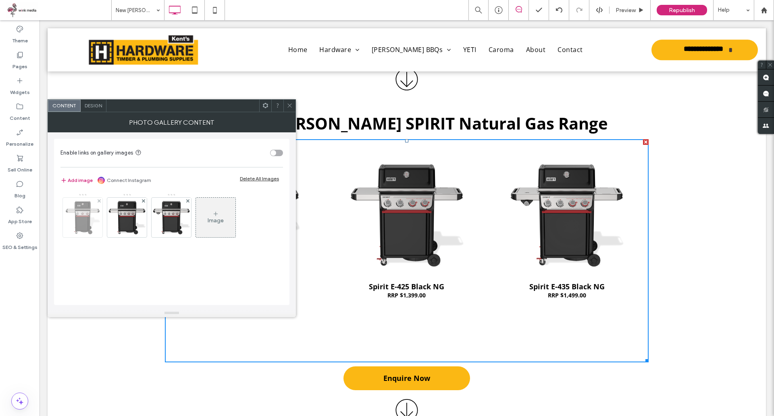
click at [69, 219] on div at bounding box center [83, 218] width 40 height 40
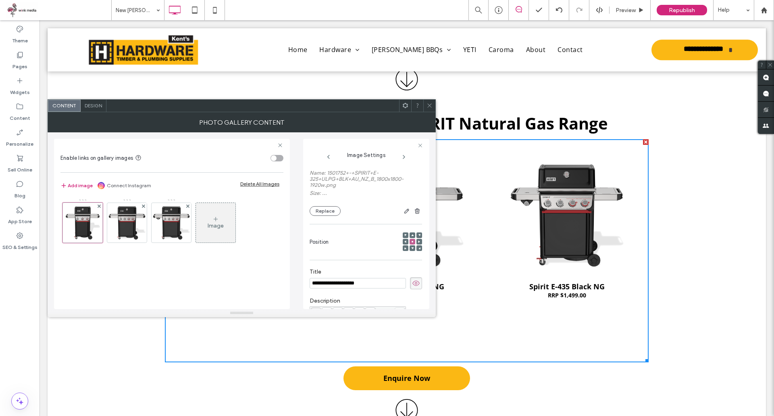
scroll to position [25, 0]
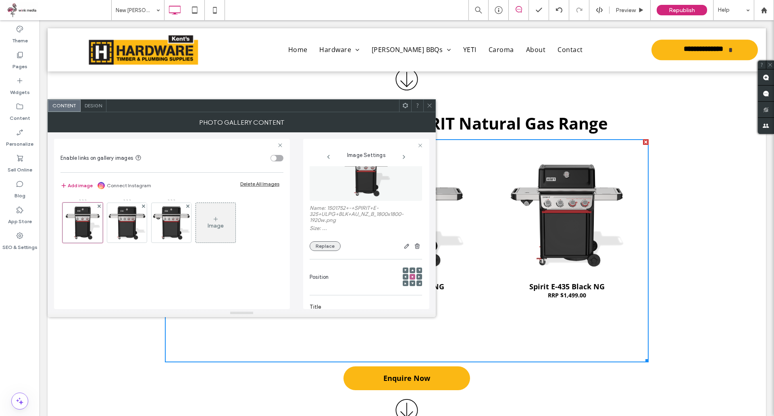
click at [327, 249] on button "Replace" at bounding box center [325, 246] width 31 height 10
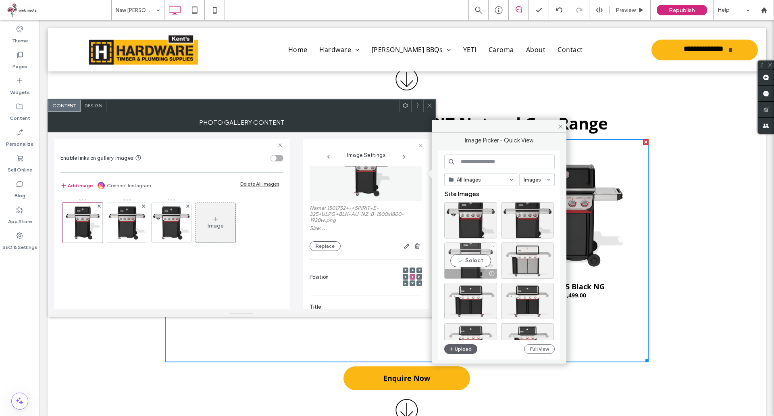
click at [488, 254] on div "Select" at bounding box center [470, 260] width 53 height 36
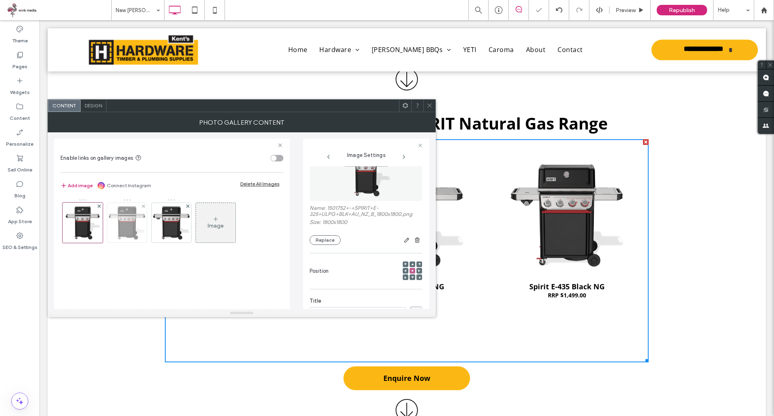
click at [132, 227] on div at bounding box center [127, 223] width 40 height 40
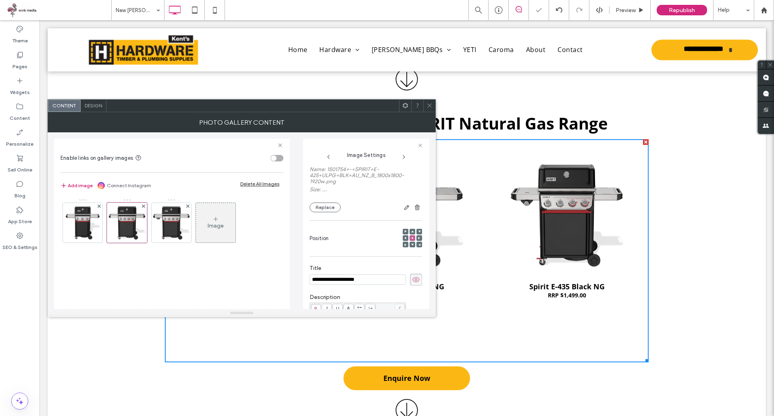
scroll to position [0, 0]
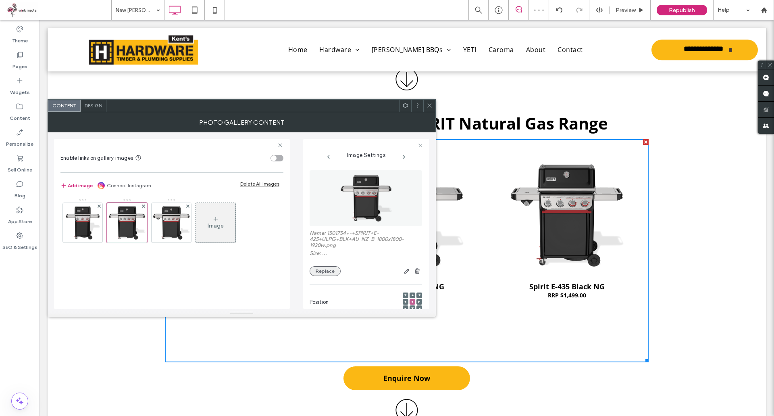
click at [323, 271] on button "Replace" at bounding box center [325, 271] width 31 height 10
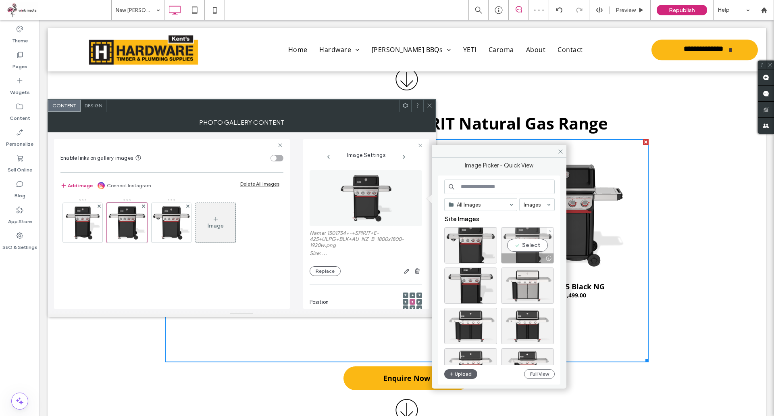
click at [531, 243] on div "Select" at bounding box center [527, 245] width 53 height 36
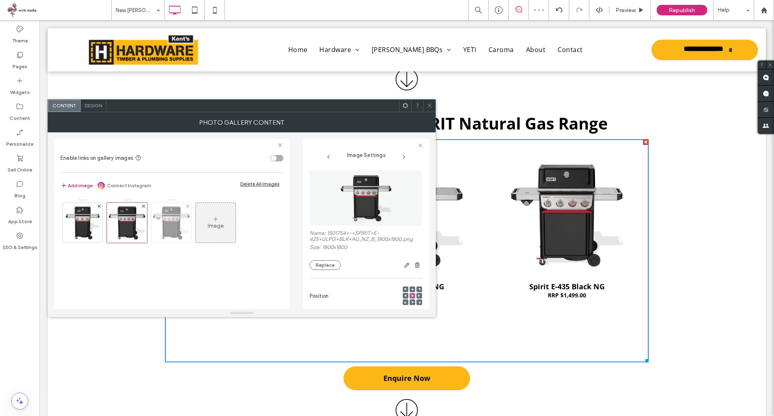
click at [173, 241] on div at bounding box center [172, 223] width 40 height 40
click at [333, 263] on button "Replace" at bounding box center [325, 265] width 31 height 10
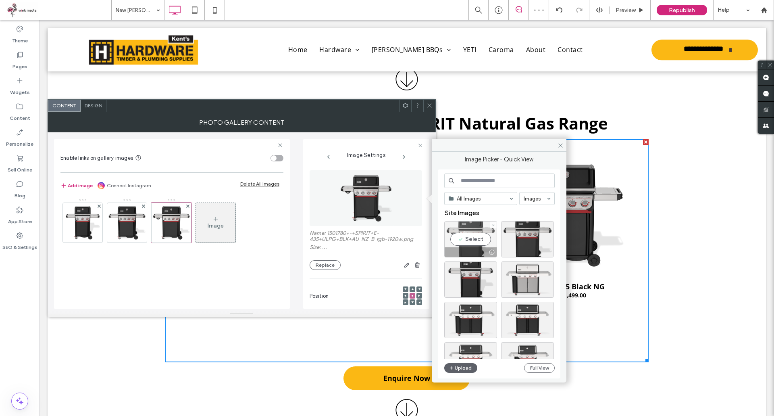
click at [466, 246] on div "Select" at bounding box center [470, 239] width 53 height 36
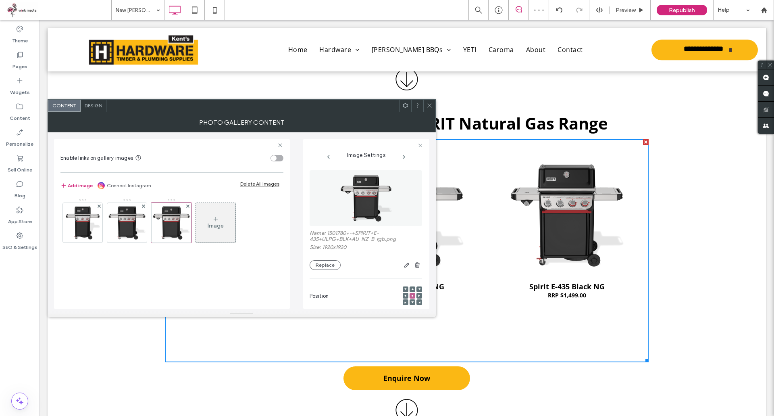
click at [429, 109] on span at bounding box center [430, 106] width 6 height 12
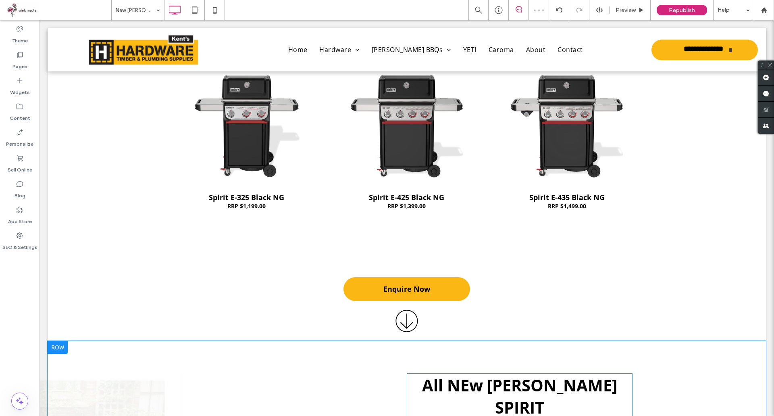
scroll to position [1092, 0]
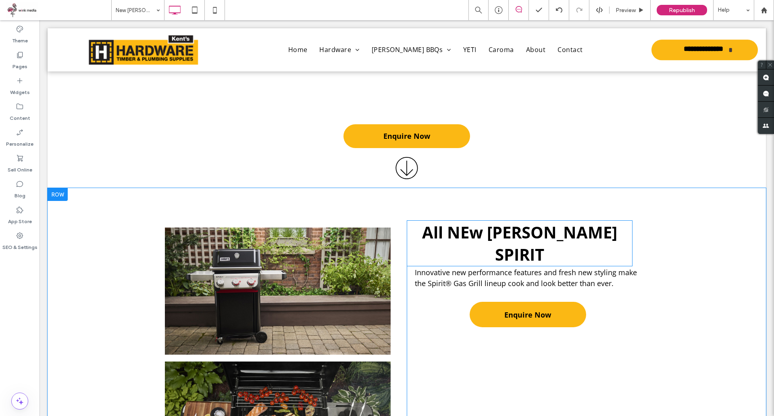
click at [526, 231] on span "All NEw [PERSON_NAME] SPIRIT" at bounding box center [519, 243] width 195 height 44
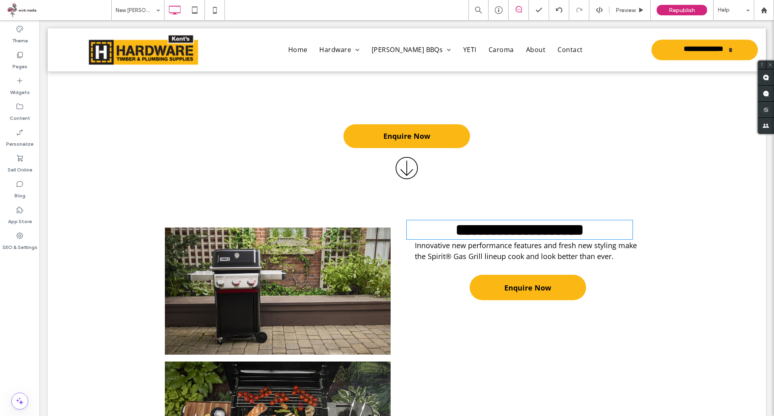
type input "*********"
type input "**"
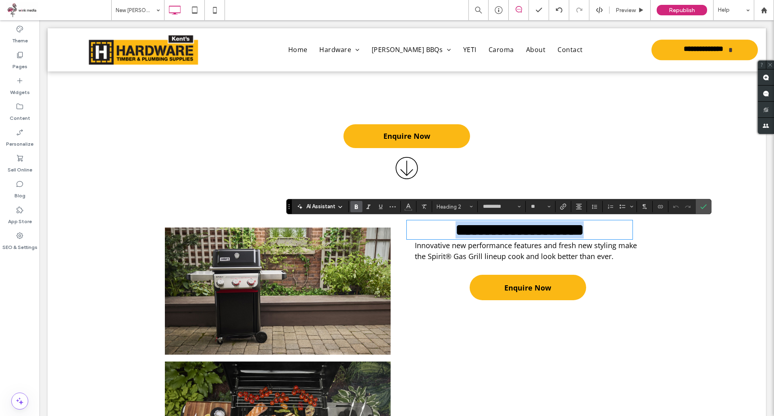
click at [529, 233] on span "**********" at bounding box center [520, 230] width 128 height 16
click at [519, 232] on span "**********" at bounding box center [520, 230] width 128 height 16
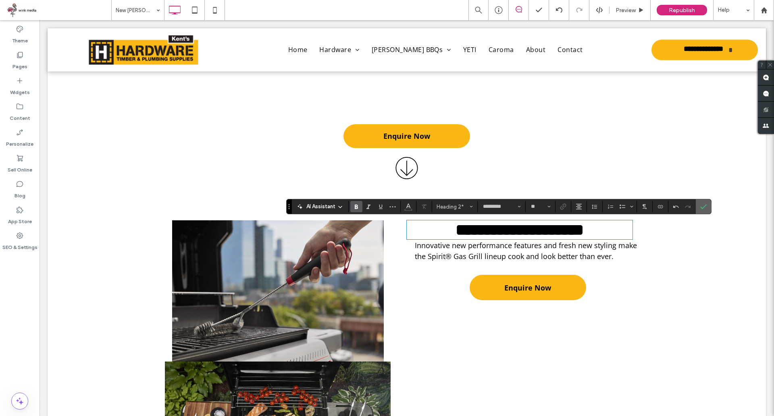
drag, startPoint x: 704, startPoint y: 204, endPoint x: 619, endPoint y: 203, distance: 85.1
click at [704, 204] on icon "Confirm" at bounding box center [703, 206] width 6 height 6
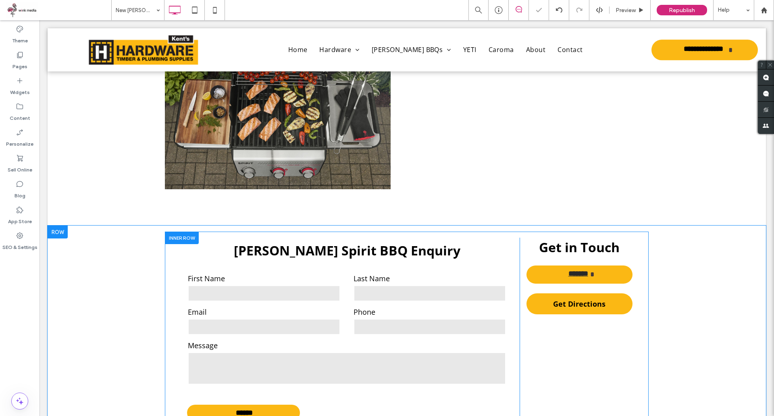
scroll to position [1415, 0]
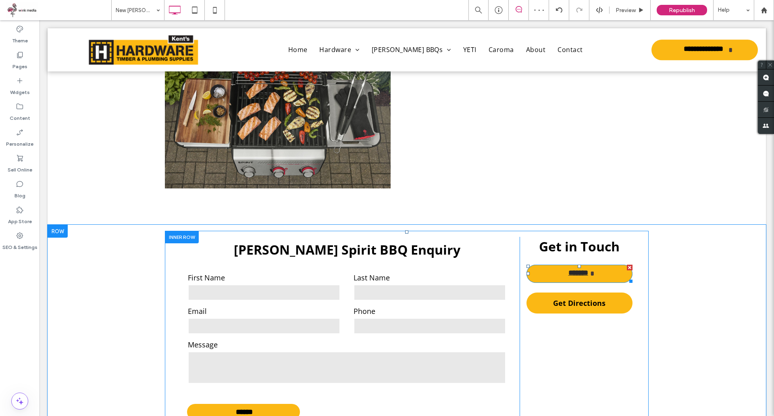
click at [586, 275] on span "*******" at bounding box center [579, 274] width 24 height 18
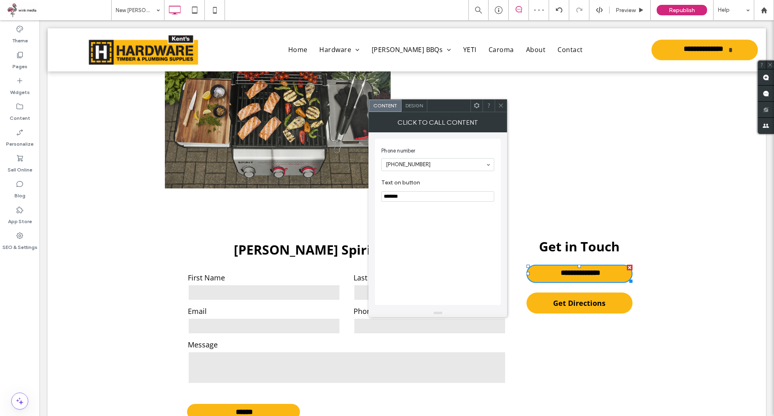
click at [419, 151] on span "Phone number" at bounding box center [436, 151] width 110 height 8
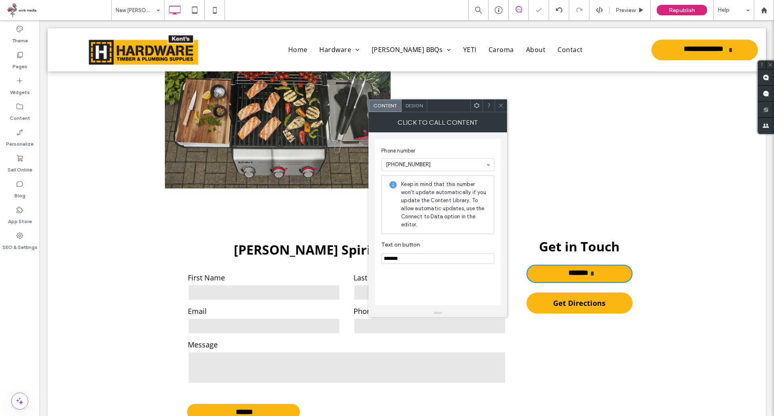
click at [502, 106] on icon at bounding box center [501, 105] width 6 height 6
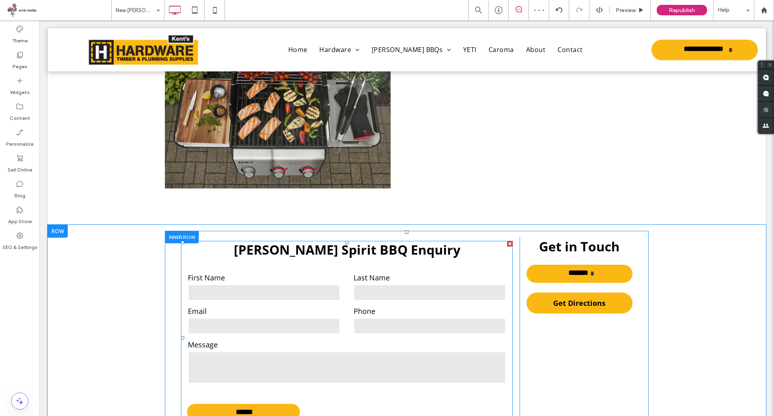
click at [361, 276] on label "Last Name" at bounding box center [430, 277] width 152 height 11
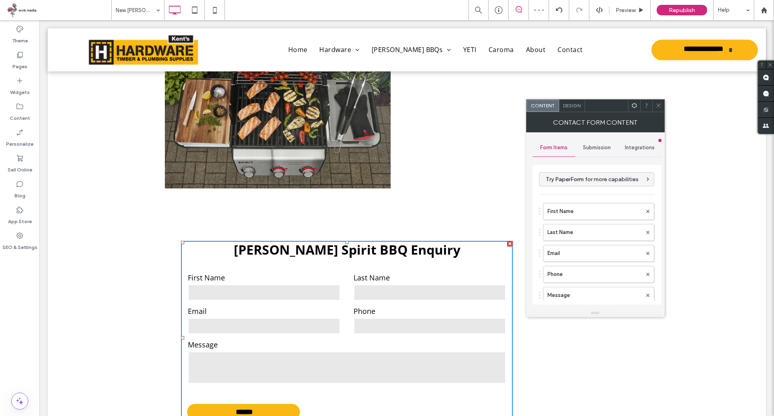
click at [598, 148] on span "Submission" at bounding box center [597, 147] width 28 height 6
click at [585, 190] on label "New submission notification" at bounding box center [598, 185] width 108 height 16
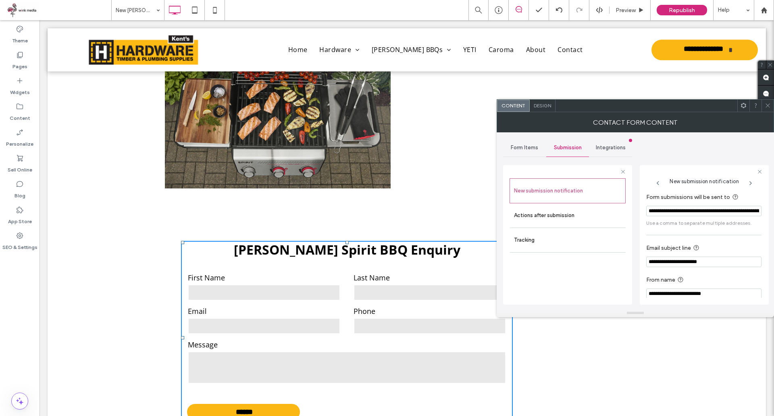
click at [682, 211] on input "**********" at bounding box center [703, 211] width 115 height 10
type input "**********"
drag, startPoint x: 698, startPoint y: 291, endPoint x: 689, endPoint y: 296, distance: 10.1
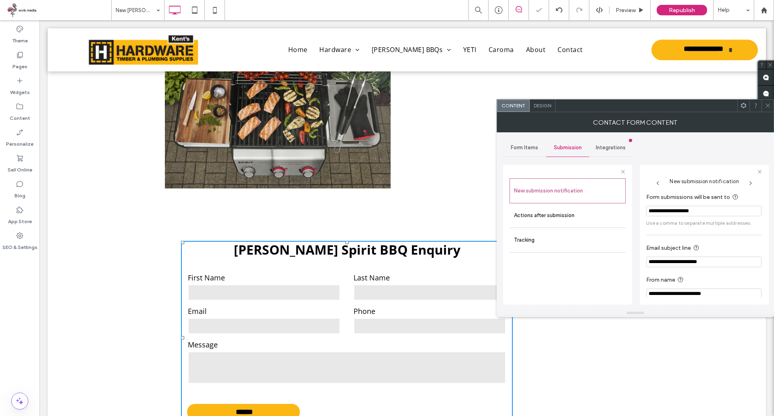
click at [696, 292] on input "**********" at bounding box center [703, 293] width 115 height 10
click at [681, 293] on input "**********" at bounding box center [703, 291] width 115 height 10
drag, startPoint x: 697, startPoint y: 293, endPoint x: 636, endPoint y: 284, distance: 62.3
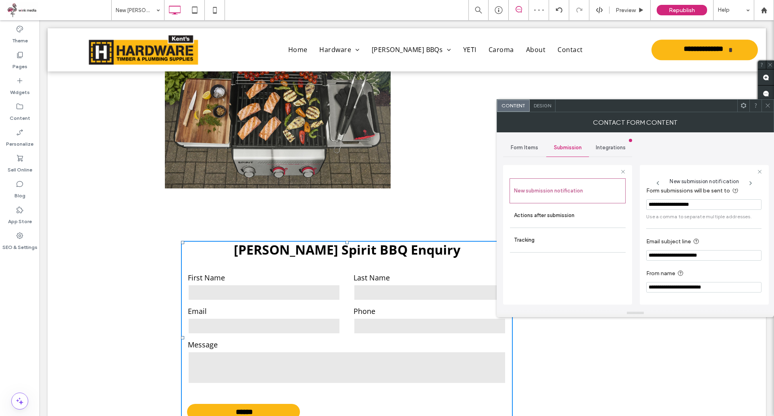
click at [636, 284] on div "**********" at bounding box center [635, 220] width 265 height 177
type input "**********"
click at [606, 148] on span "Integrations" at bounding box center [611, 147] width 30 height 6
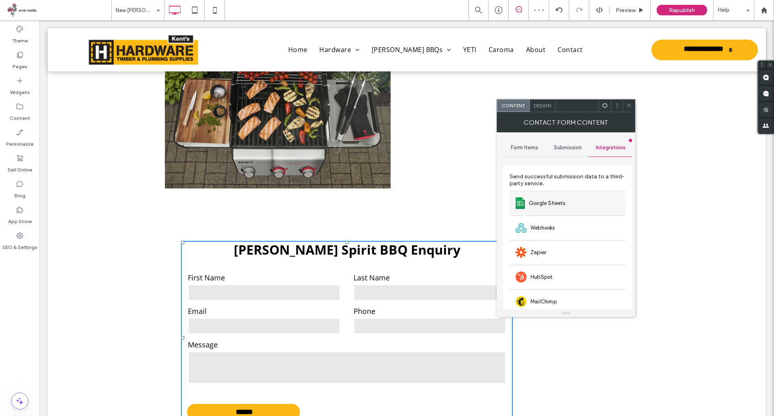
click at [542, 207] on div "Google Sheets" at bounding box center [568, 203] width 116 height 25
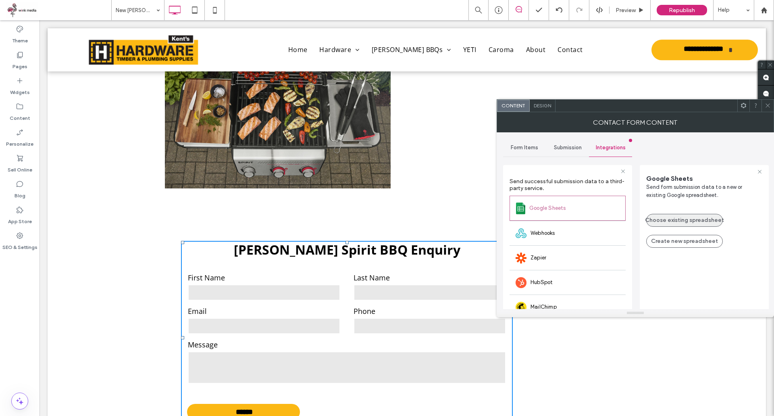
click at [680, 219] on button "Choose existing spreadsheet" at bounding box center [684, 220] width 77 height 13
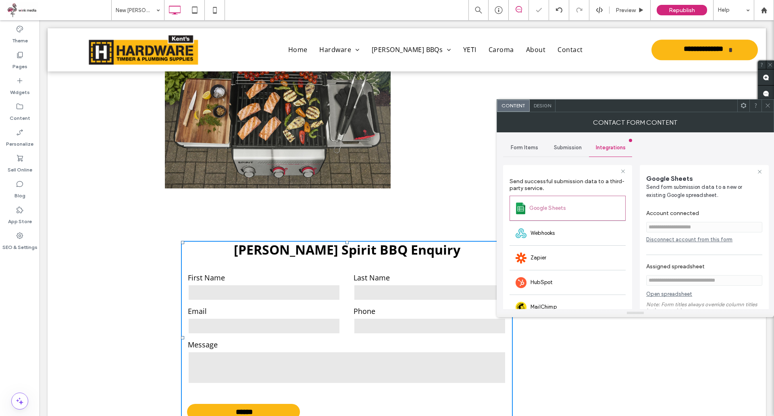
click at [664, 358] on div "Weber Spirit BBQ Enquiry First Name Last Name Email Phone Message ****** Thank …" at bounding box center [407, 335] width 719 height 221
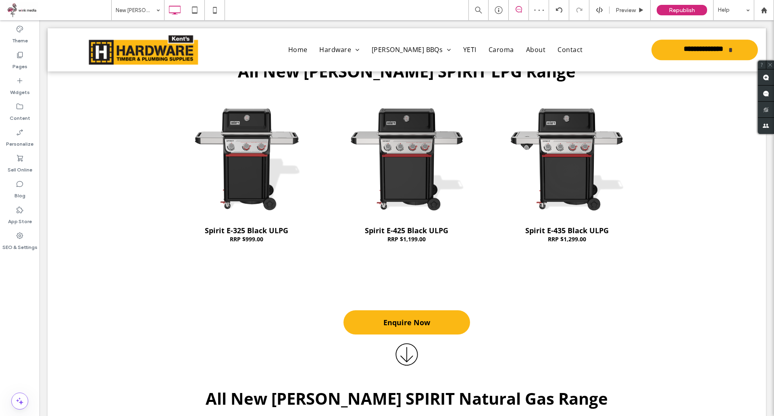
scroll to position [649, 0]
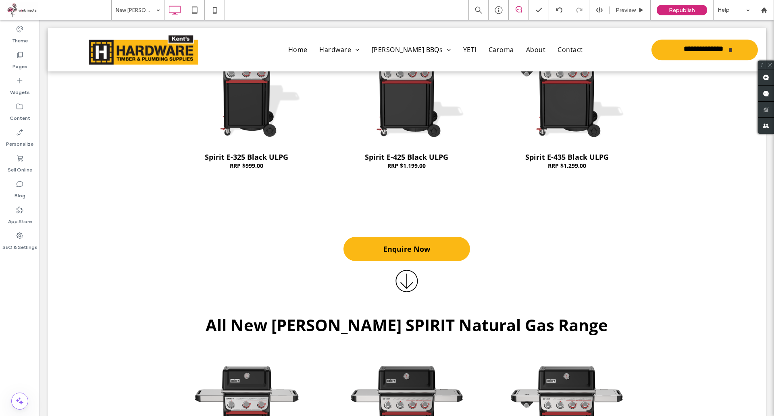
click at [392, 321] on span "All New [PERSON_NAME] SPIRIT Natural Gas Range" at bounding box center [407, 325] width 402 height 22
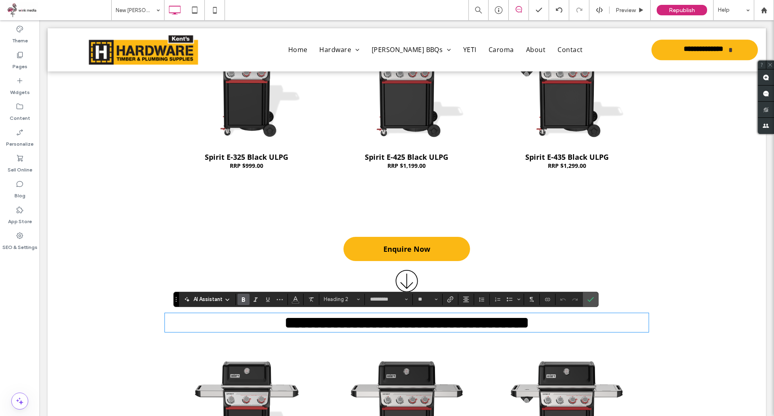
click at [405, 325] on span "**********" at bounding box center [407, 323] width 244 height 16
drag, startPoint x: 409, startPoint y: 327, endPoint x: 375, endPoint y: 330, distance: 34.4
click at [375, 330] on span "**********" at bounding box center [407, 323] width 244 height 16
click at [585, 302] on label "Confirm" at bounding box center [591, 299] width 12 height 15
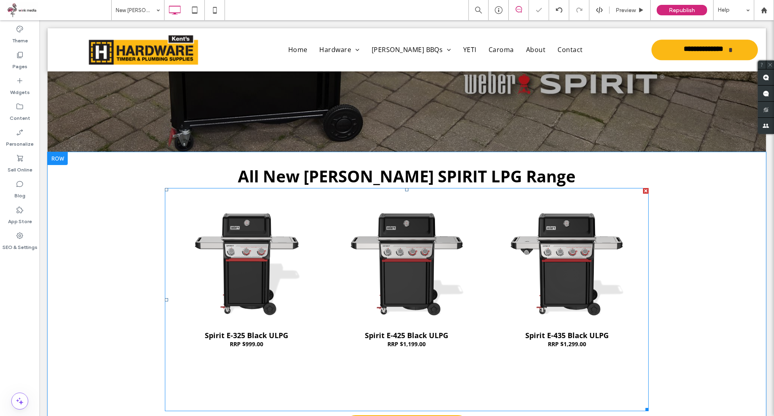
scroll to position [407, 0]
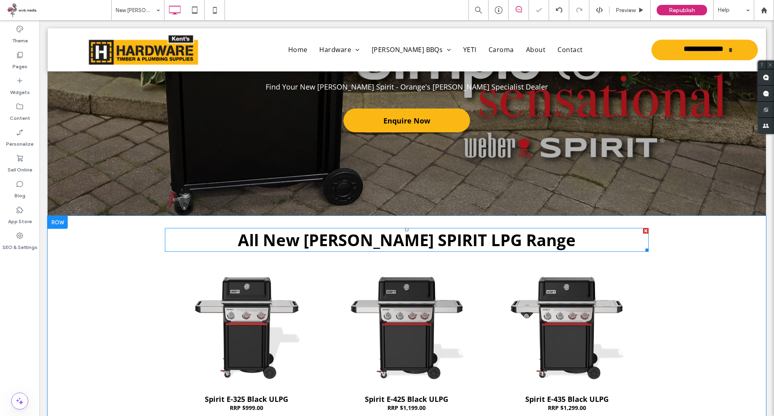
click at [410, 231] on span "All New [PERSON_NAME] SPIRIT LPG Range" at bounding box center [407, 240] width 338 height 22
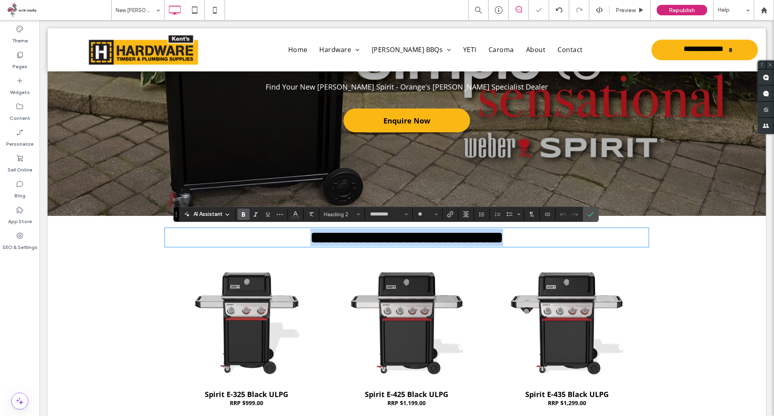
click at [433, 243] on span "**********" at bounding box center [407, 237] width 193 height 16
click at [451, 245] on span "**********" at bounding box center [407, 237] width 193 height 16
drag, startPoint x: 440, startPoint y: 238, endPoint x: 409, endPoint y: 243, distance: 31.8
click at [409, 243] on span "**********" at bounding box center [407, 237] width 193 height 16
click at [434, 236] on span "**********" at bounding box center [407, 237] width 193 height 16
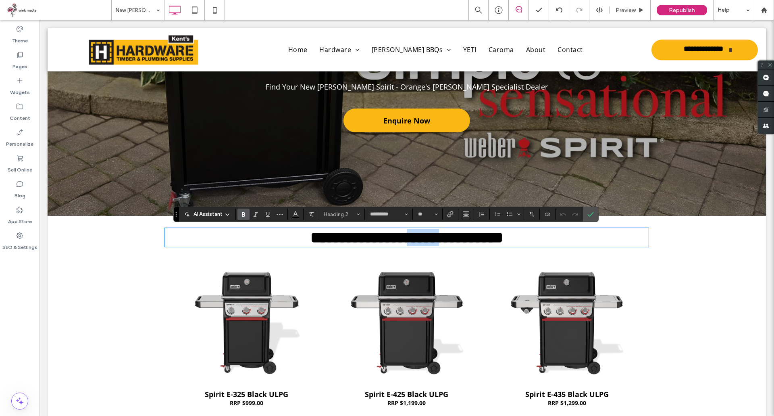
drag, startPoint x: 443, startPoint y: 240, endPoint x: 407, endPoint y: 243, distance: 36.0
click at [407, 243] on span "**********" at bounding box center [407, 237] width 193 height 16
click at [595, 215] on label "Confirm" at bounding box center [591, 214] width 12 height 15
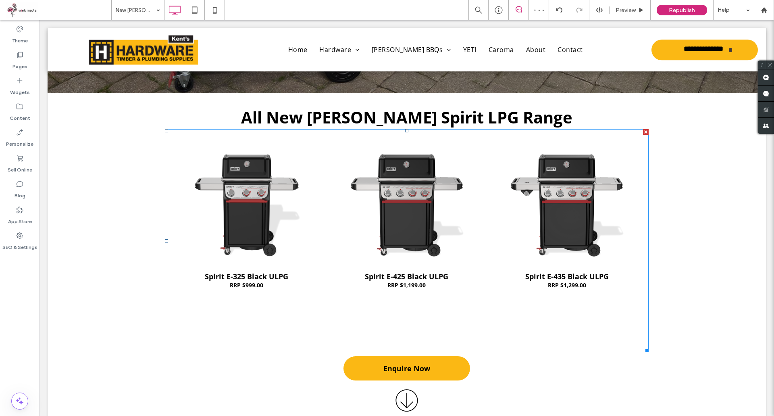
scroll to position [528, 0]
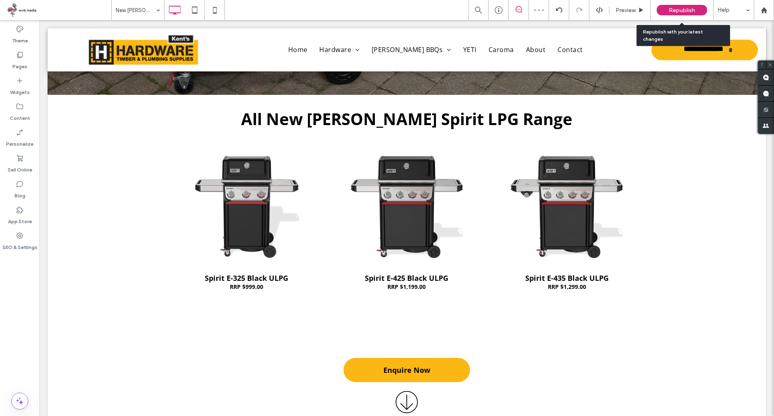
click at [691, 11] on span "Republish" at bounding box center [682, 10] width 26 height 7
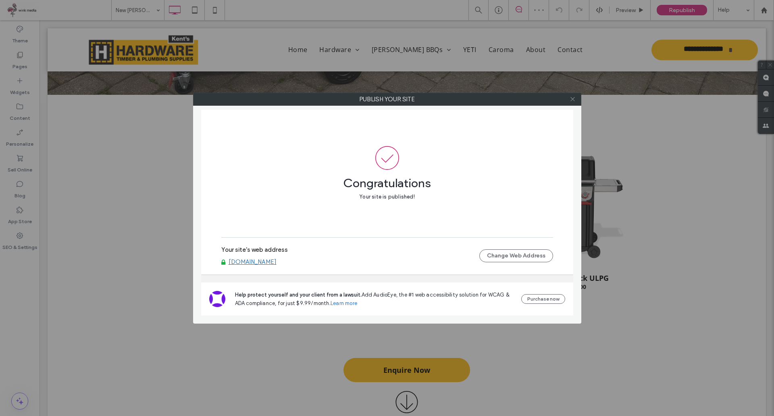
click at [575, 97] on icon at bounding box center [573, 99] width 6 height 6
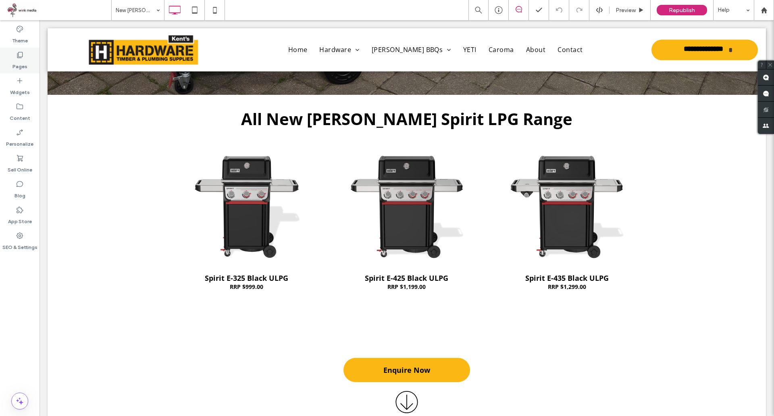
click at [5, 60] on div "Pages" at bounding box center [20, 61] width 40 height 26
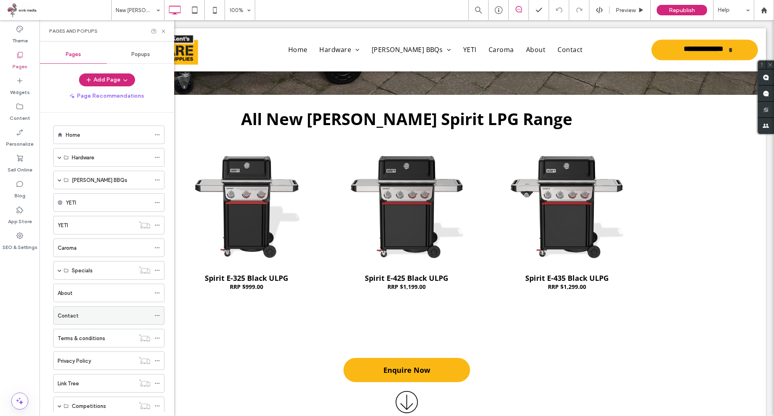
scroll to position [0, 0]
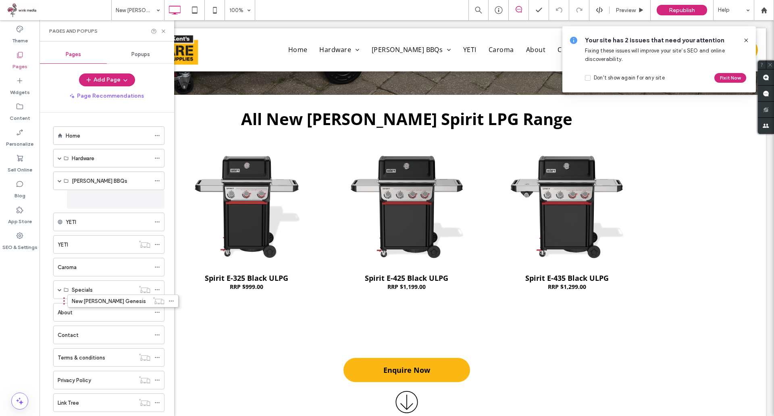
drag, startPoint x: 100, startPoint y: 323, endPoint x: 114, endPoint y: 197, distance: 126.2
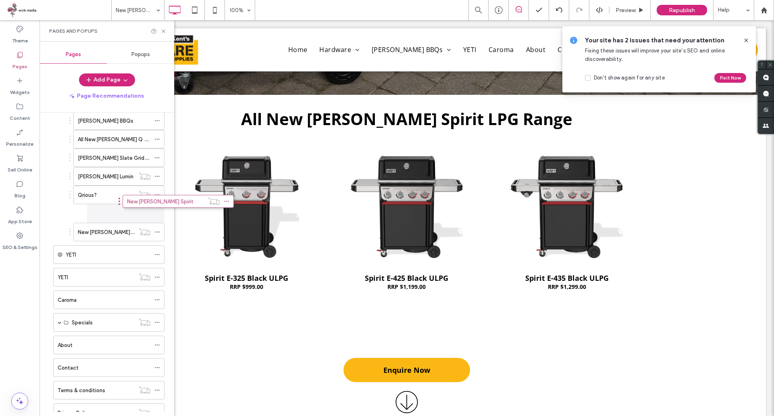
scroll to position [54, 0]
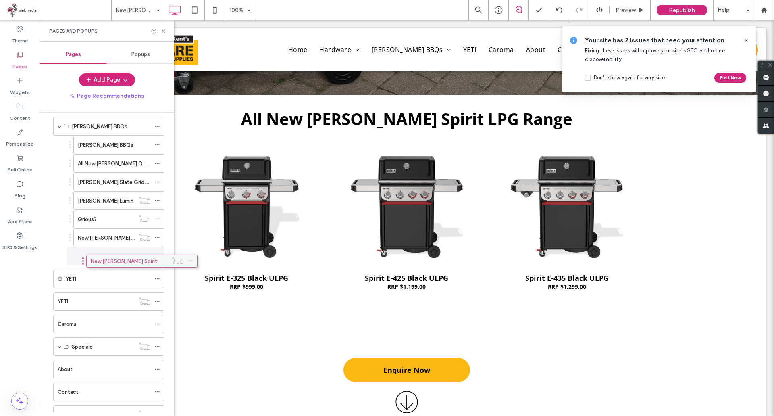
drag, startPoint x: 99, startPoint y: 346, endPoint x: 131, endPoint y: 265, distance: 87.7
drag, startPoint x: 123, startPoint y: 242, endPoint x: 125, endPoint y: 238, distance: 5.1
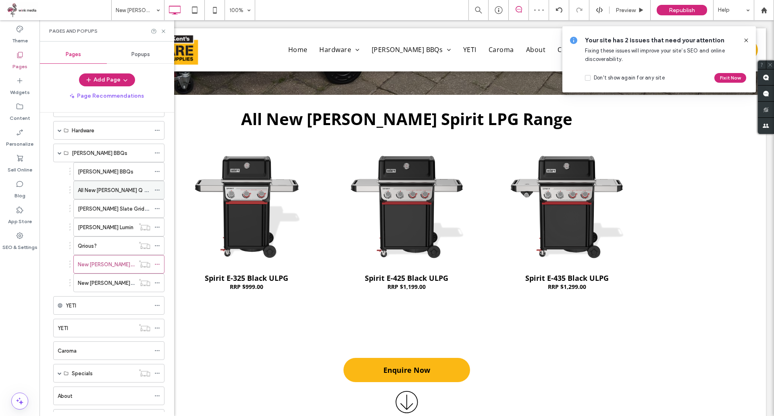
scroll to position [0, 0]
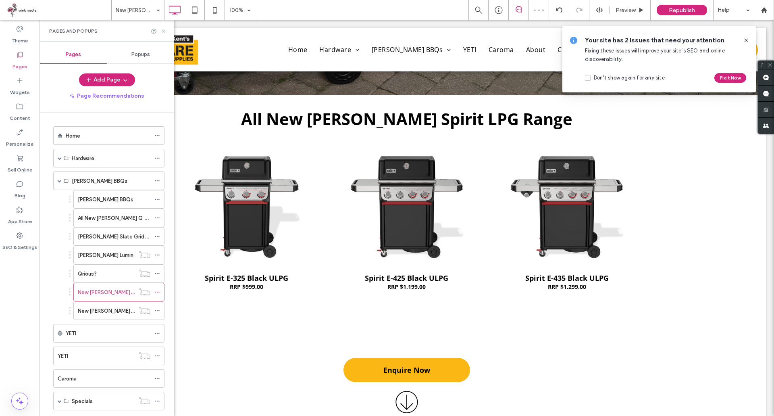
click at [163, 31] on icon at bounding box center [163, 31] width 6 height 6
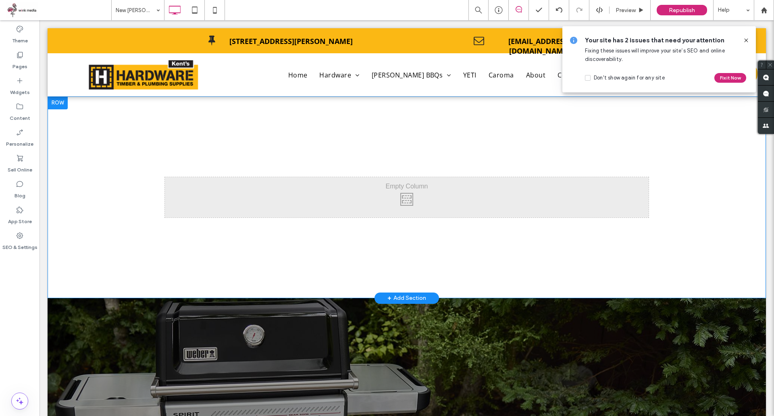
click at [53, 102] on div at bounding box center [58, 102] width 20 height 13
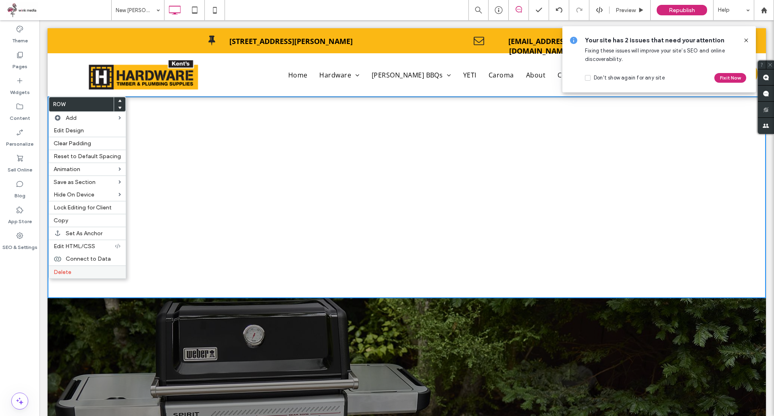
click at [81, 275] on label "Delete" at bounding box center [87, 272] width 67 height 7
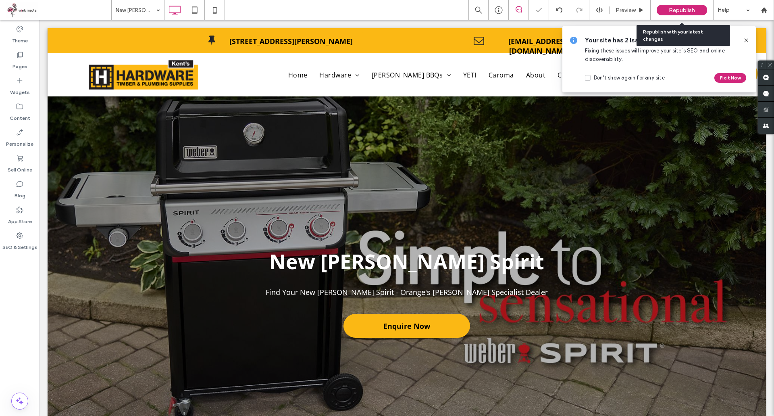
click at [694, 10] on span "Republish" at bounding box center [682, 10] width 26 height 7
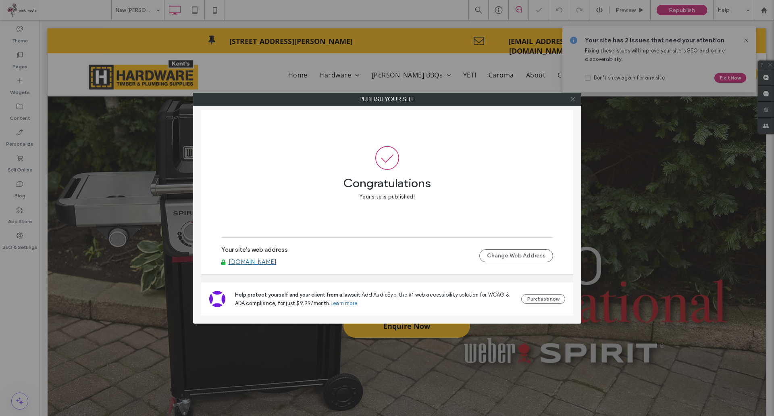
click at [571, 98] on icon at bounding box center [573, 99] width 6 height 6
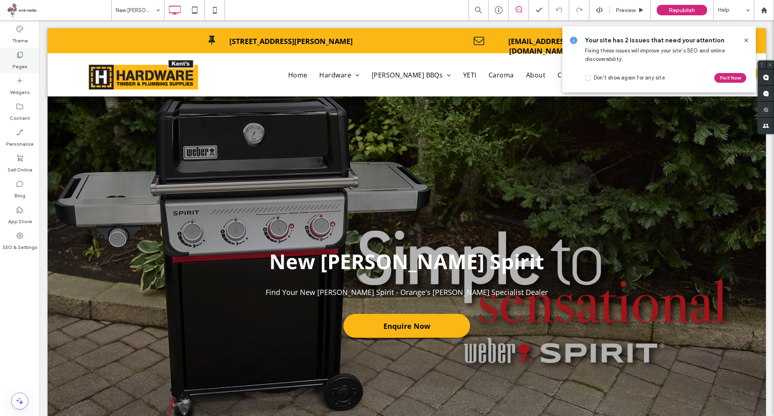
click at [21, 64] on label "Pages" at bounding box center [20, 64] width 15 height 11
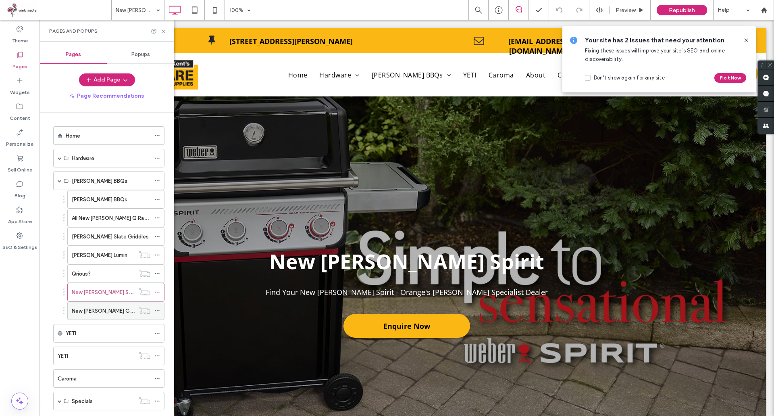
click at [156, 311] on icon at bounding box center [157, 311] width 6 height 6
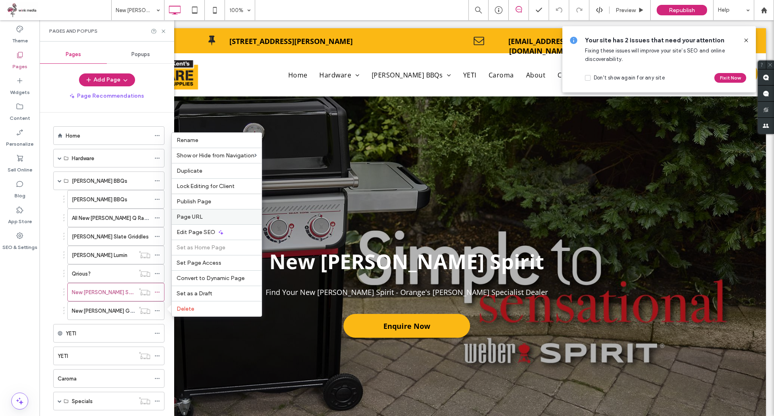
click at [201, 221] on div "Page URL" at bounding box center [217, 216] width 90 height 15
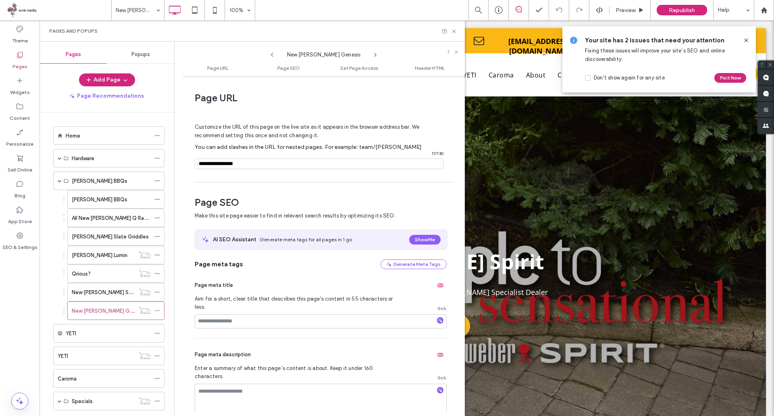
scroll to position [4, 0]
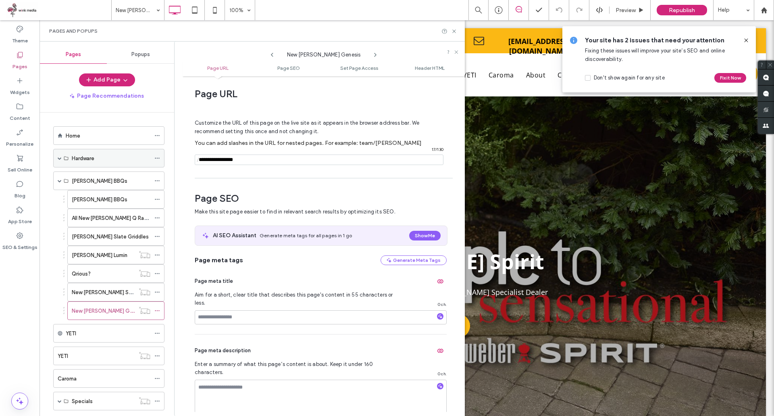
drag, startPoint x: 185, startPoint y: 152, endPoint x: 160, endPoint y: 158, distance: 25.7
click at [161, 157] on div "Pages Popups Add Page Page Recommendations Home Hardware Building Supplies and …" at bounding box center [252, 229] width 425 height 374
drag, startPoint x: 454, startPoint y: 31, endPoint x: 437, endPoint y: 5, distance: 31.1
click at [454, 31] on use at bounding box center [453, 30] width 3 height 3
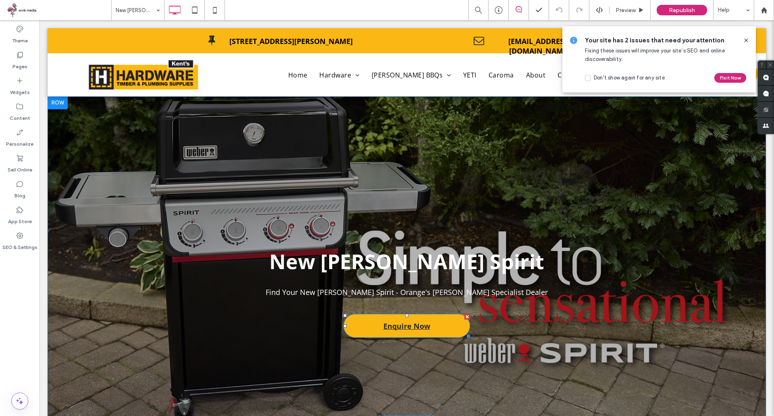
click at [451, 329] on link "Enquire Now" at bounding box center [407, 326] width 127 height 24
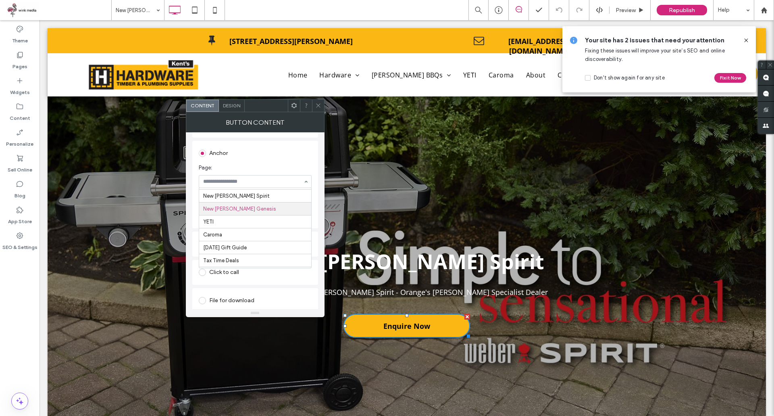
scroll to position [166, 0]
click at [320, 107] on icon at bounding box center [318, 105] width 6 height 6
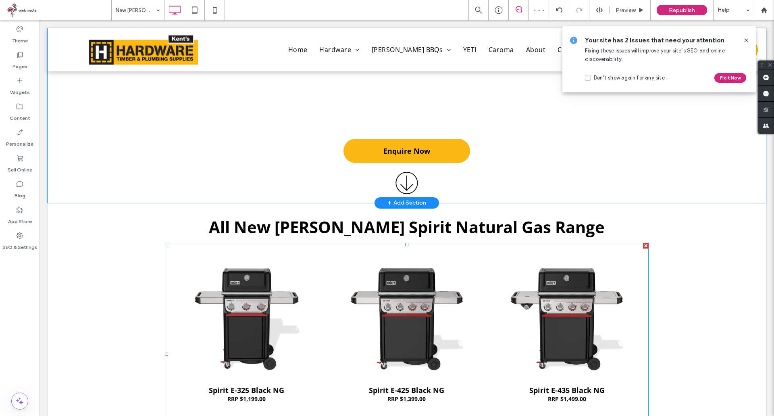
scroll to position [484, 0]
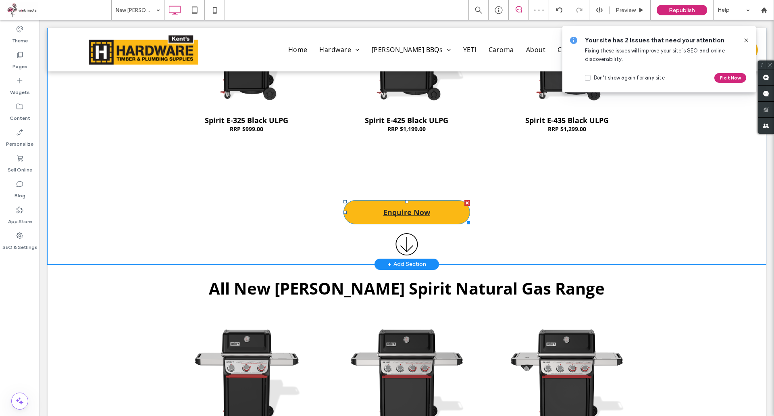
click at [446, 216] on link "Enquire Now" at bounding box center [407, 212] width 127 height 24
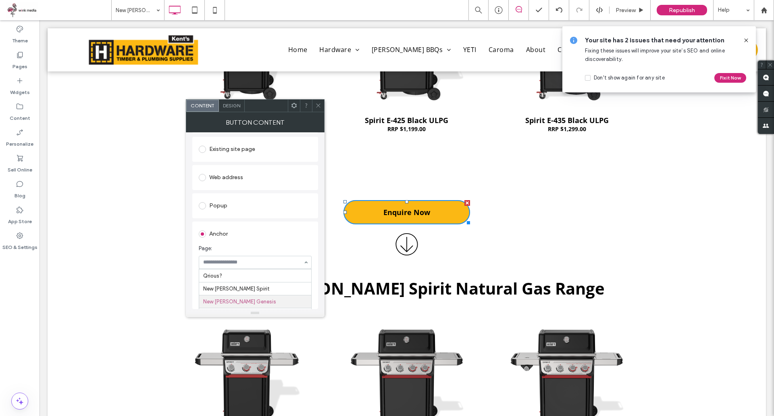
scroll to position [166, 0]
click at [260, 262] on input at bounding box center [253, 262] width 100 height 6
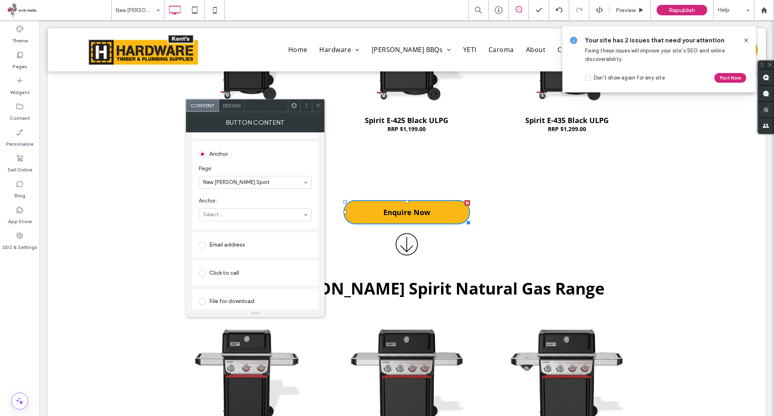
scroll to position [166, 0]
click at [319, 109] on span at bounding box center [318, 106] width 6 height 12
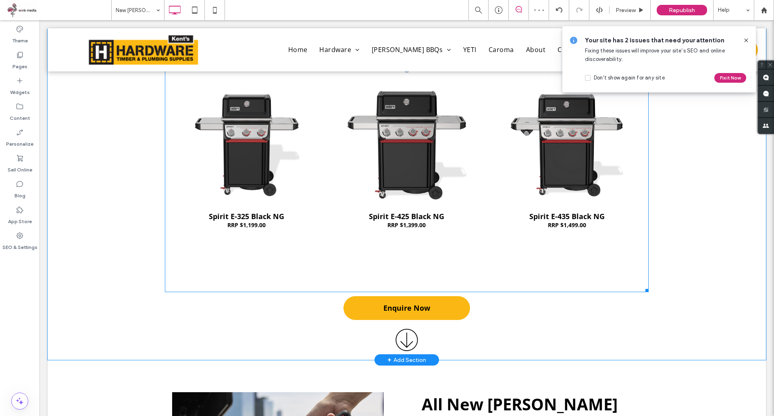
scroll to position [726, 0]
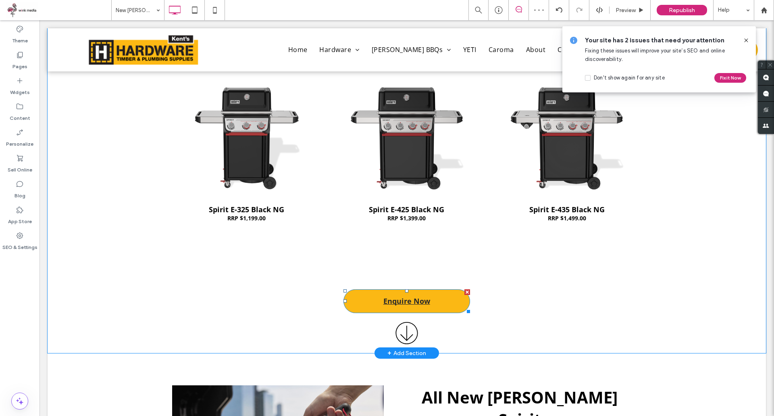
click at [442, 304] on link "Enquire Now" at bounding box center [407, 301] width 127 height 24
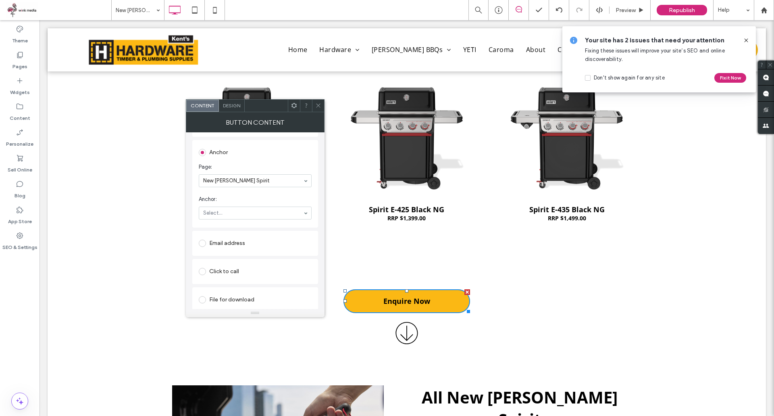
scroll to position [166, 0]
click at [319, 109] on span at bounding box center [318, 106] width 6 height 12
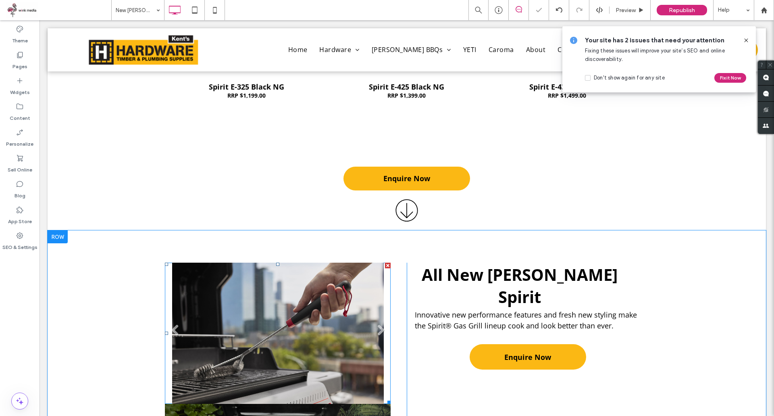
scroll to position [968, 0]
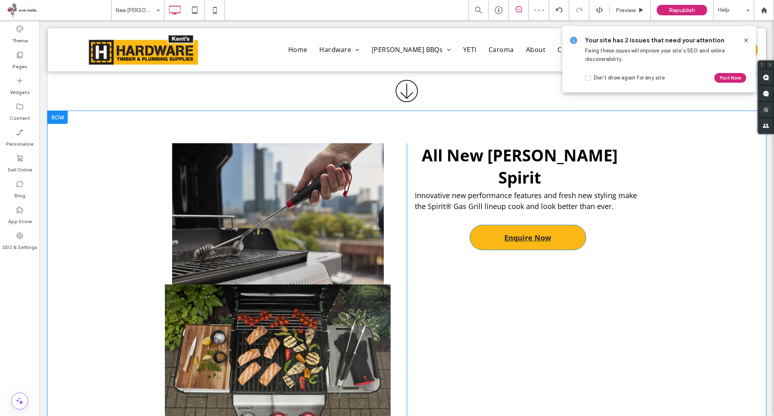
click at [536, 225] on link "Enquire Now" at bounding box center [528, 237] width 117 height 25
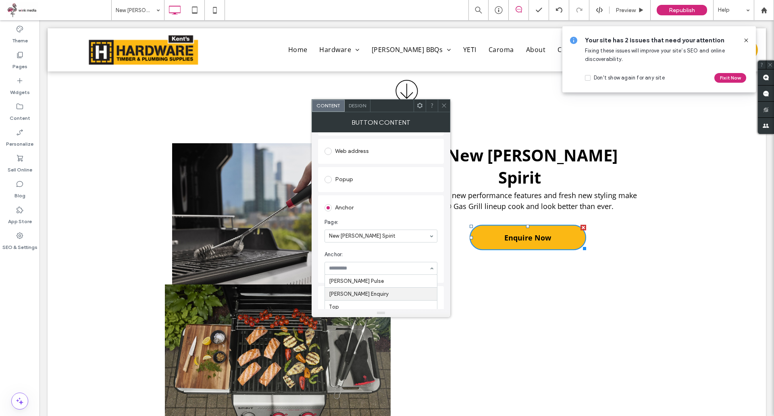
scroll to position [121, 0]
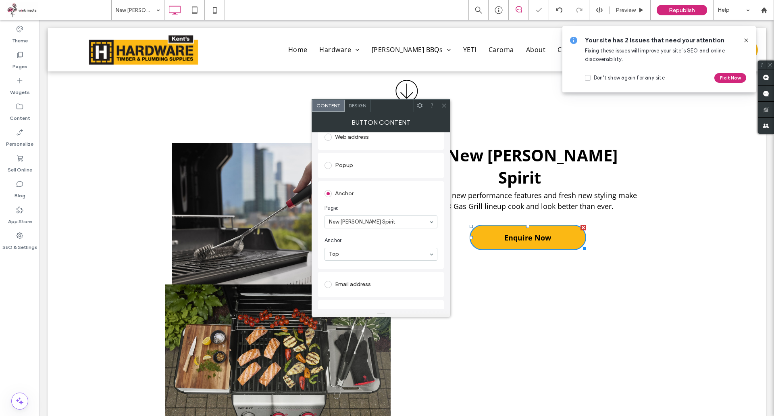
click at [376, 253] on input at bounding box center [379, 254] width 100 height 6
click at [444, 107] on icon at bounding box center [444, 105] width 6 height 6
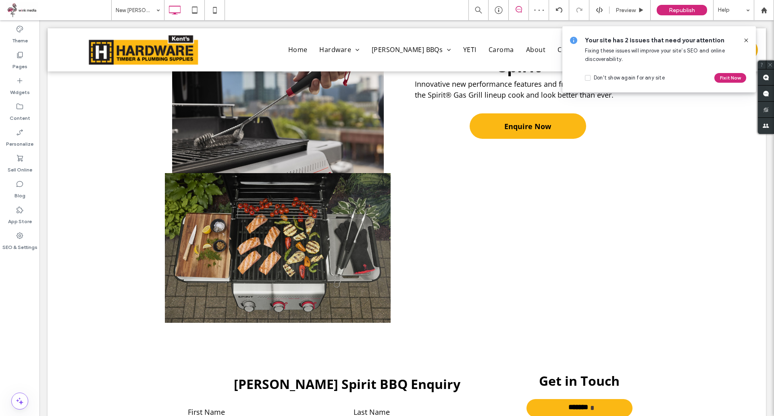
scroll to position [968, 0]
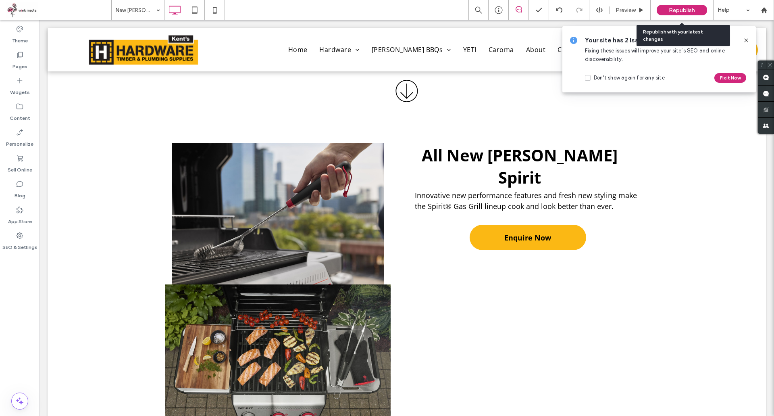
click at [685, 10] on span "Republish" at bounding box center [682, 10] width 26 height 7
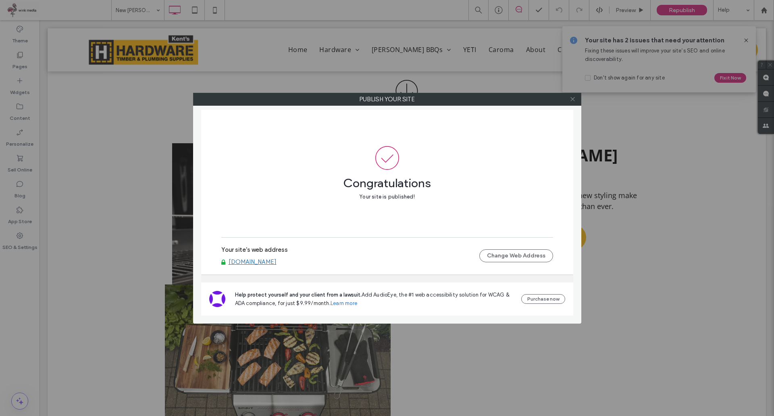
click at [572, 98] on icon at bounding box center [573, 99] width 6 height 6
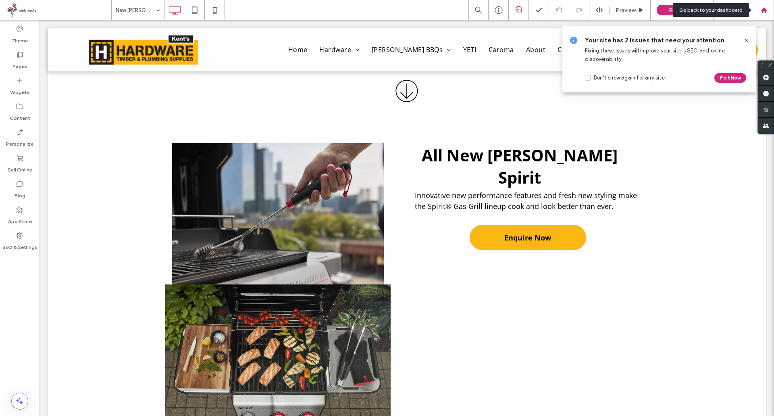
click at [768, 13] on div at bounding box center [763, 10] width 19 height 7
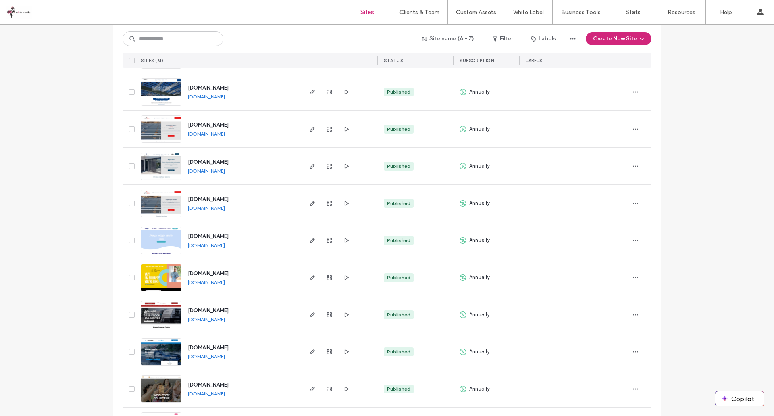
scroll to position [1411, 0]
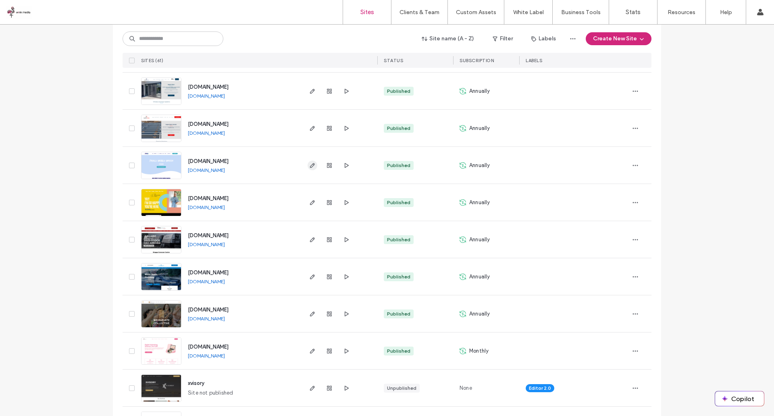
click at [310, 164] on use "button" at bounding box center [312, 165] width 5 height 5
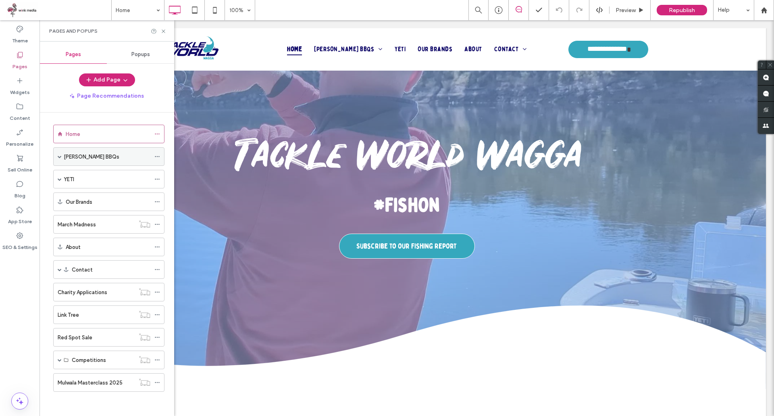
click at [61, 155] on span at bounding box center [60, 156] width 4 height 4
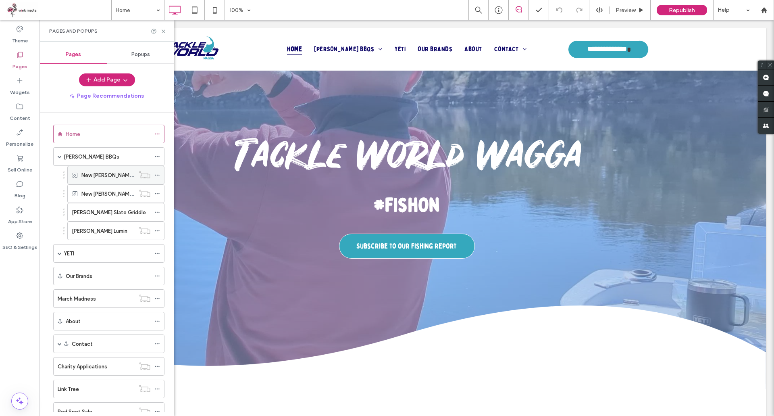
click at [156, 174] on icon at bounding box center [157, 175] width 6 height 6
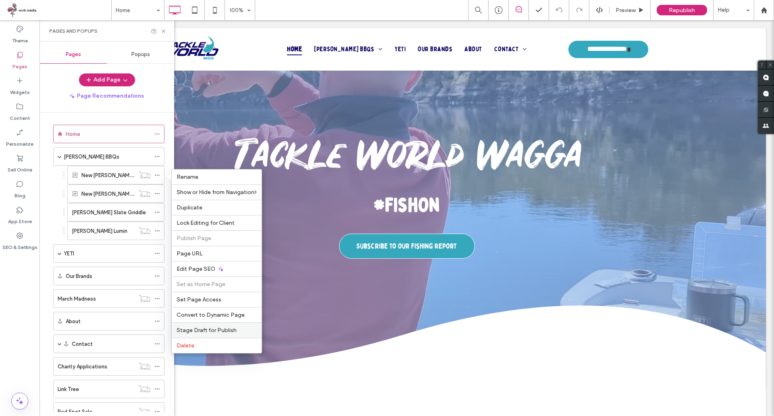
click at [211, 326] on div "Stage Draft for Publish" at bounding box center [217, 329] width 90 height 15
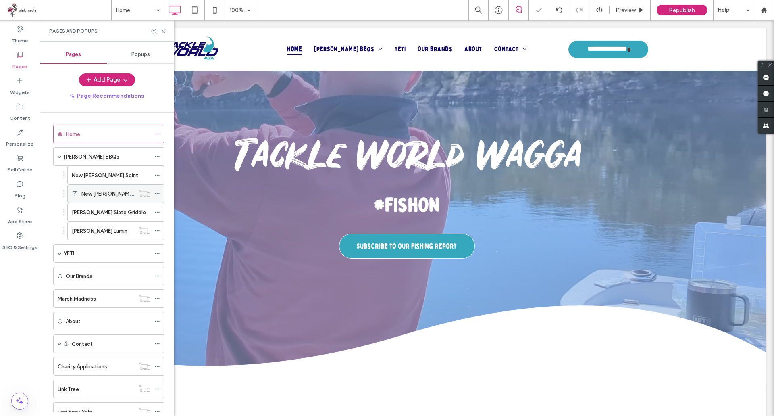
click at [158, 194] on icon at bounding box center [157, 194] width 6 height 6
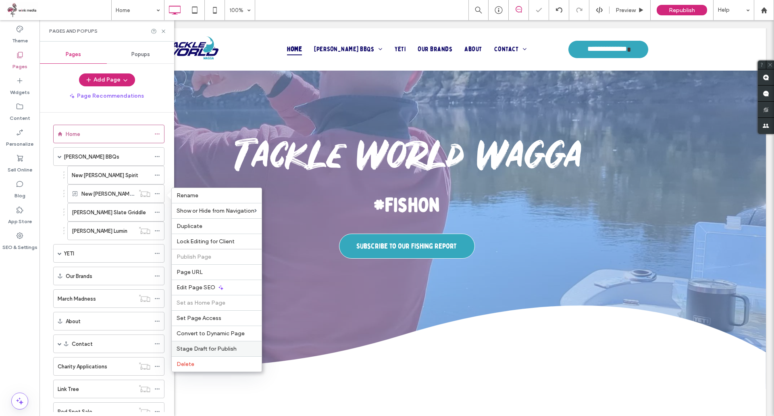
click at [220, 350] on span "Stage Draft for Publish" at bounding box center [207, 348] width 60 height 7
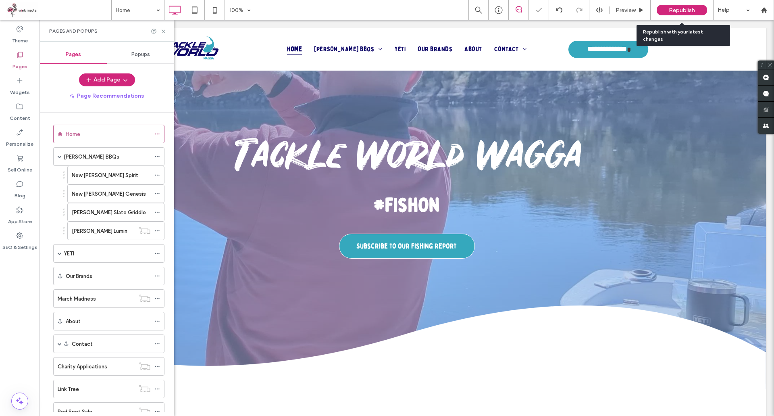
click at [690, 11] on span "Republish" at bounding box center [682, 10] width 26 height 7
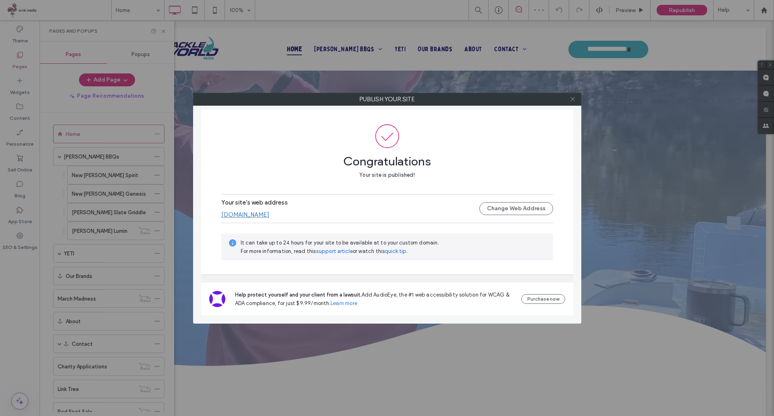
click at [574, 100] on icon at bounding box center [573, 99] width 6 height 6
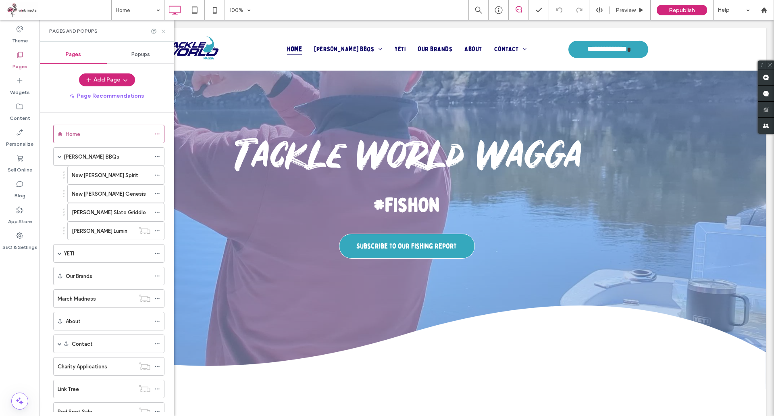
click at [165, 33] on icon at bounding box center [163, 31] width 6 height 6
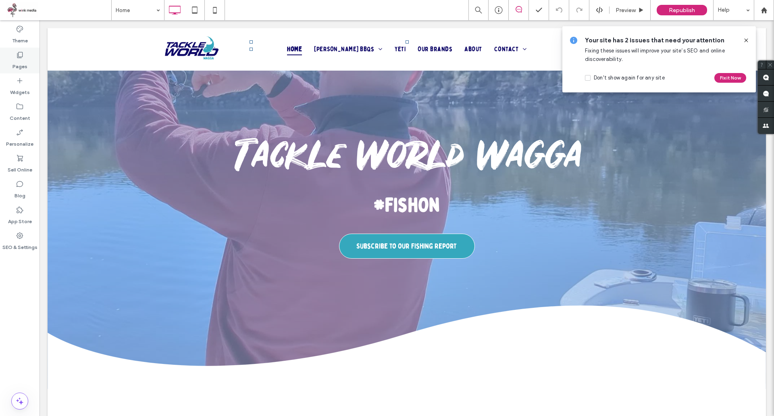
click at [28, 60] on div "Pages" at bounding box center [20, 61] width 40 height 26
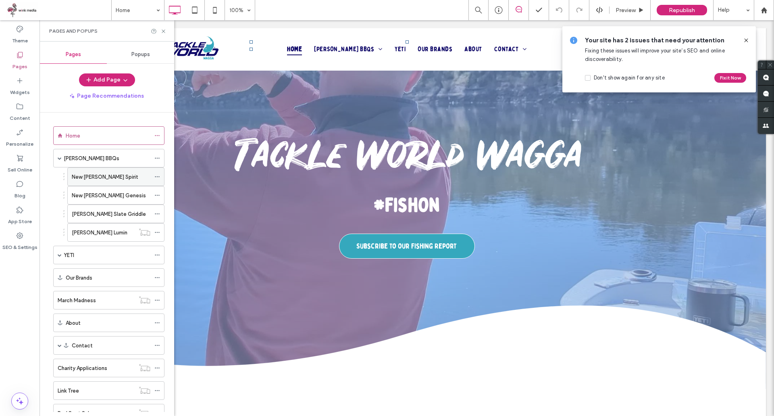
click at [158, 176] on icon at bounding box center [157, 177] width 6 height 6
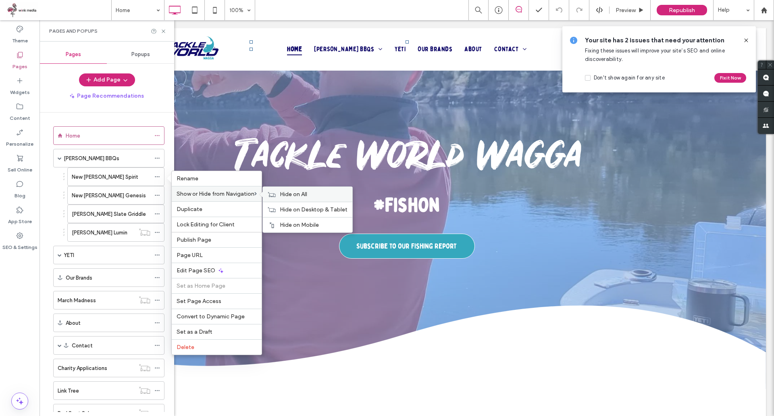
click at [279, 193] on div "Hide on All" at bounding box center [308, 194] width 90 height 15
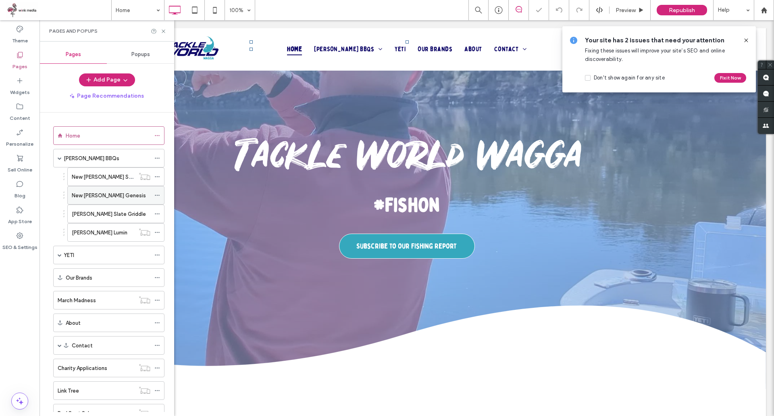
click at [158, 196] on icon at bounding box center [157, 195] width 6 height 6
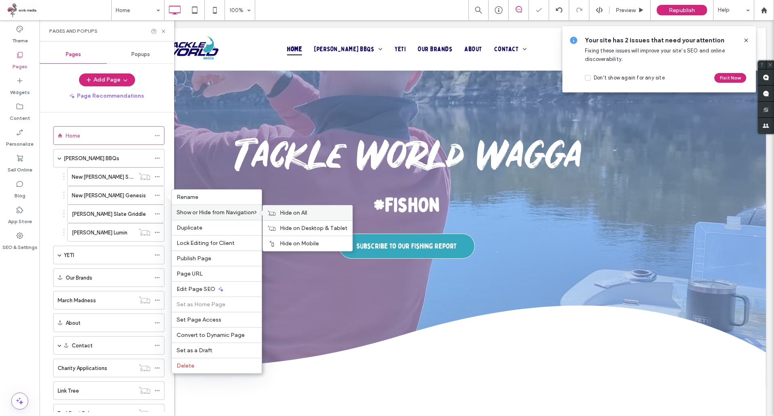
click at [290, 215] on span "Hide on All" at bounding box center [293, 212] width 27 height 7
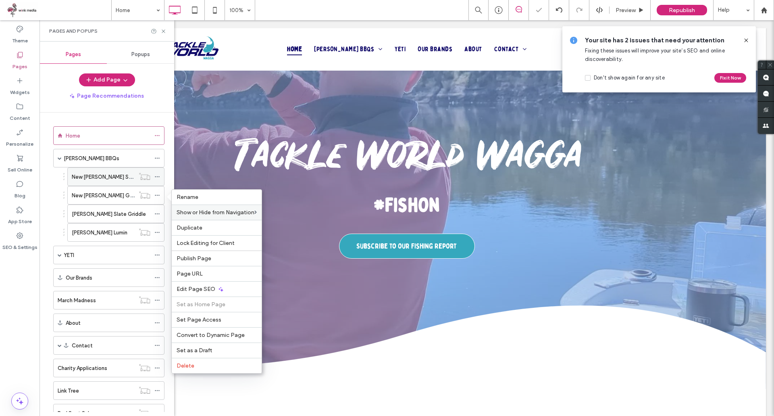
click at [114, 179] on label "New [PERSON_NAME] Spirit" at bounding box center [105, 177] width 67 height 14
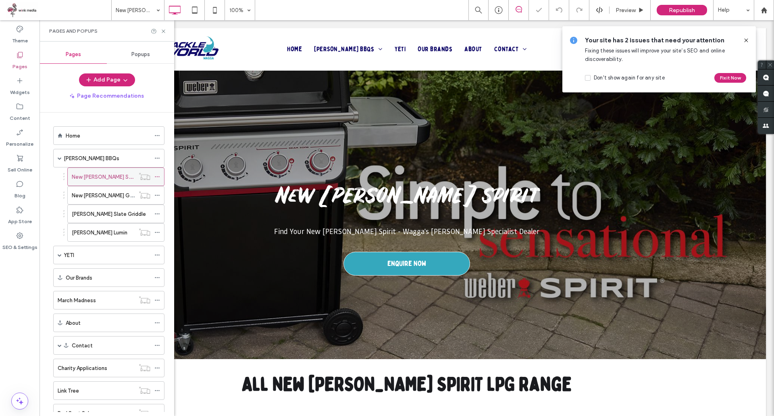
click at [158, 178] on icon at bounding box center [157, 177] width 6 height 6
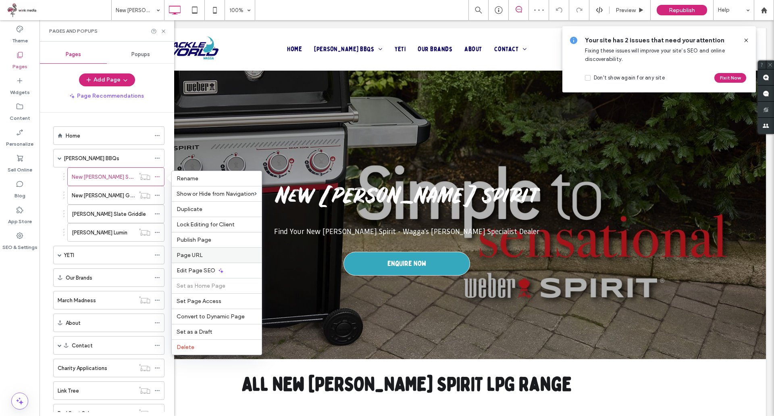
click at [197, 255] on span "Page URL" at bounding box center [190, 255] width 26 height 7
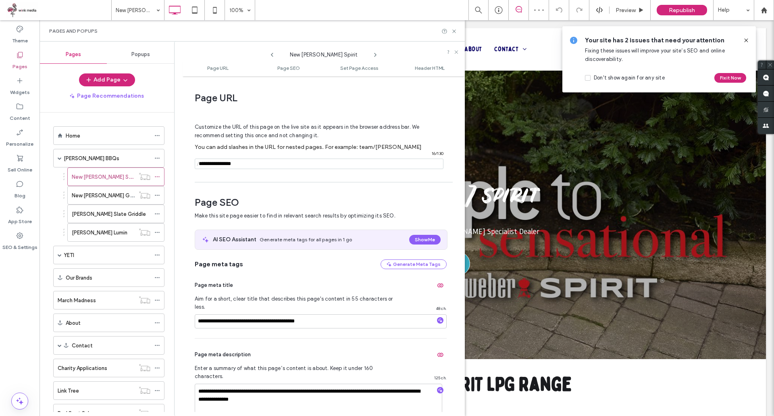
scroll to position [4, 0]
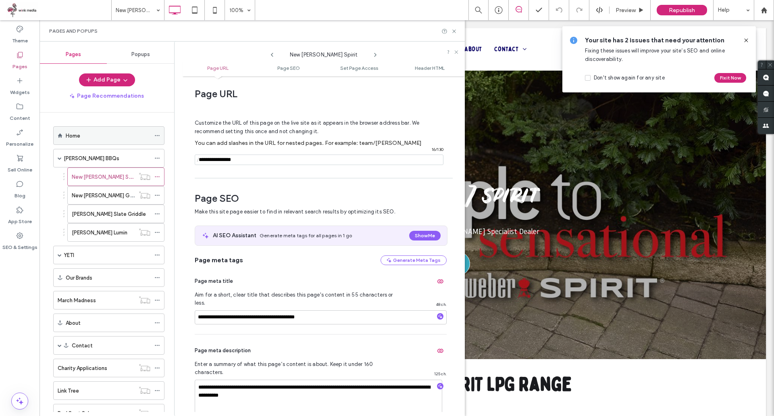
drag, startPoint x: 267, startPoint y: 159, endPoint x: 153, endPoint y: 143, distance: 114.9
click at [153, 143] on div "**********" at bounding box center [252, 229] width 425 height 374
click at [150, 192] on icon at bounding box center [145, 195] width 12 height 8
click at [156, 195] on use at bounding box center [157, 195] width 4 height 1
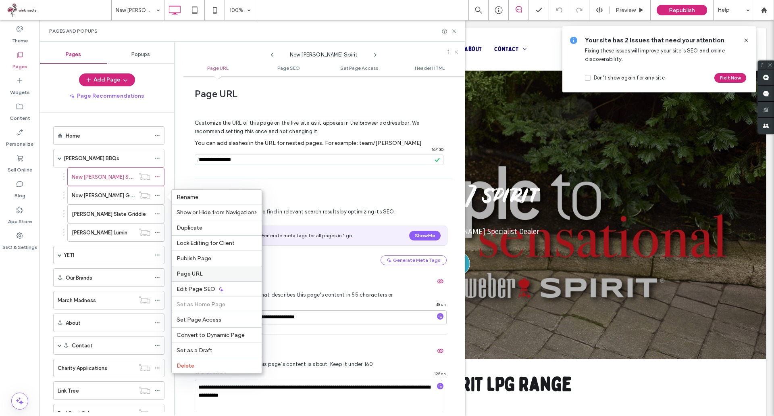
click at [208, 273] on label "Page URL" at bounding box center [217, 273] width 80 height 7
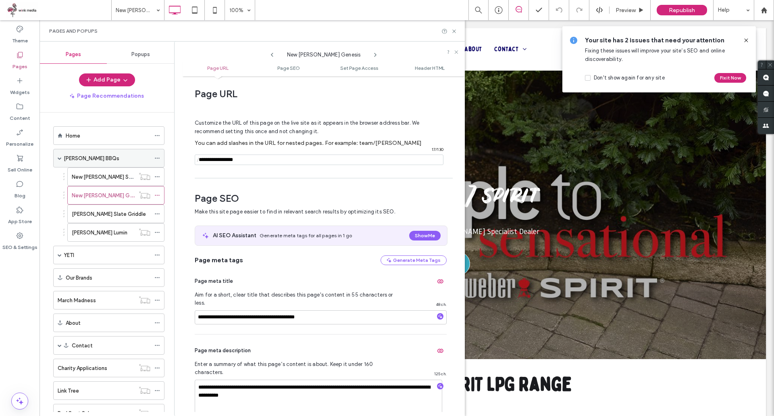
drag, startPoint x: 220, startPoint y: 156, endPoint x: 158, endPoint y: 163, distance: 62.0
click at [158, 163] on div "**********" at bounding box center [252, 229] width 425 height 374
click at [453, 31] on icon at bounding box center [454, 31] width 6 height 6
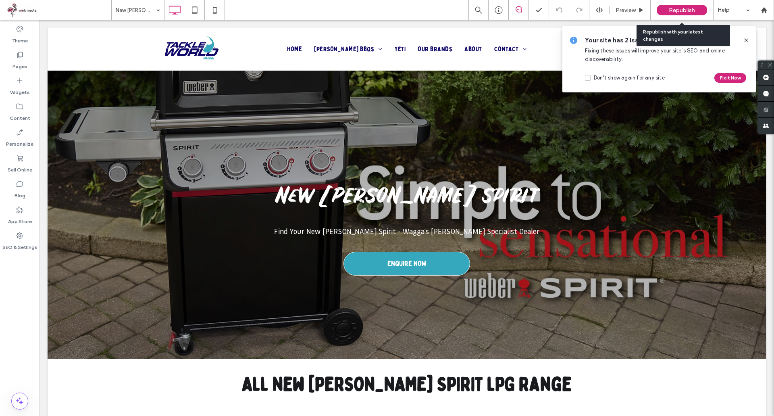
click at [693, 3] on div "Republish" at bounding box center [682, 10] width 50 height 20
click at [696, 9] on div "Republish" at bounding box center [682, 10] width 50 height 10
